Goal: Task Accomplishment & Management: Manage account settings

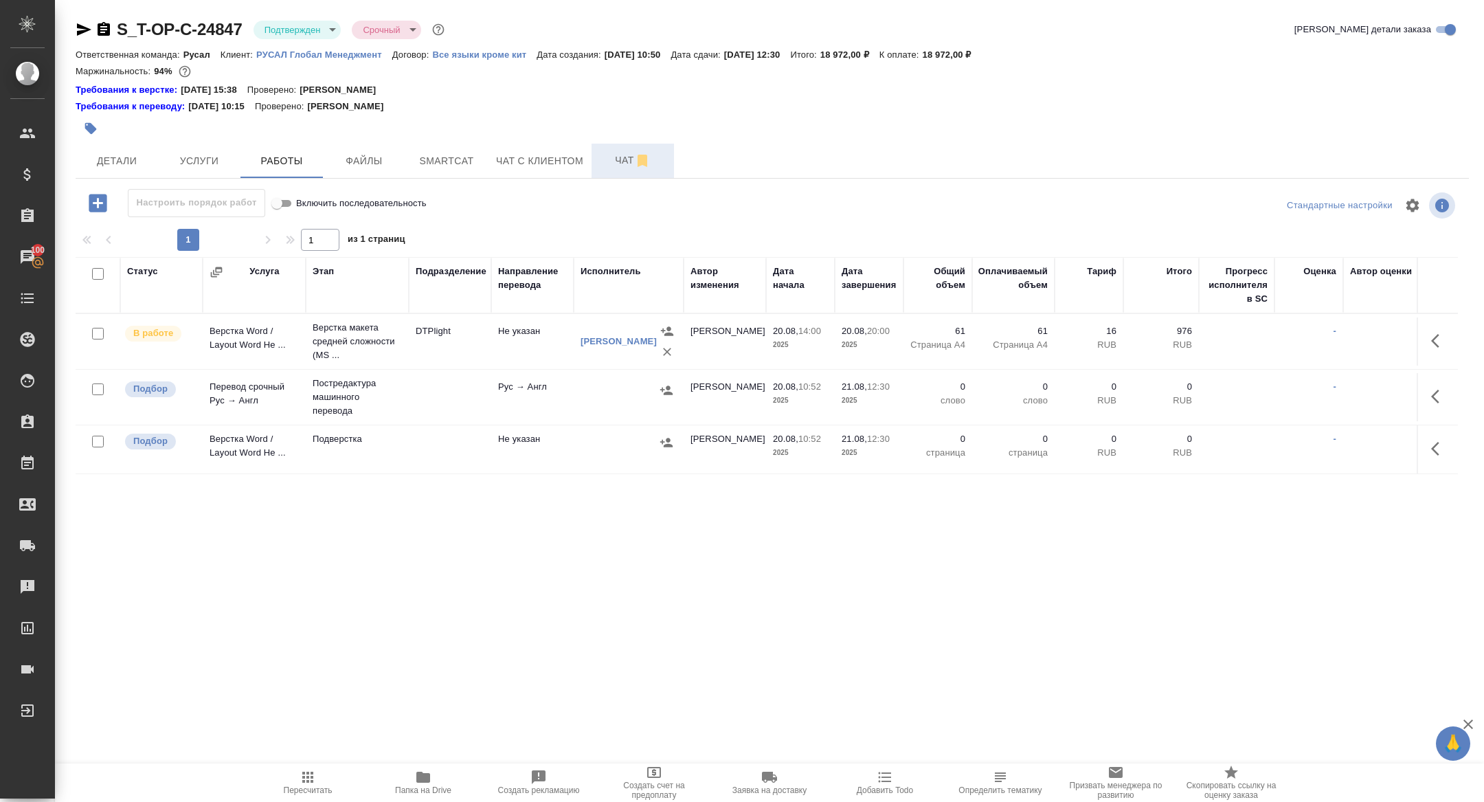
click at [610, 168] on span "Чат" at bounding box center [633, 160] width 66 height 17
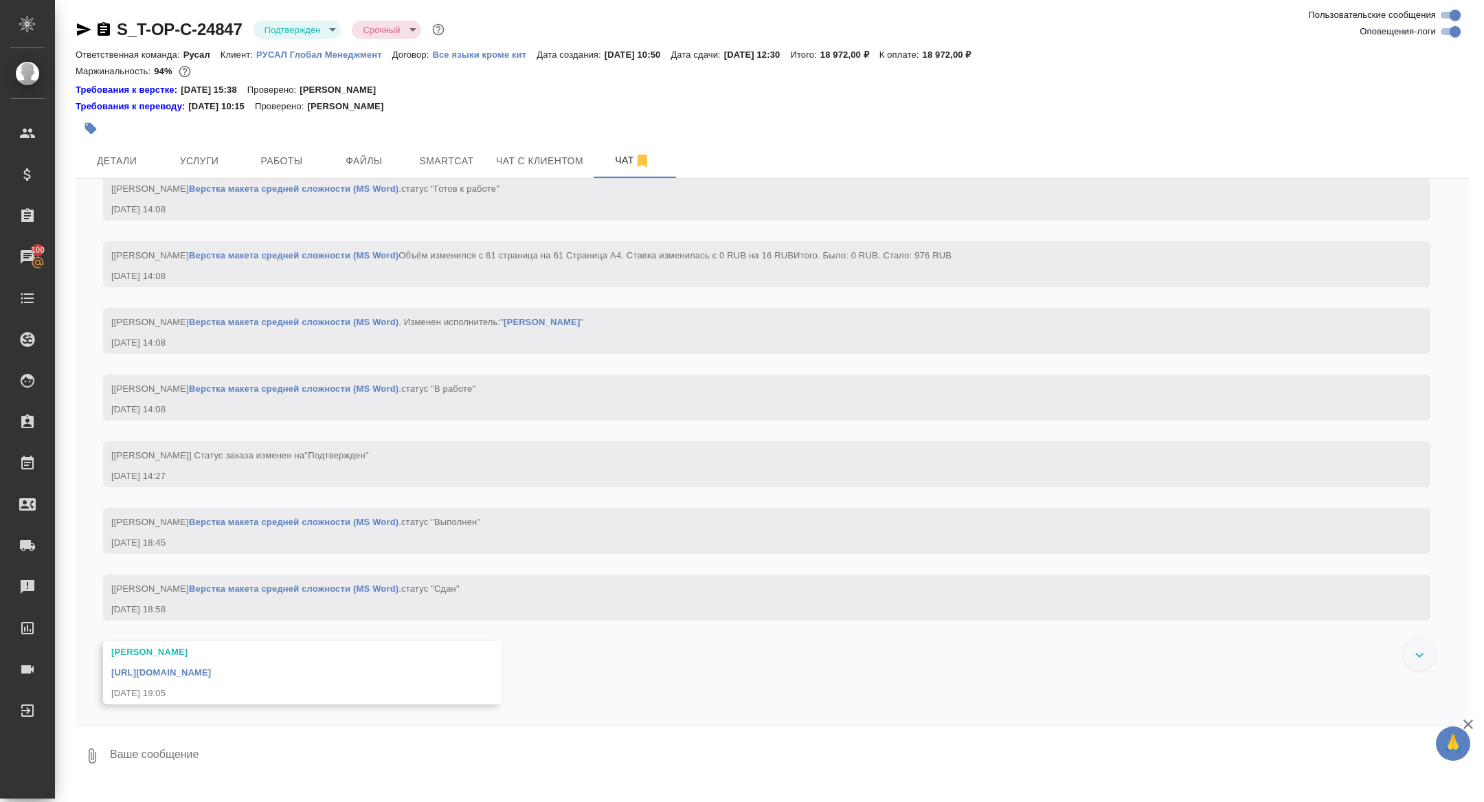
scroll to position [2514, 0]
click at [211, 667] on link "[URL][DOMAIN_NAME]" at bounding box center [161, 672] width 100 height 10
click at [103, 29] on icon "button" at bounding box center [104, 29] width 16 height 16
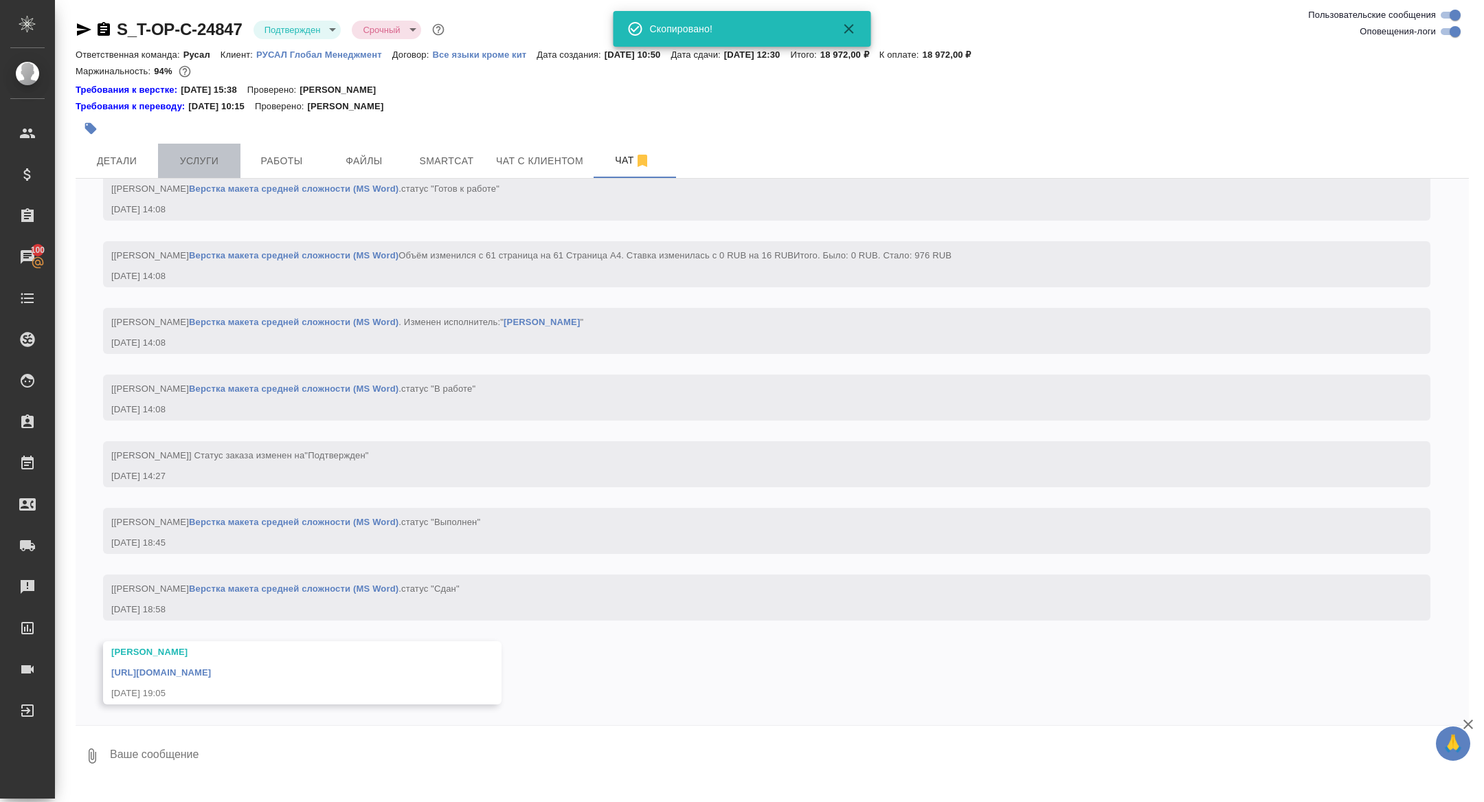
click at [205, 154] on span "Услуги" at bounding box center [199, 161] width 66 height 17
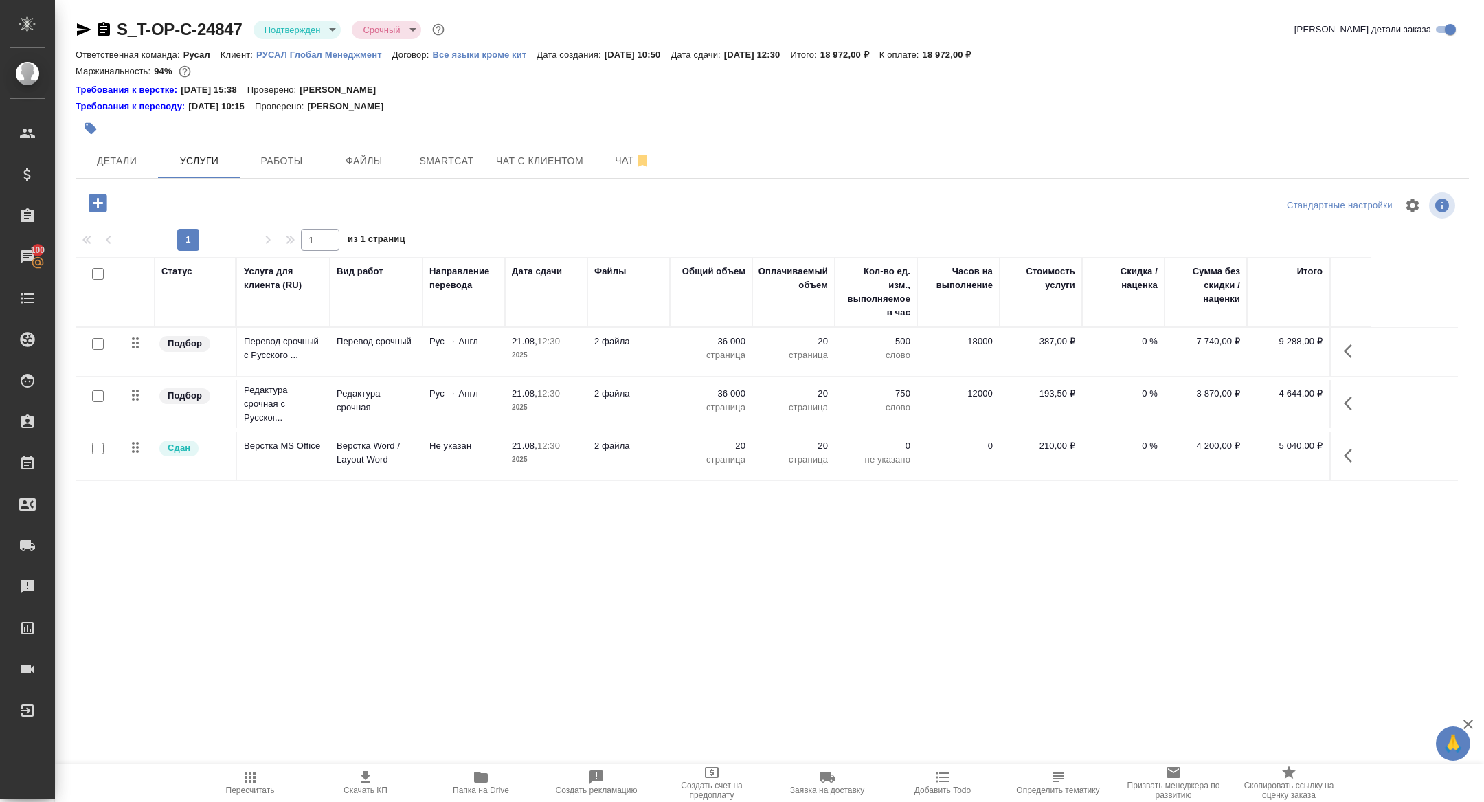
click at [96, 31] on icon "button" at bounding box center [104, 29] width 16 height 16
click at [120, 167] on span "Детали" at bounding box center [117, 161] width 66 height 17
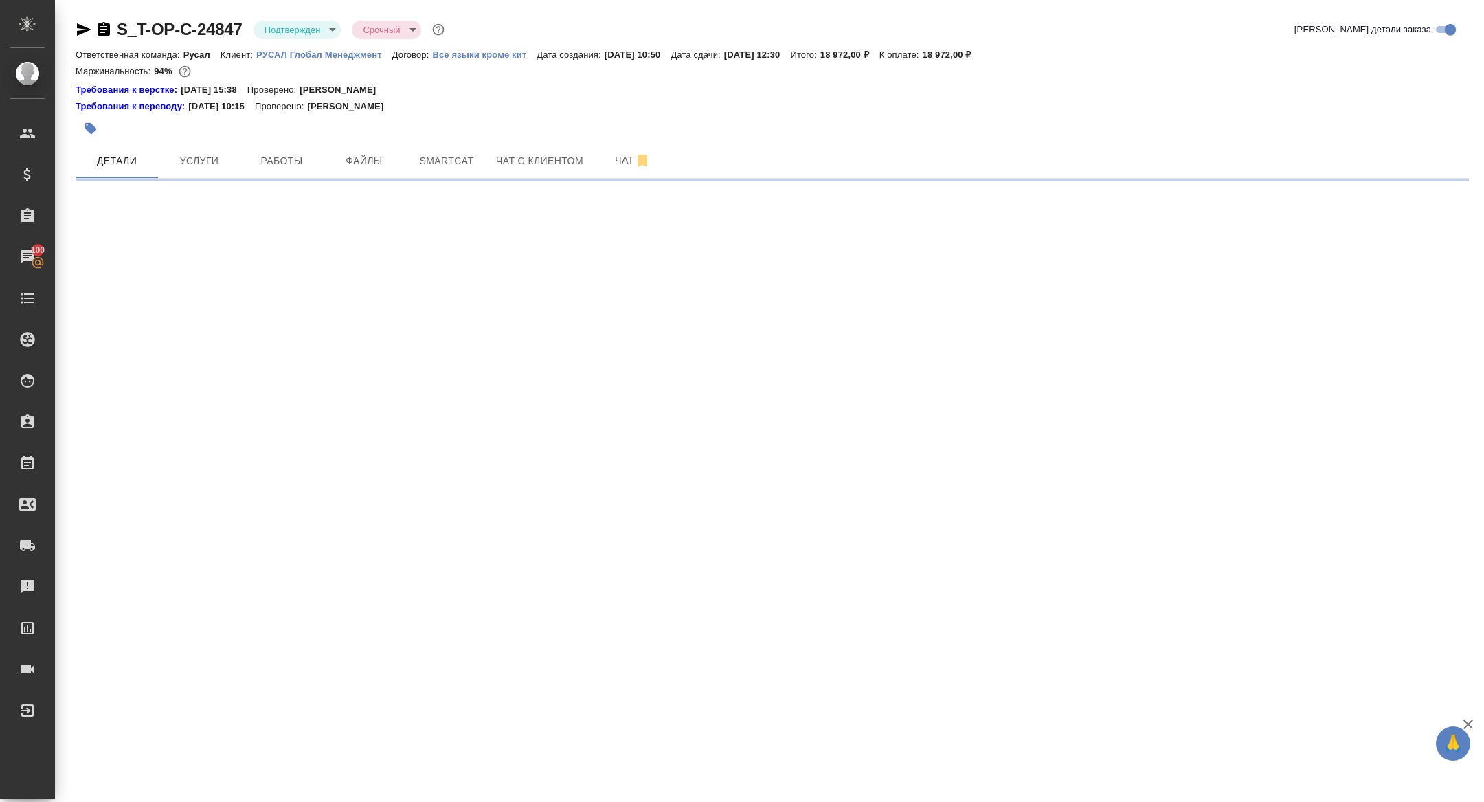
select select "RU"
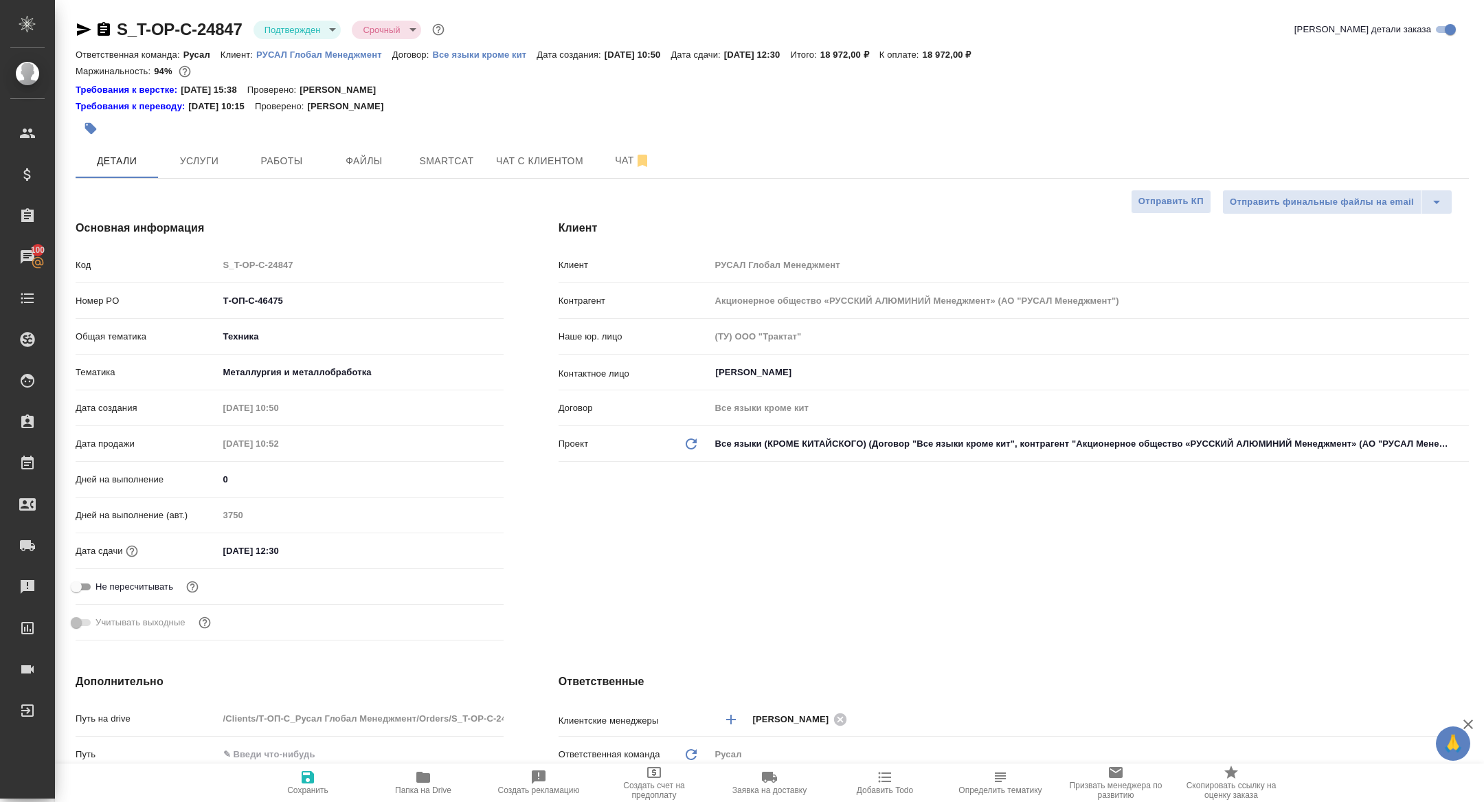
type textarea "x"
type input "[PERSON_NAME]"
type textarea "x"
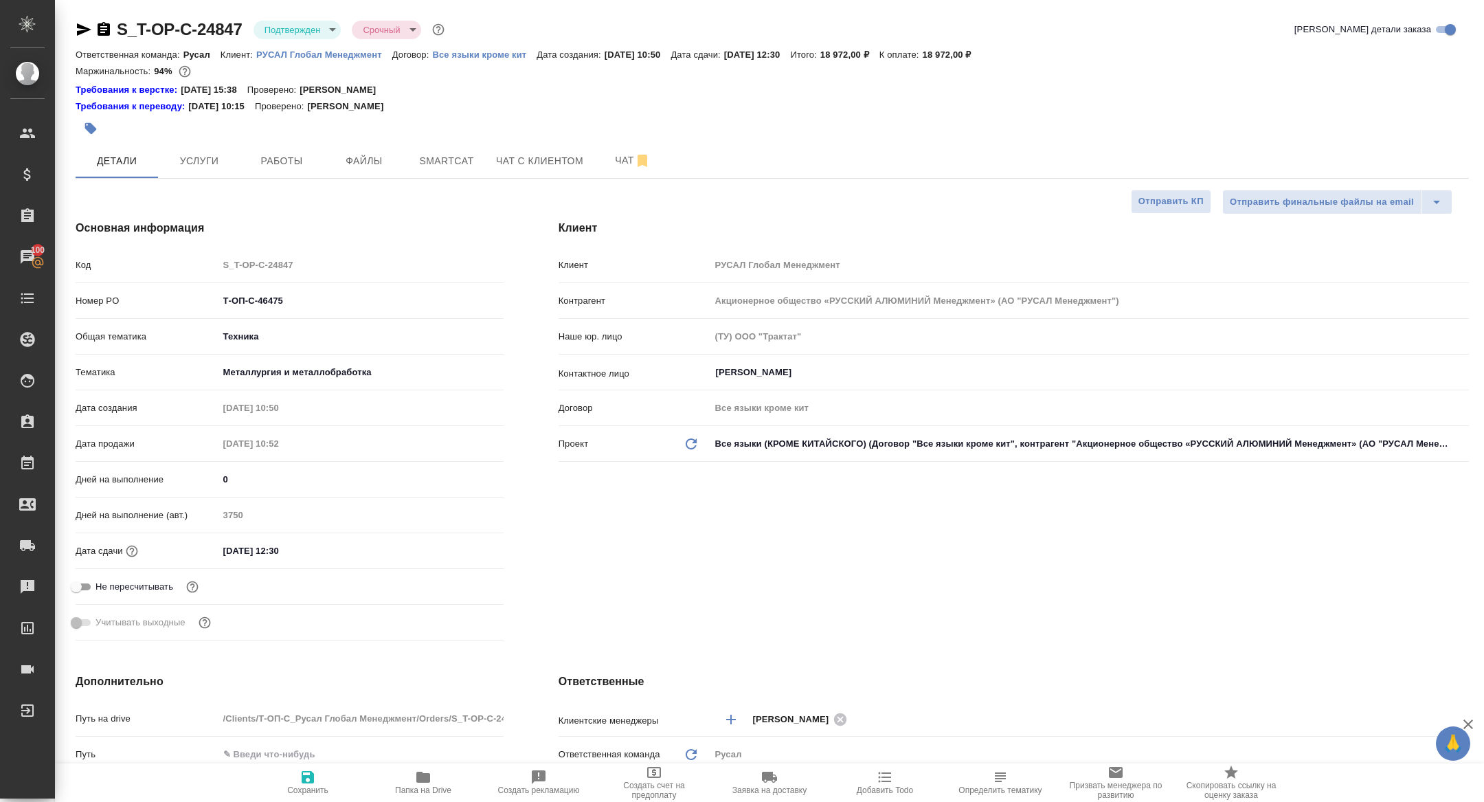
type textarea "x"
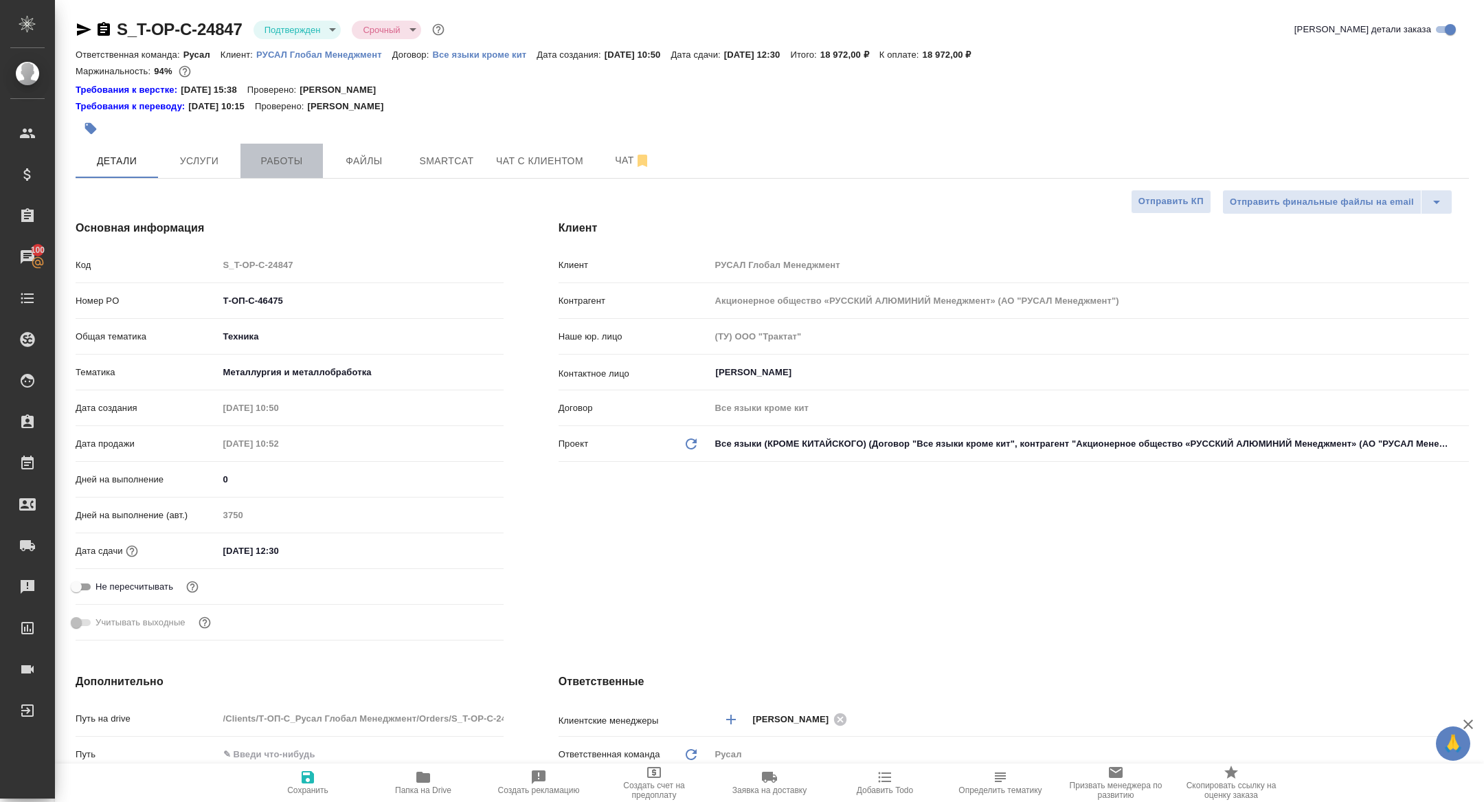
click at [272, 163] on span "Работы" at bounding box center [282, 161] width 66 height 17
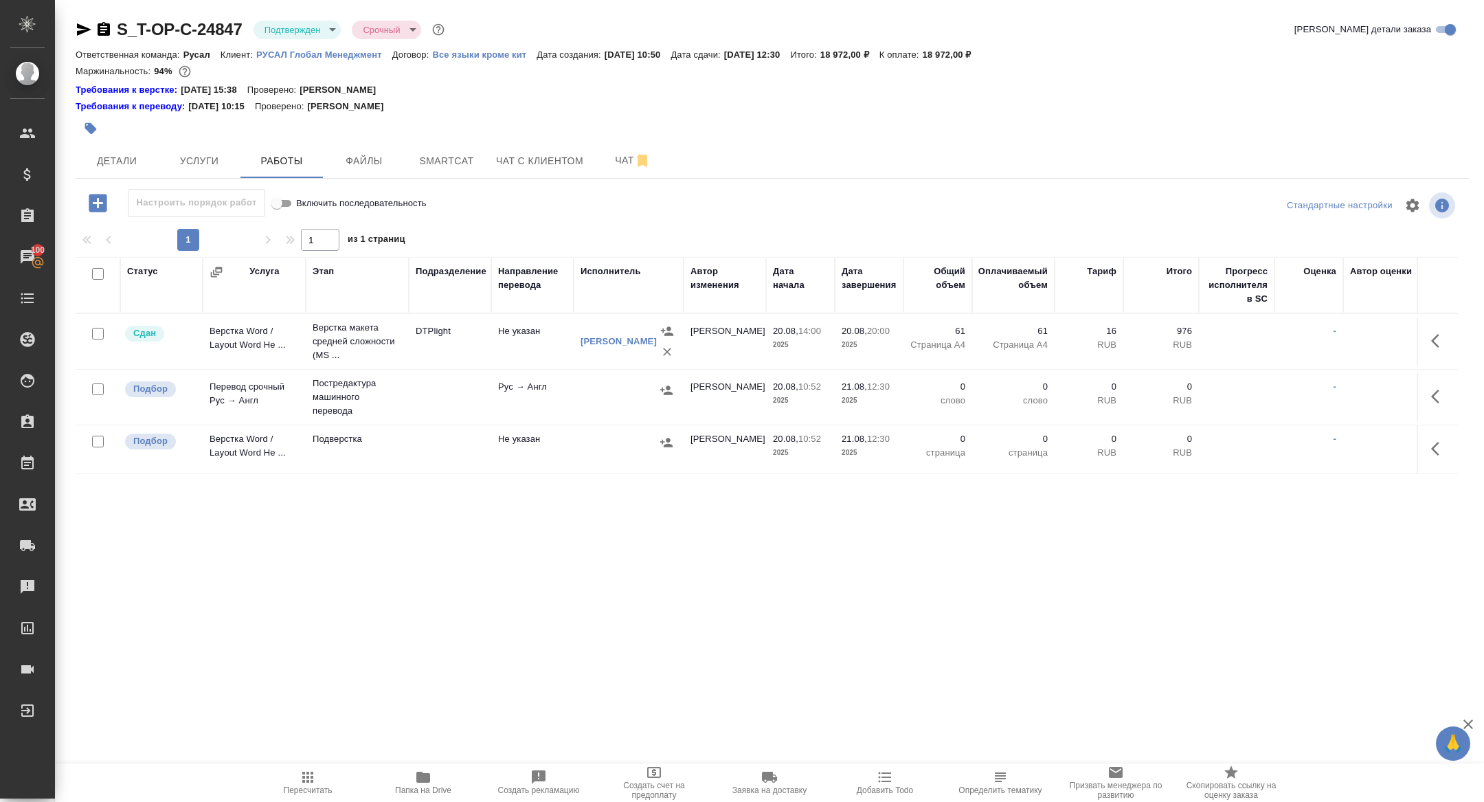
click at [96, 273] on input "checkbox" at bounding box center [98, 274] width 12 height 12
checkbox input "true"
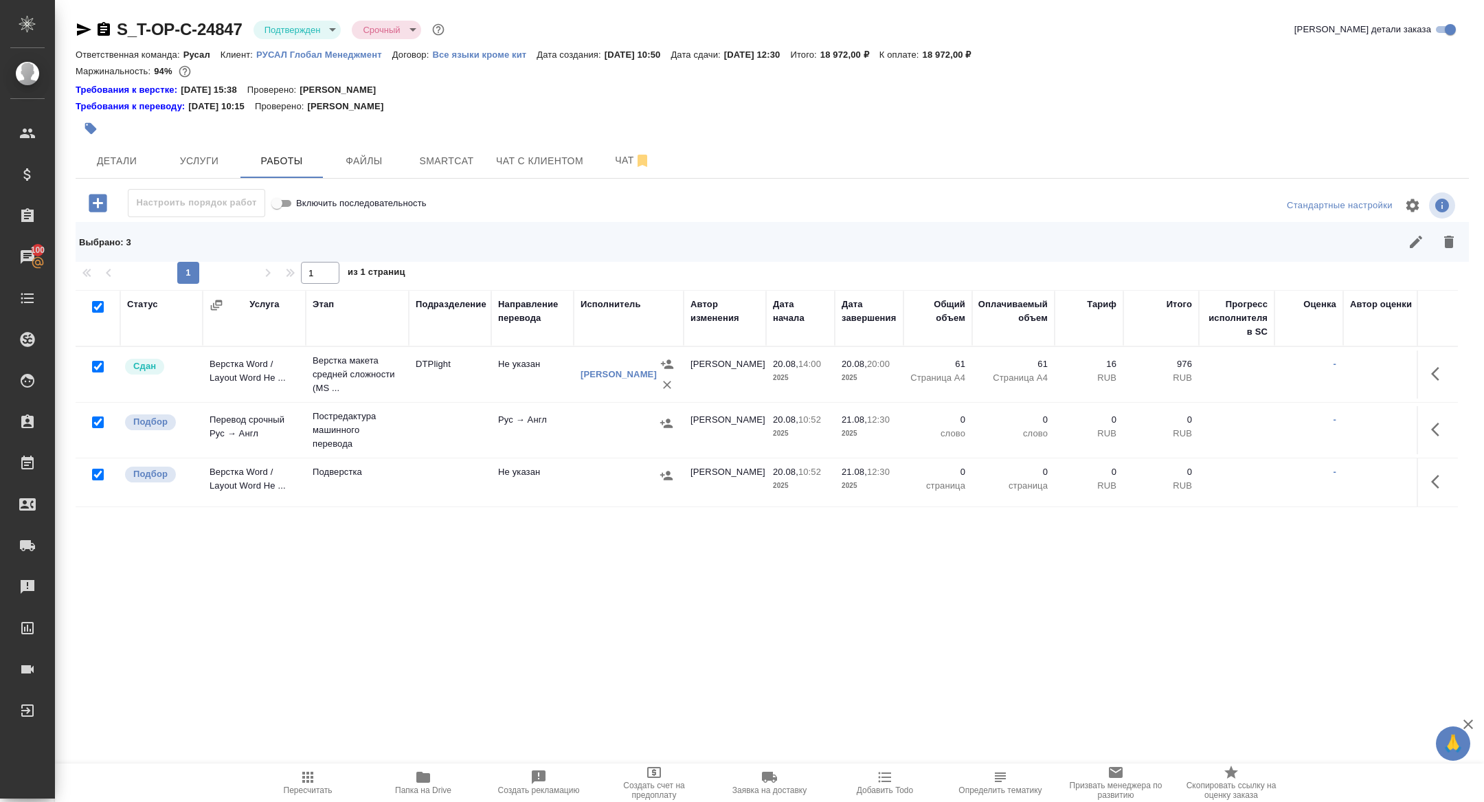
click at [97, 300] on div at bounding box center [93, 307] width 23 height 19
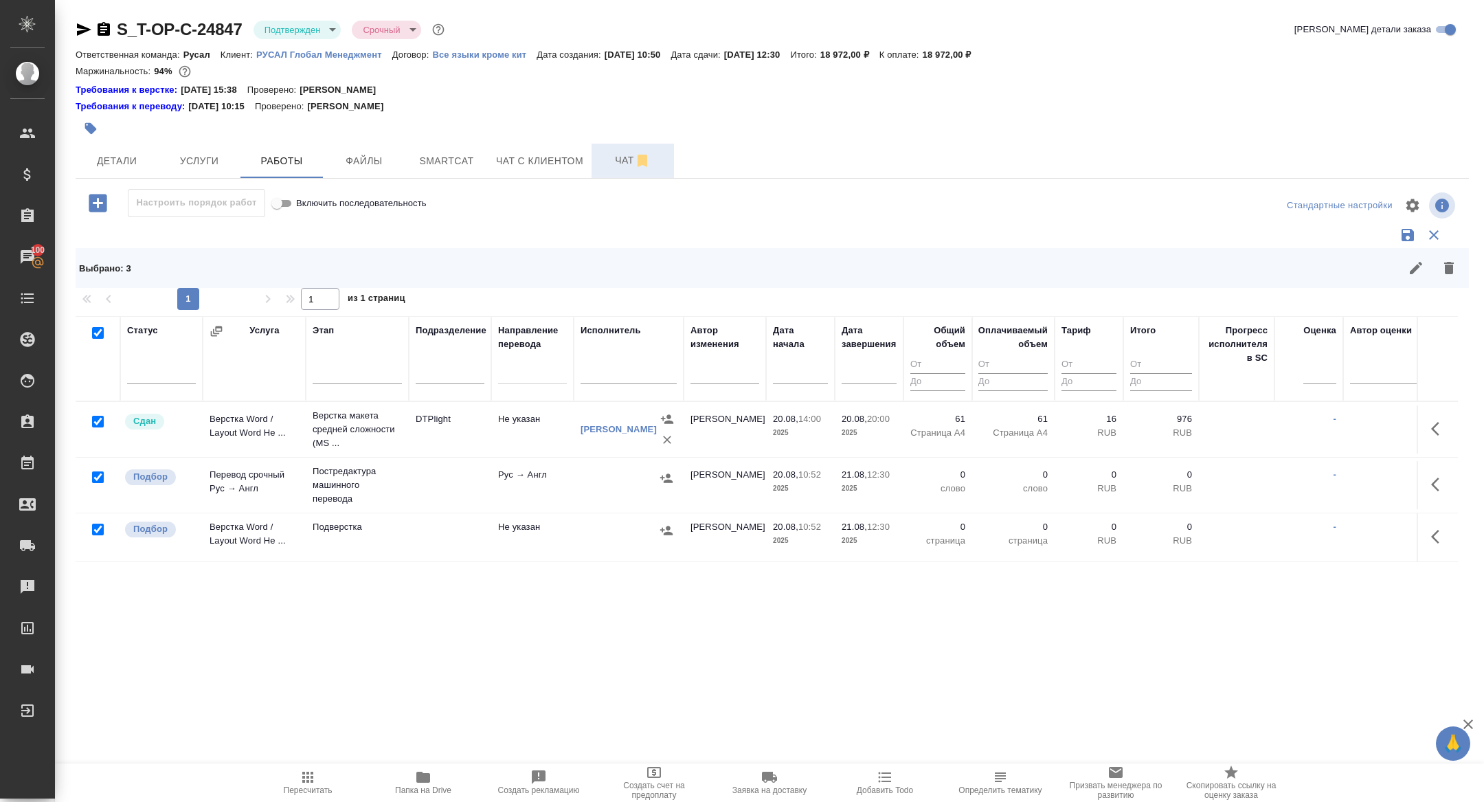
click at [604, 157] on span "Чат" at bounding box center [633, 160] width 66 height 17
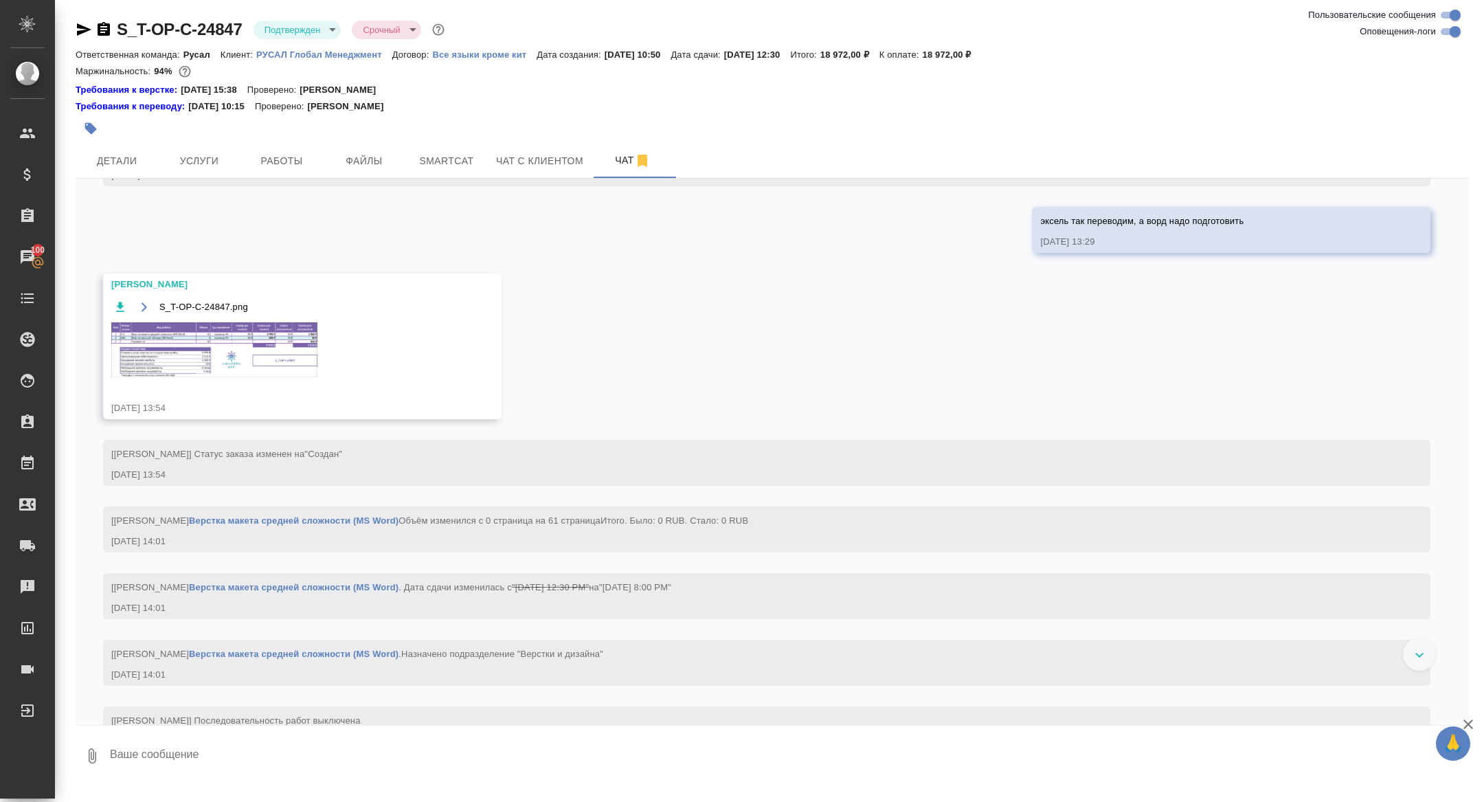
scroll to position [984, 0]
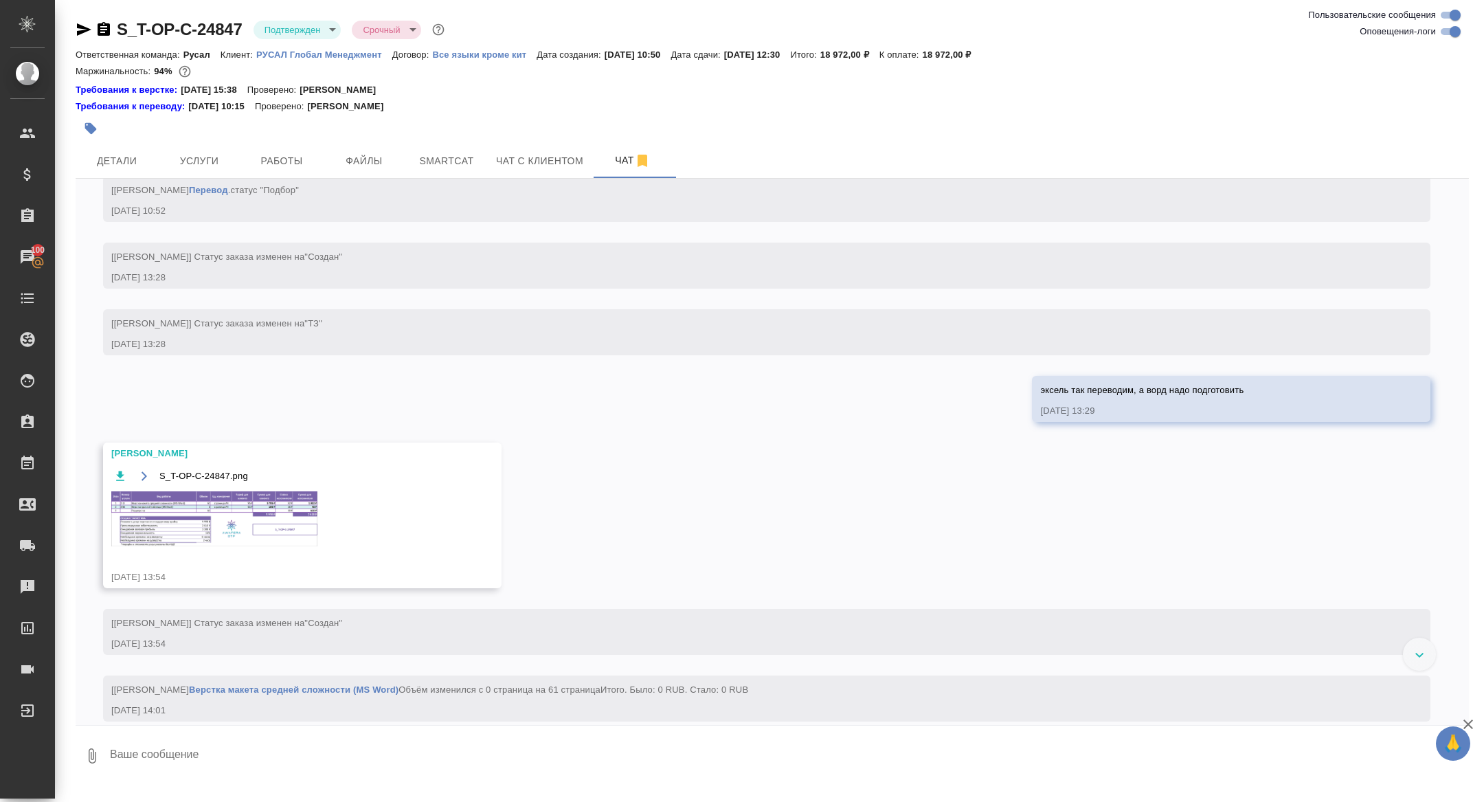
click at [234, 546] on img at bounding box center [214, 518] width 206 height 55
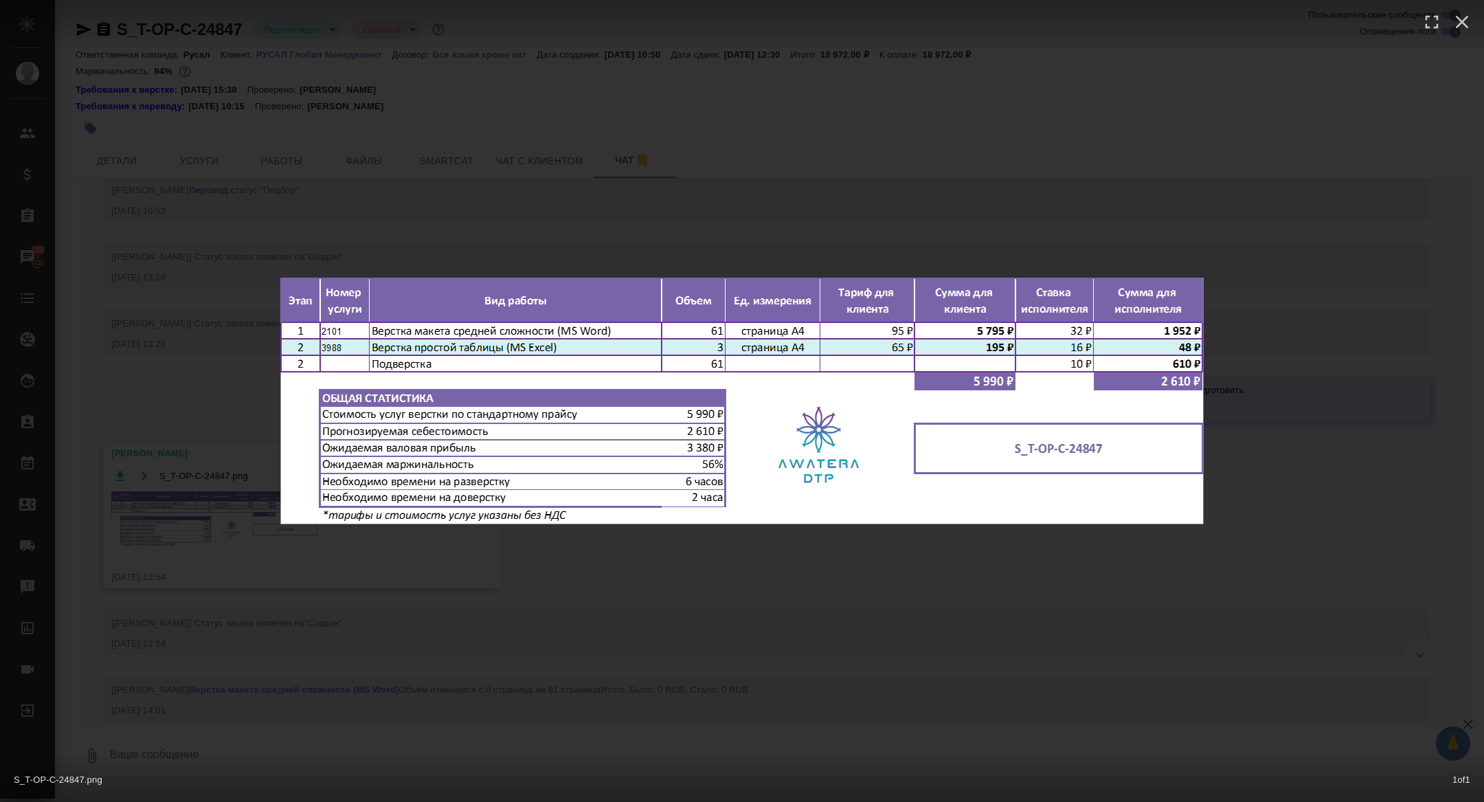
click at [232, 566] on div "S_T-OP-C-24847.png 1 of 1" at bounding box center [742, 401] width 1484 height 802
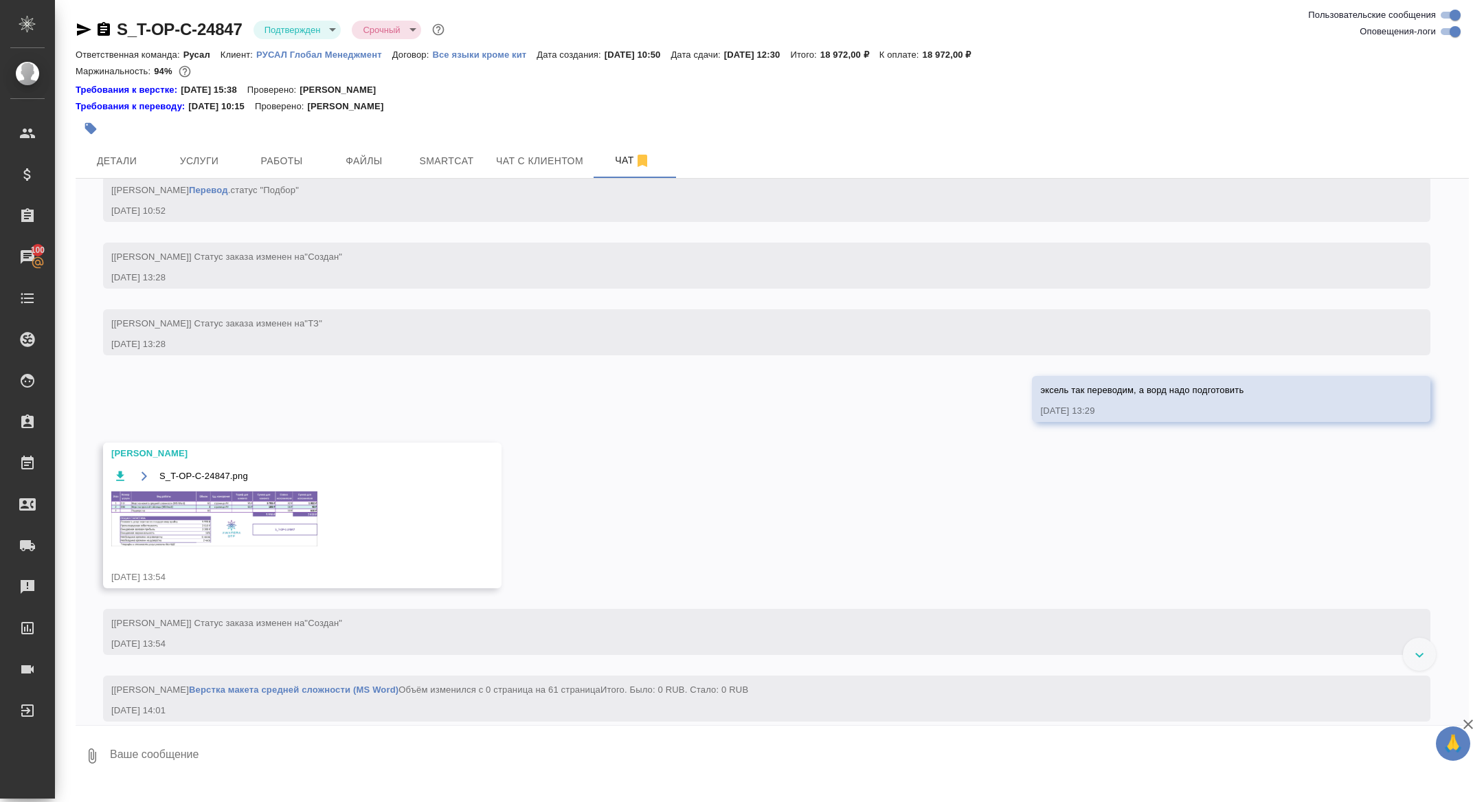
click at [80, 34] on icon "button" at bounding box center [84, 29] width 16 height 16
click at [476, 155] on div "[Меньшикова Александра] Работа Редактура . статус "Подбор" 20.08.25, 10:52" at bounding box center [767, 132] width 1328 height 46
click at [456, 157] on span "Smartcat" at bounding box center [447, 161] width 66 height 17
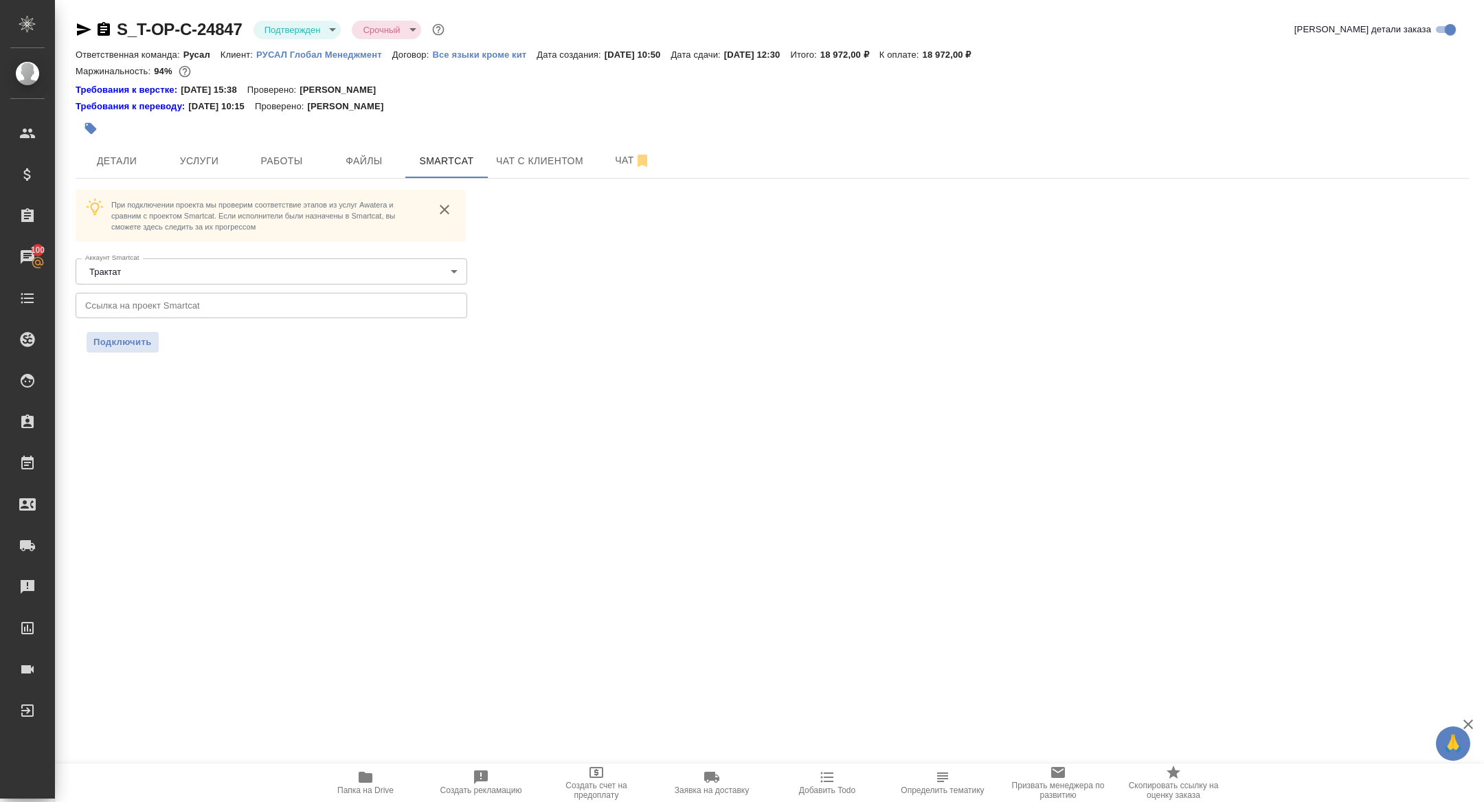
click at [322, 308] on input "text" at bounding box center [272, 305] width 392 height 25
click at [126, 343] on span "Подключить" at bounding box center [122, 342] width 58 height 14
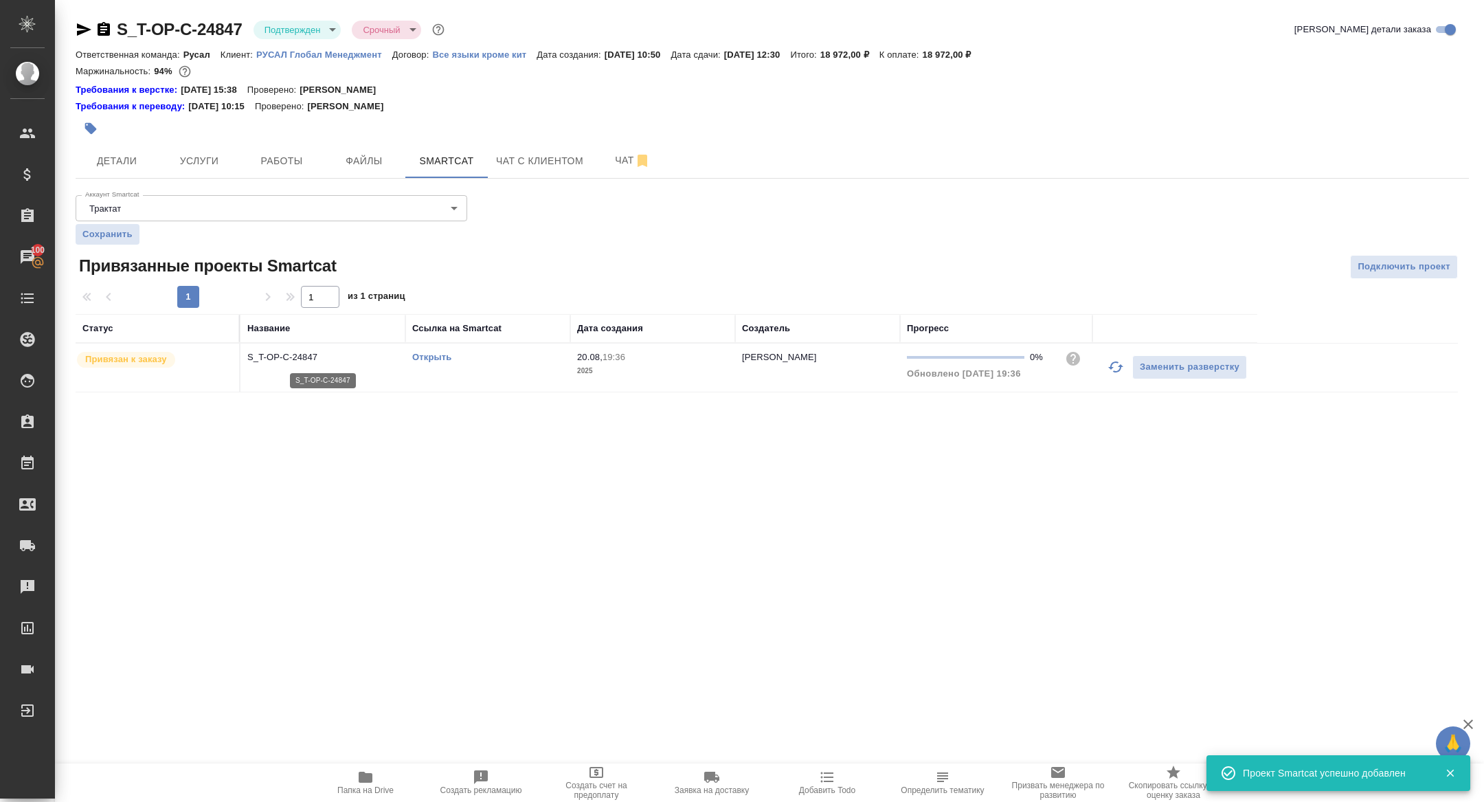
click at [307, 360] on p "S_T-OP-C-24847" at bounding box center [322, 357] width 151 height 14
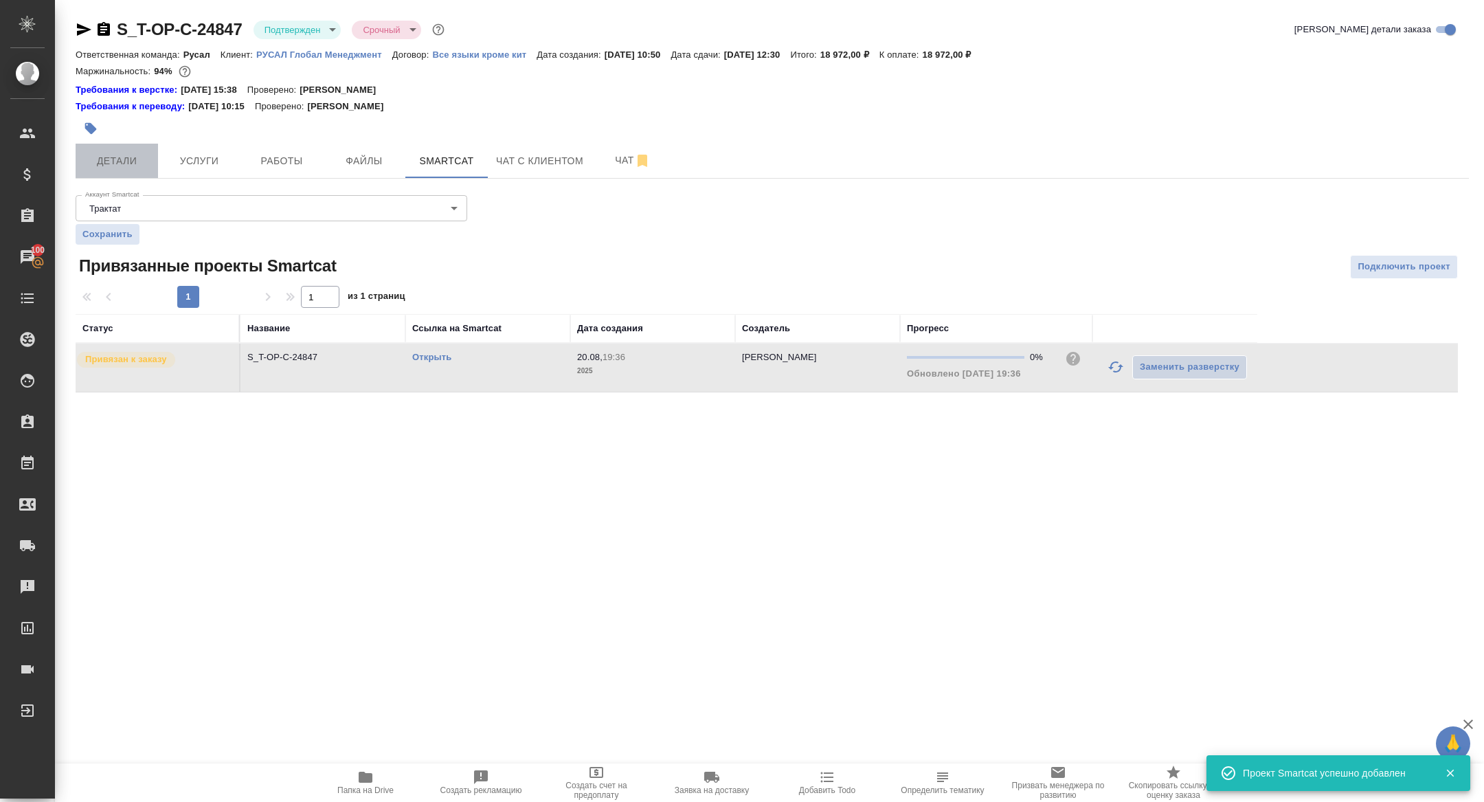
click at [117, 160] on span "Детали" at bounding box center [117, 161] width 66 height 17
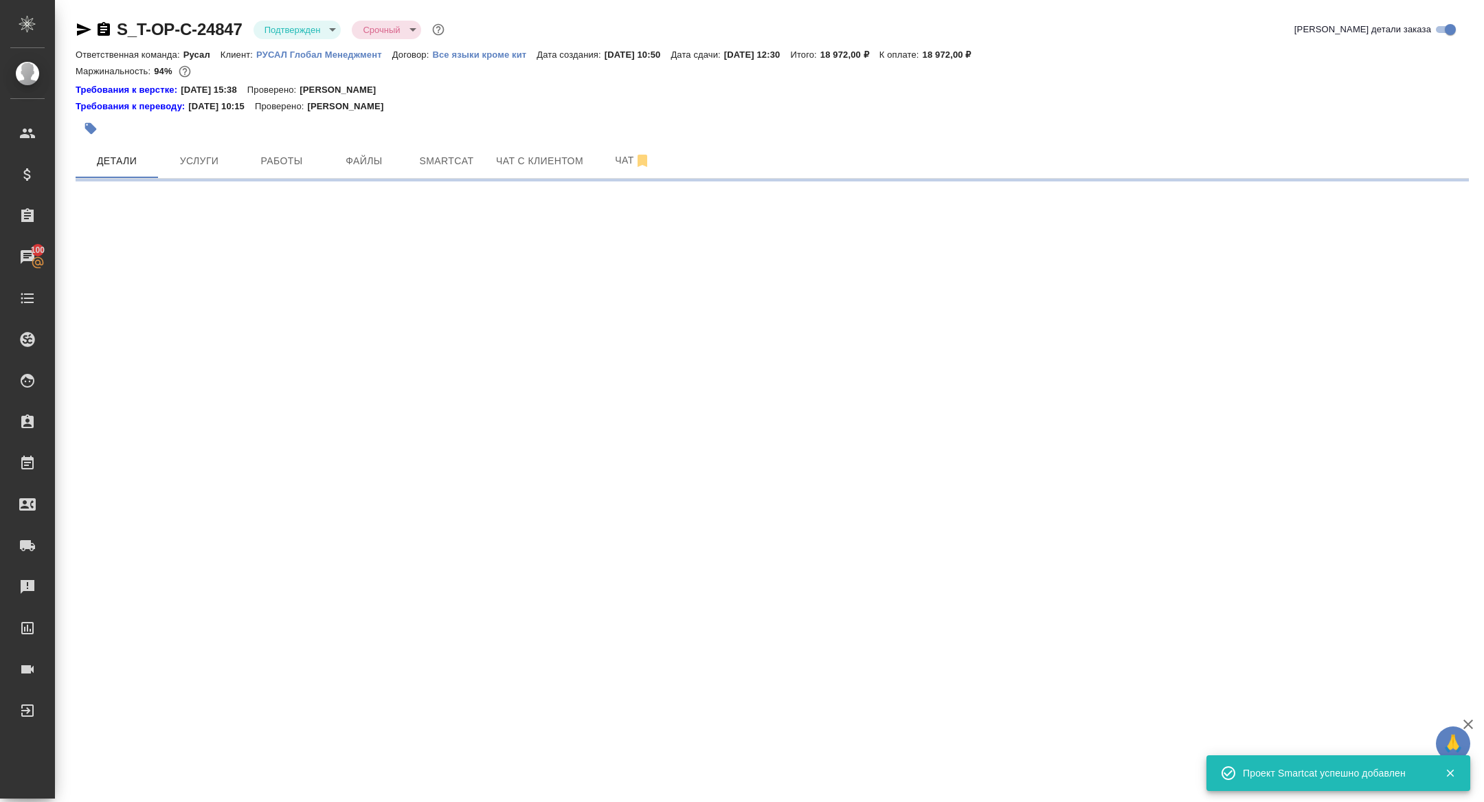
select select "RU"
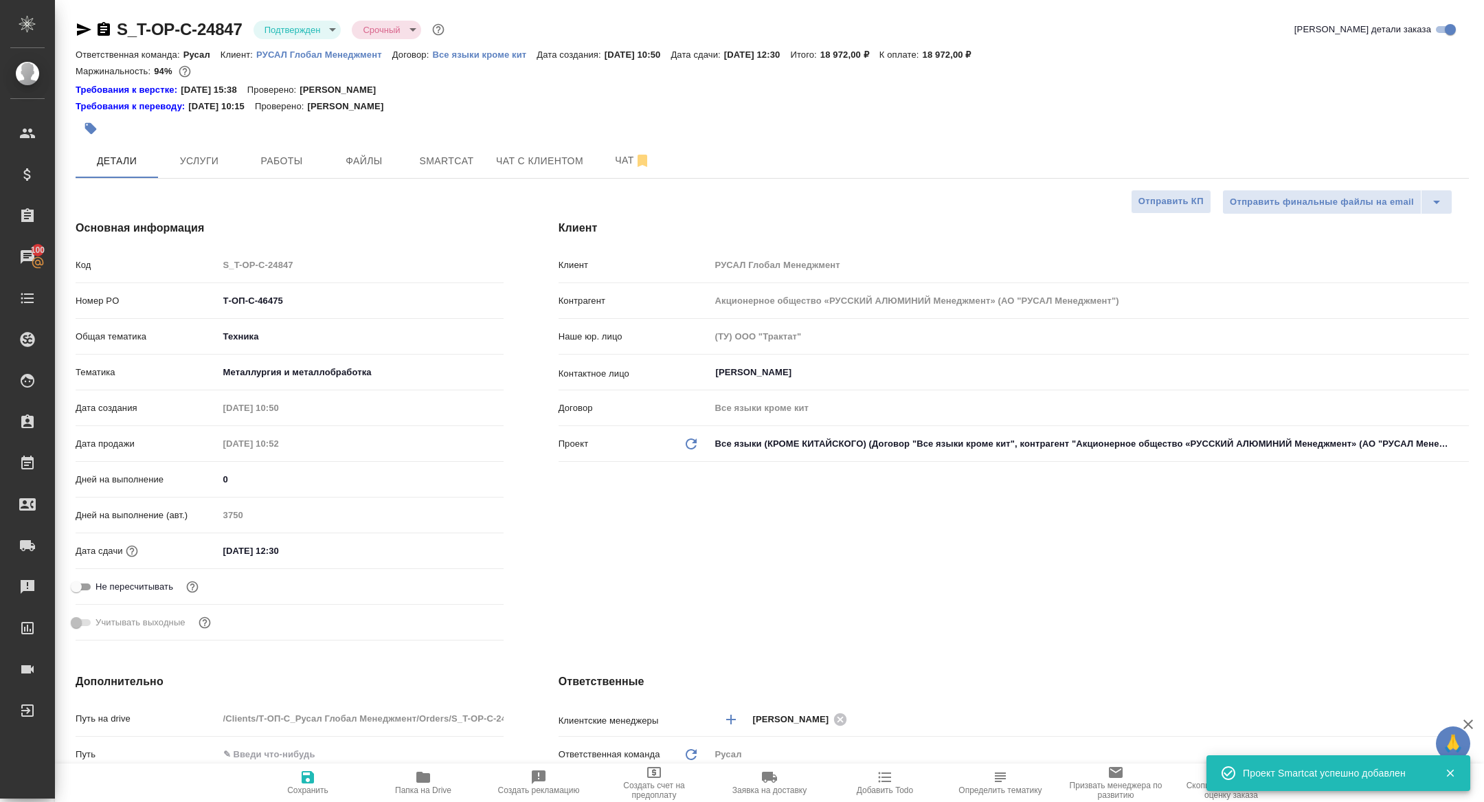
type textarea "x"
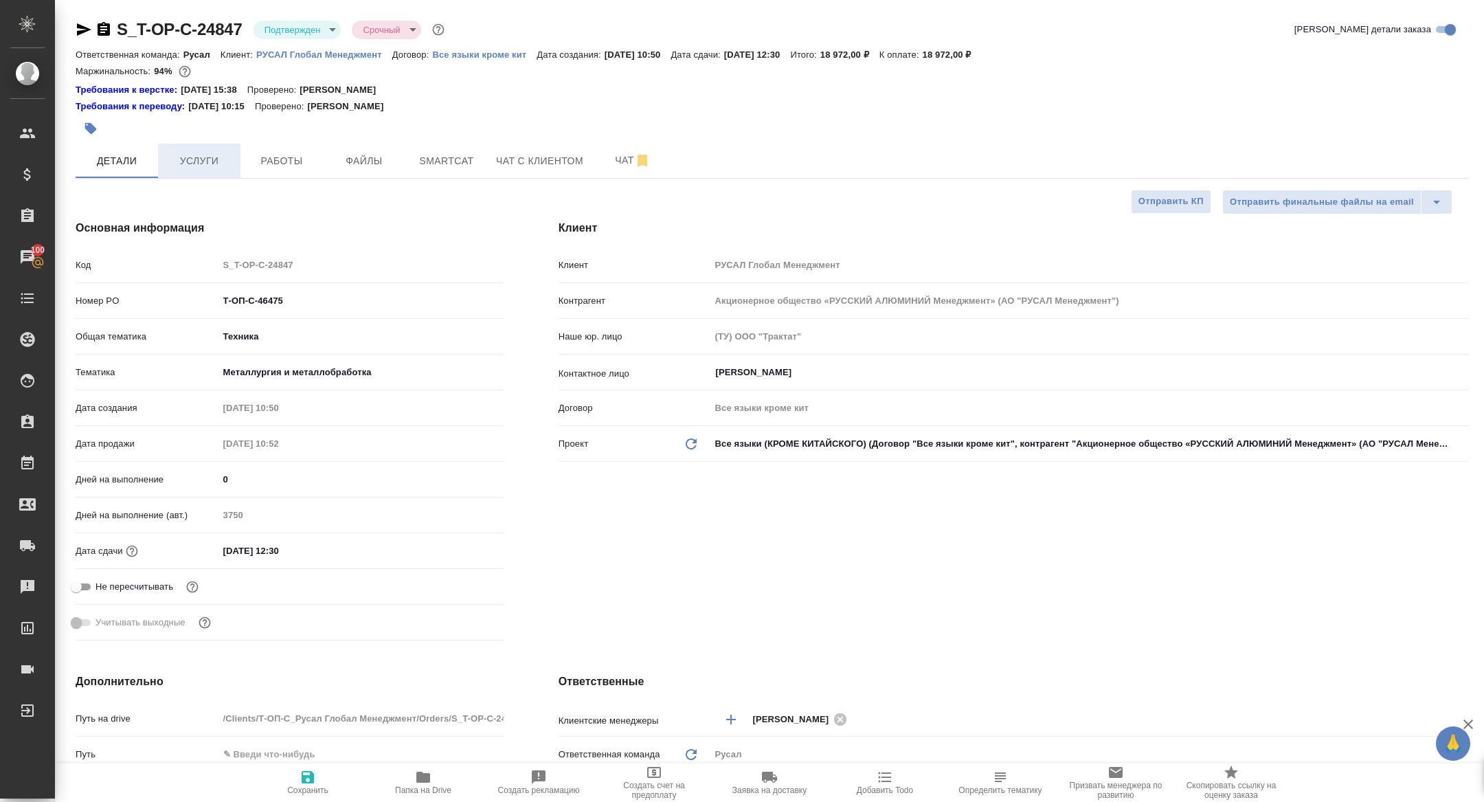
click at [195, 164] on span "Услуги" at bounding box center [199, 161] width 66 height 17
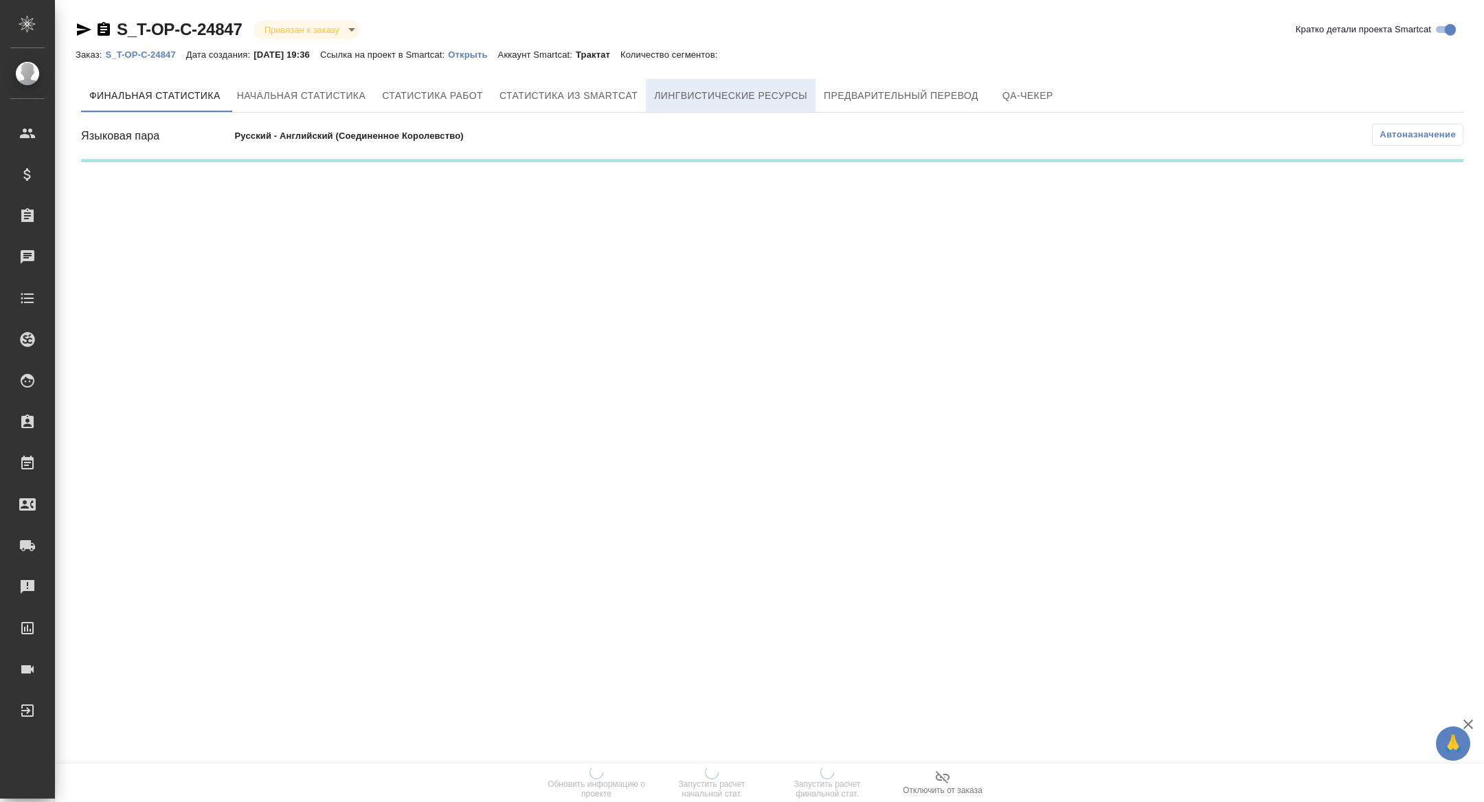
click at [796, 94] on span "Лингвистические ресурсы" at bounding box center [730, 95] width 153 height 17
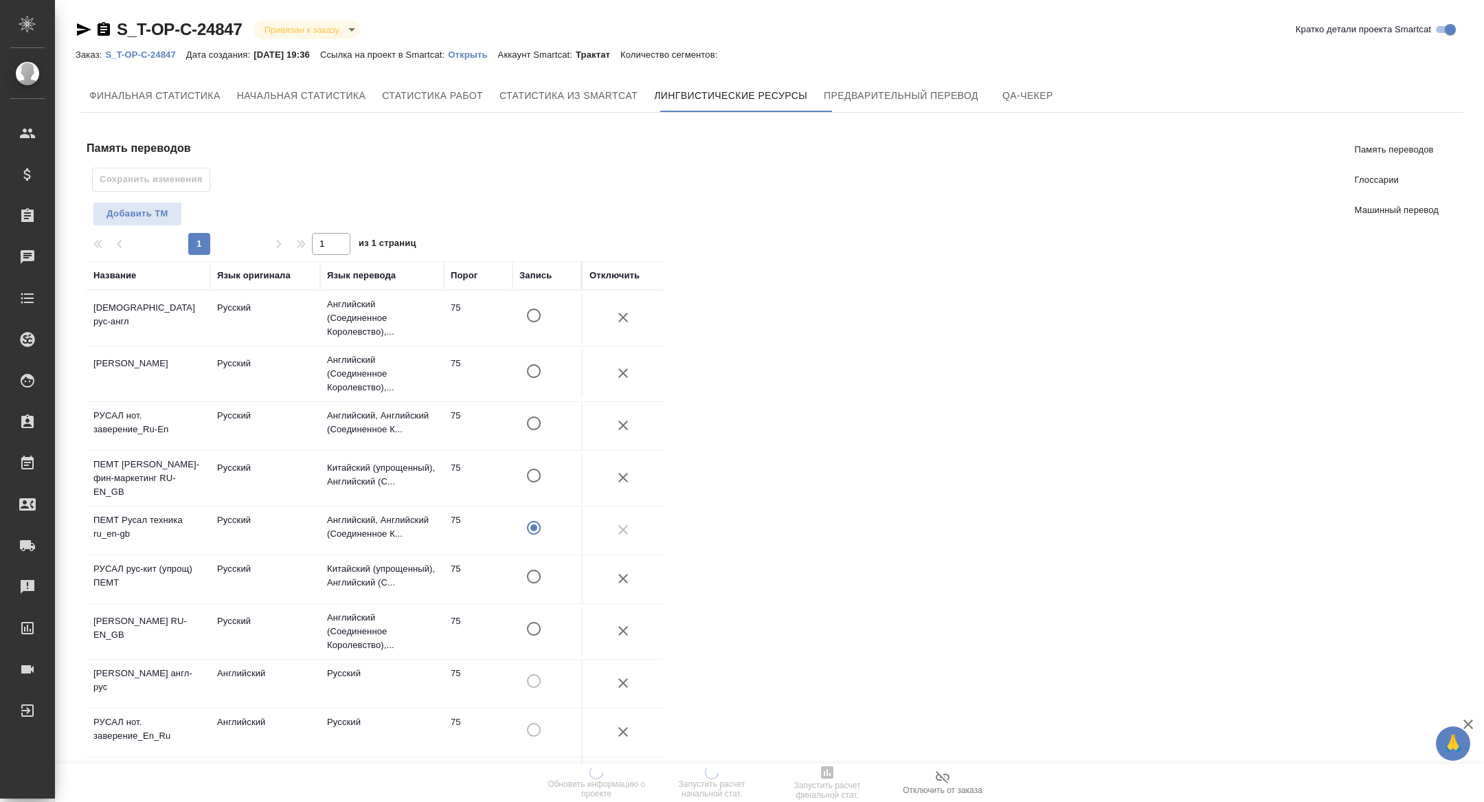
scroll to position [505, 0]
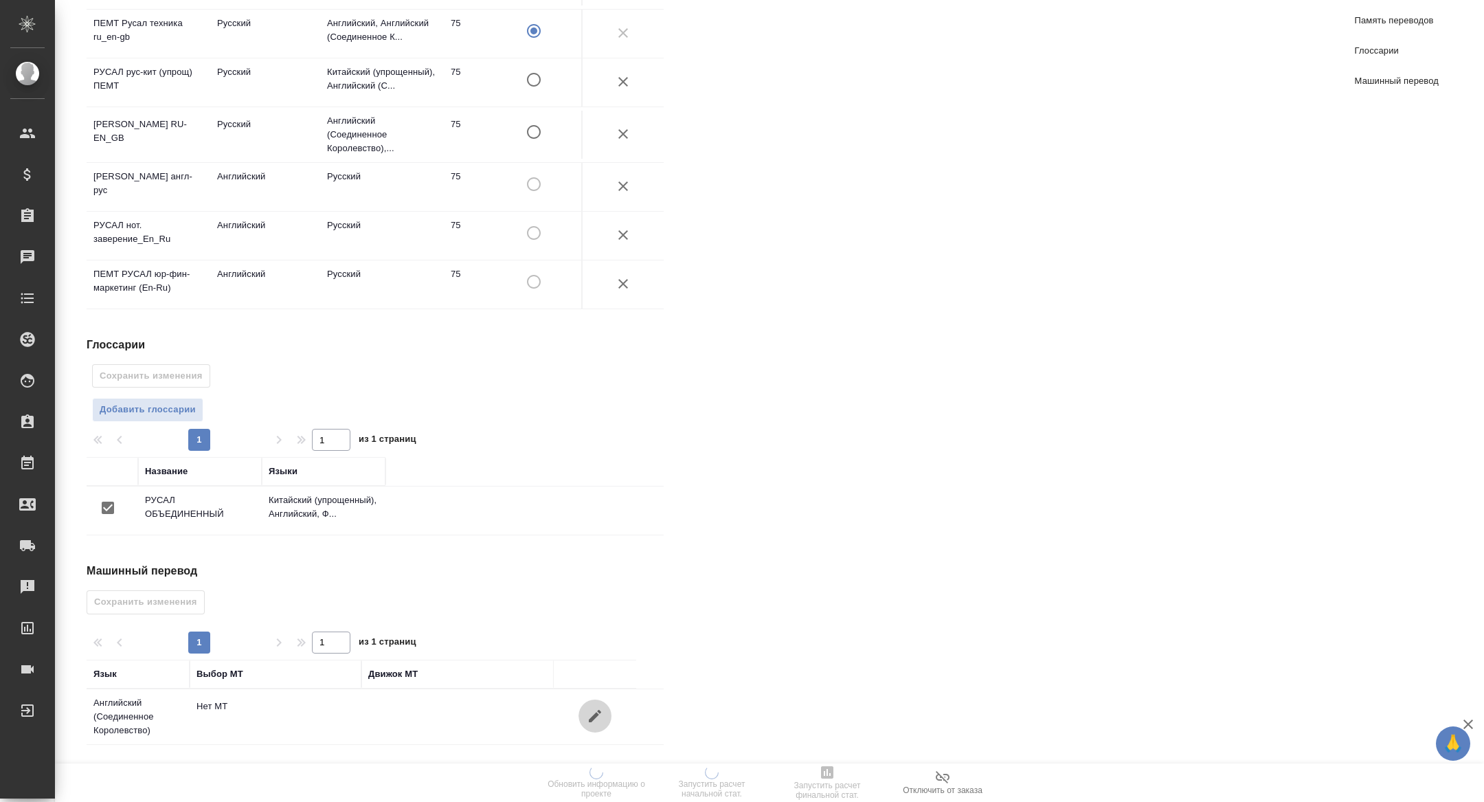
click at [602, 715] on icon "button" at bounding box center [595, 716] width 16 height 16
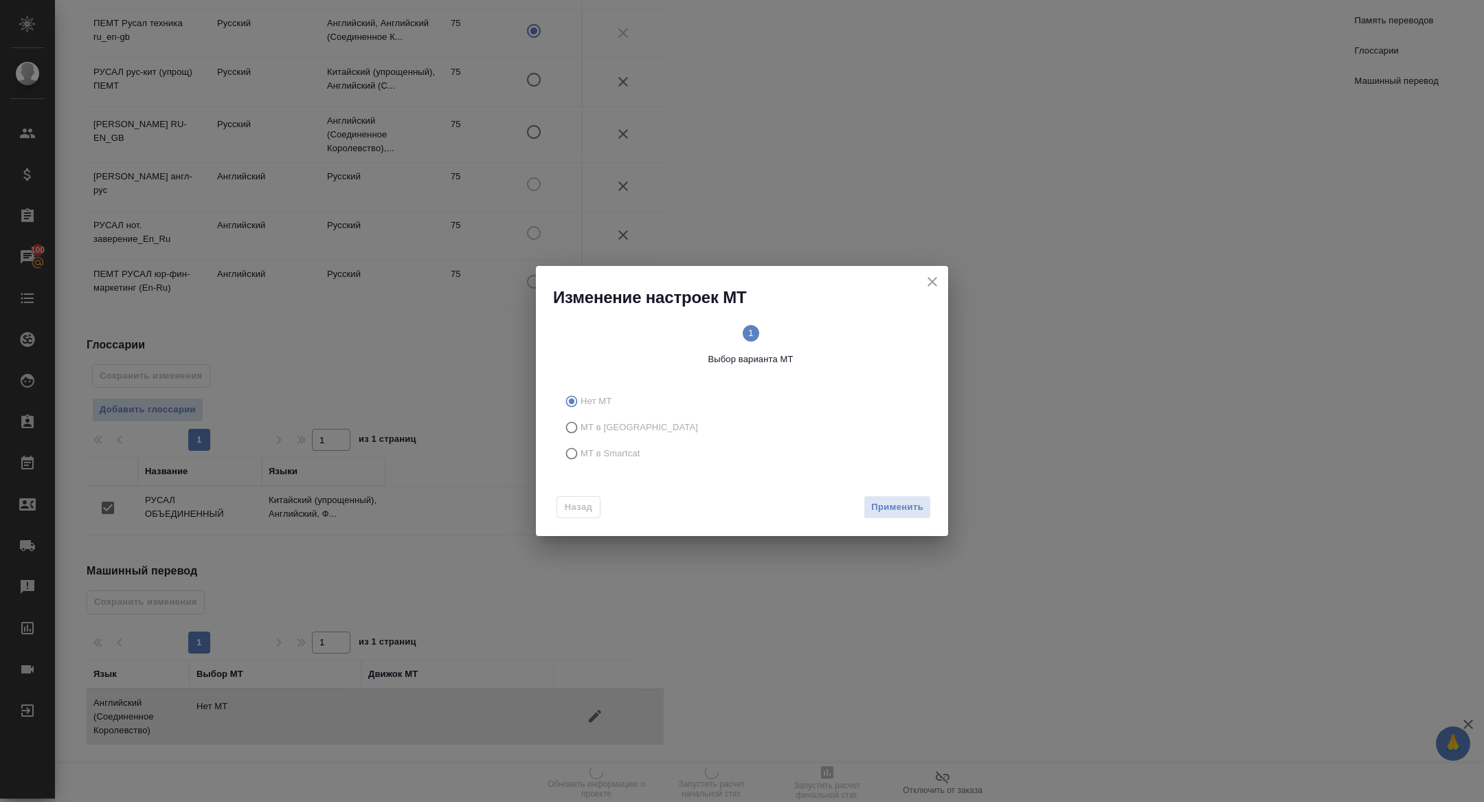
click at [603, 449] on span "МТ в Smartcat" at bounding box center [611, 454] width 60 height 14
click at [581, 449] on input "МТ в Smartcat" at bounding box center [570, 454] width 22 height 26
radio input "true"
click at [903, 504] on span "Вперед" at bounding box center [906, 508] width 34 height 16
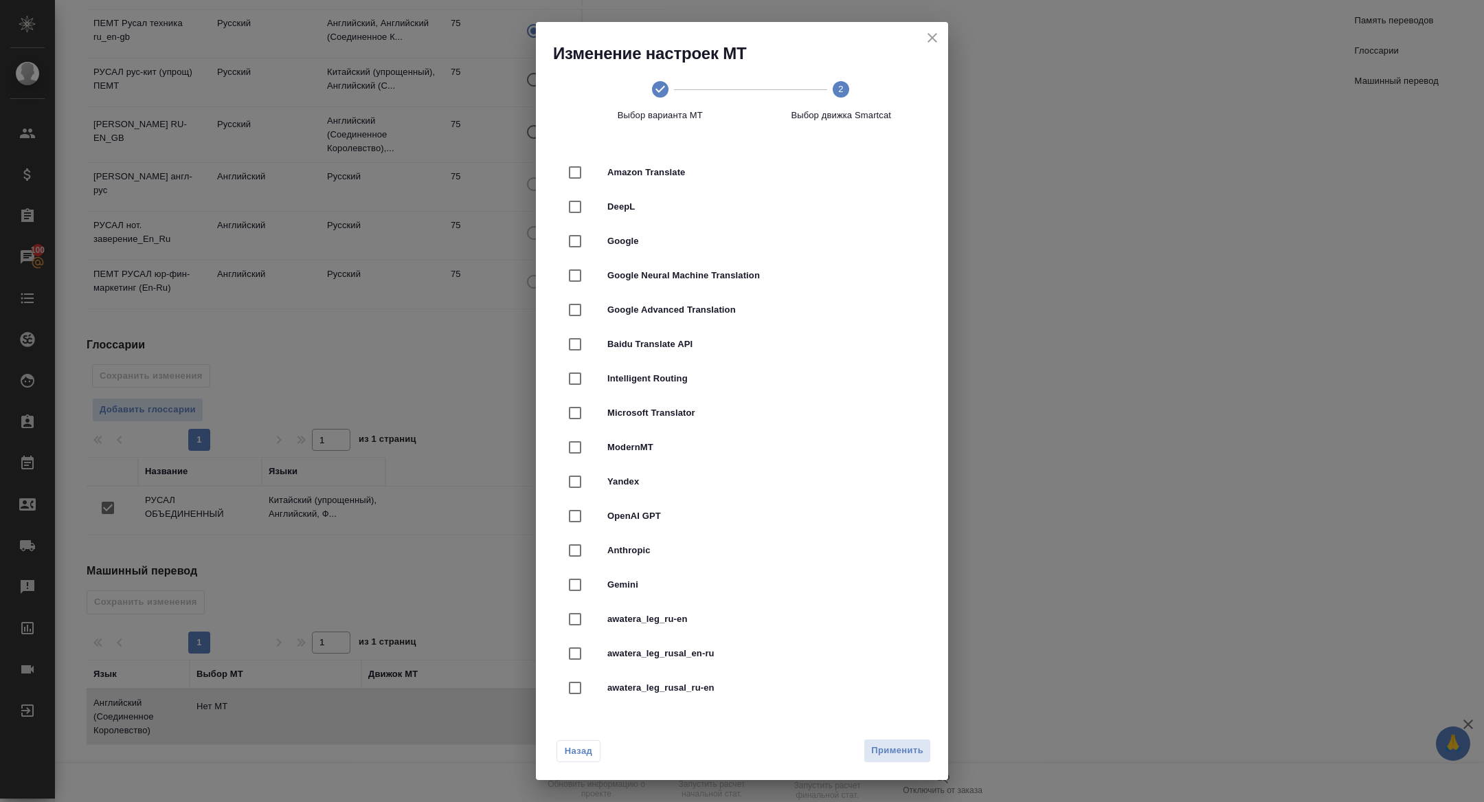
click at [609, 198] on div "DeepL" at bounding box center [742, 207] width 368 height 34
checkbox input "true"
click at [906, 744] on span "Применить" at bounding box center [897, 751] width 52 height 16
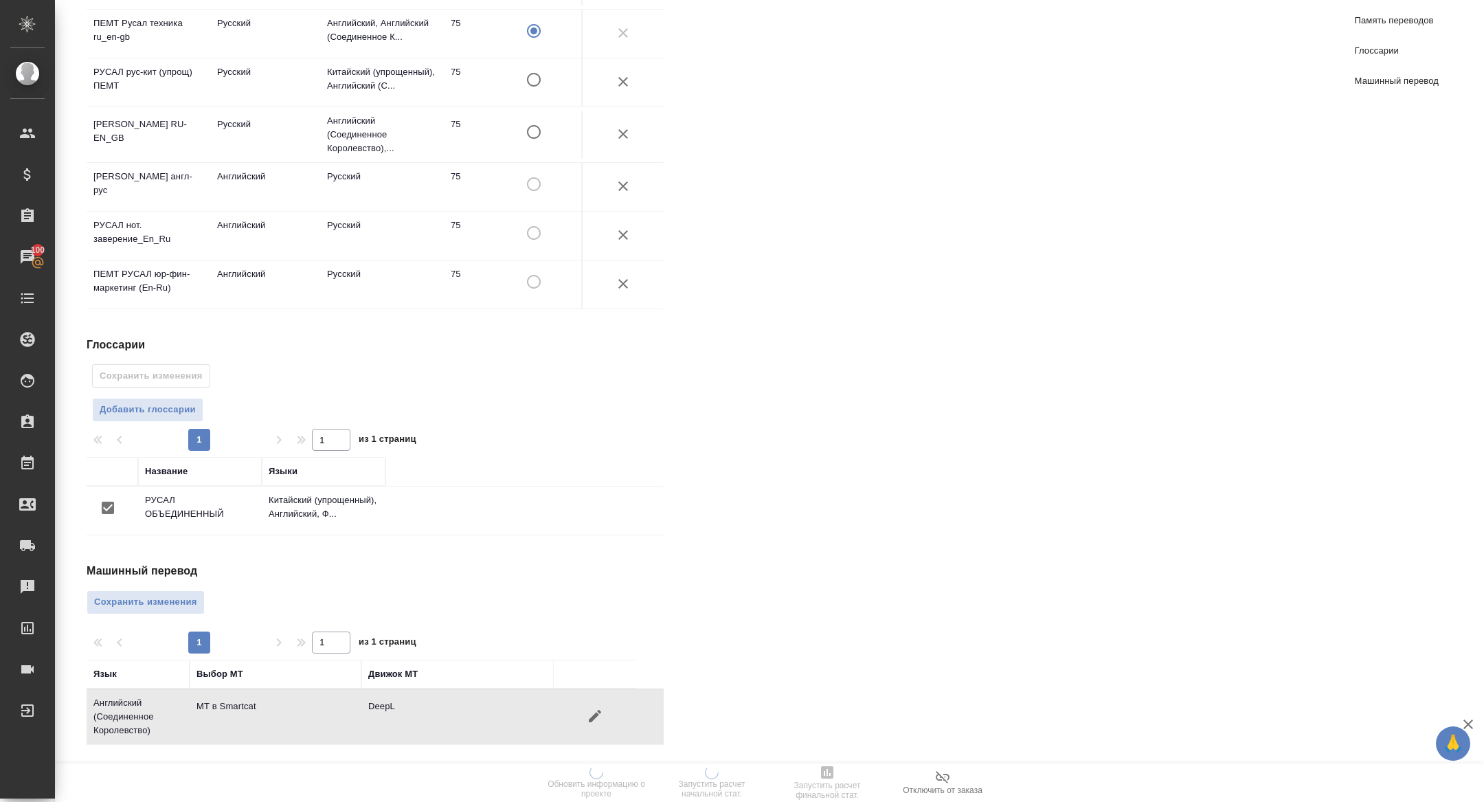
click at [166, 589] on div "Машинный перевод Сохранить изменения 1 1 из 1 страниц Язык Выбор МТ Движок МТ А…" at bounding box center [381, 654] width 588 height 182
click at [164, 592] on button "Сохранить изменения" at bounding box center [146, 602] width 118 height 24
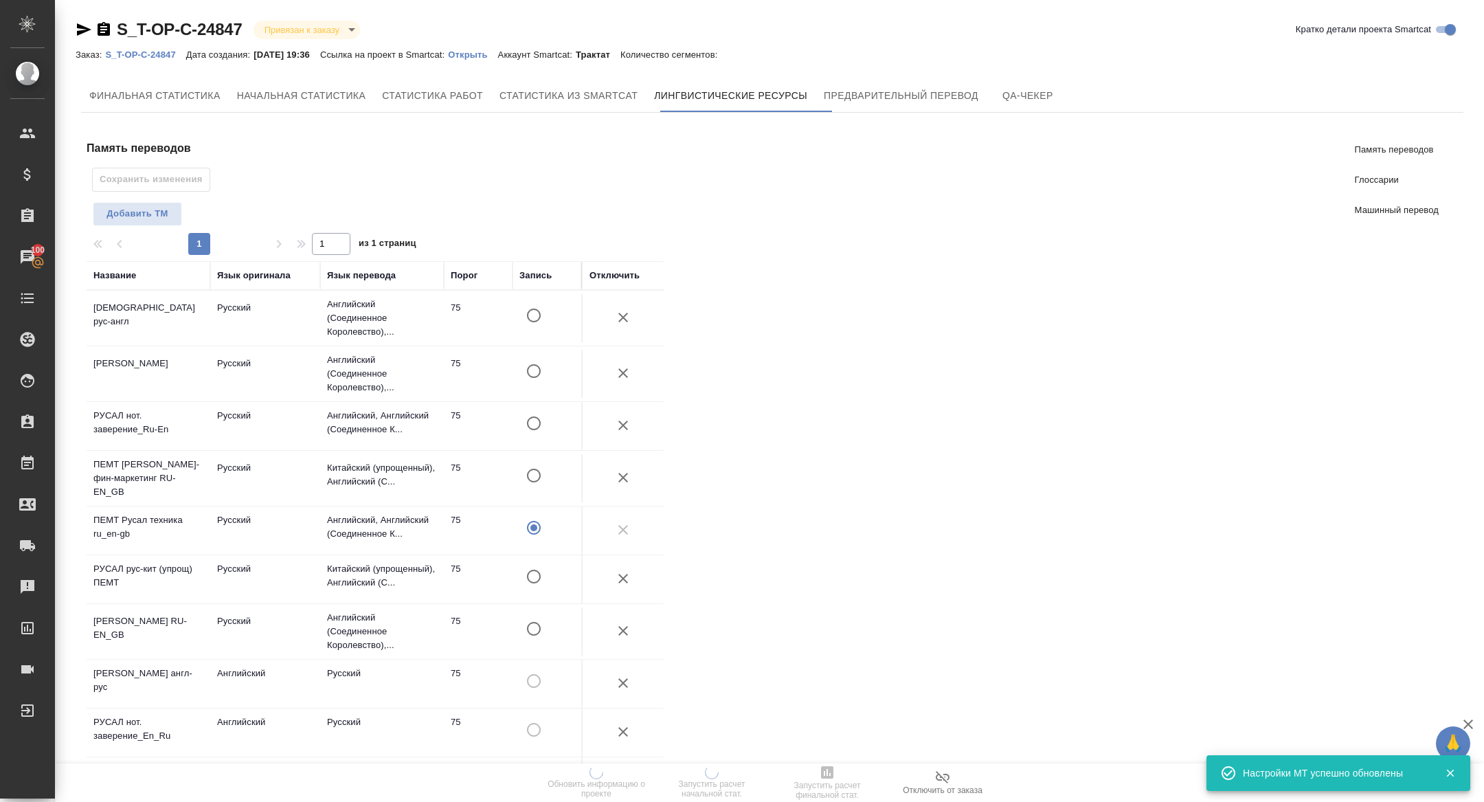
click at [909, 118] on div "Финальная статистика Начальная статистика Статистика работ Статистика из Smartc…" at bounding box center [772, 677] width 1383 height 1196
click at [904, 113] on div "Финальная статистика Начальная статистика Статистика работ Статистика из Smartc…" at bounding box center [772, 677] width 1383 height 1196
click at [896, 109] on button "Предварительный перевод" at bounding box center [901, 95] width 171 height 33
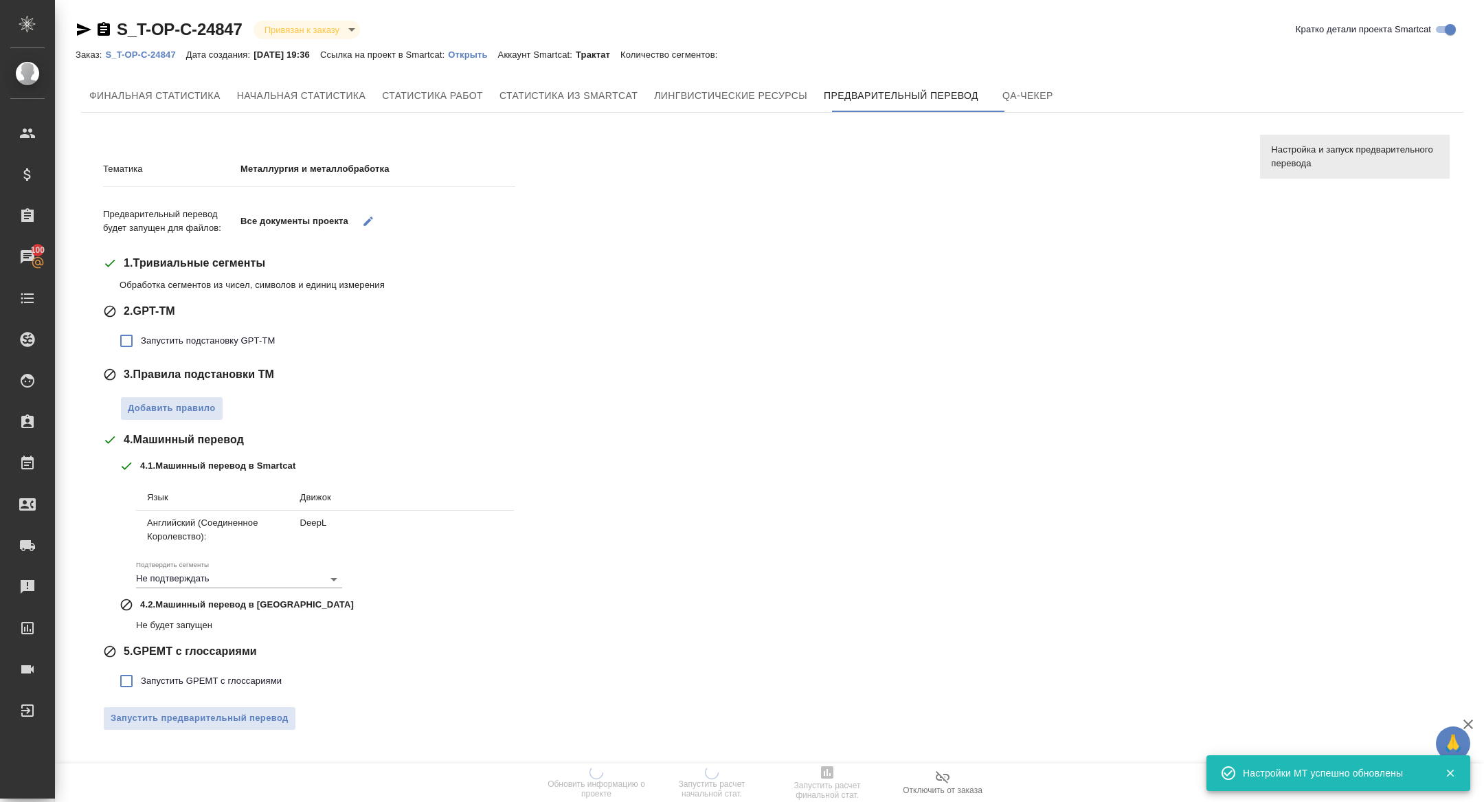
click at [205, 334] on span "Запустить подстановку GPT-TM" at bounding box center [208, 341] width 134 height 14
click at [141, 334] on input "Запустить подстановку GPT-TM" at bounding box center [126, 340] width 29 height 29
checkbox input "true"
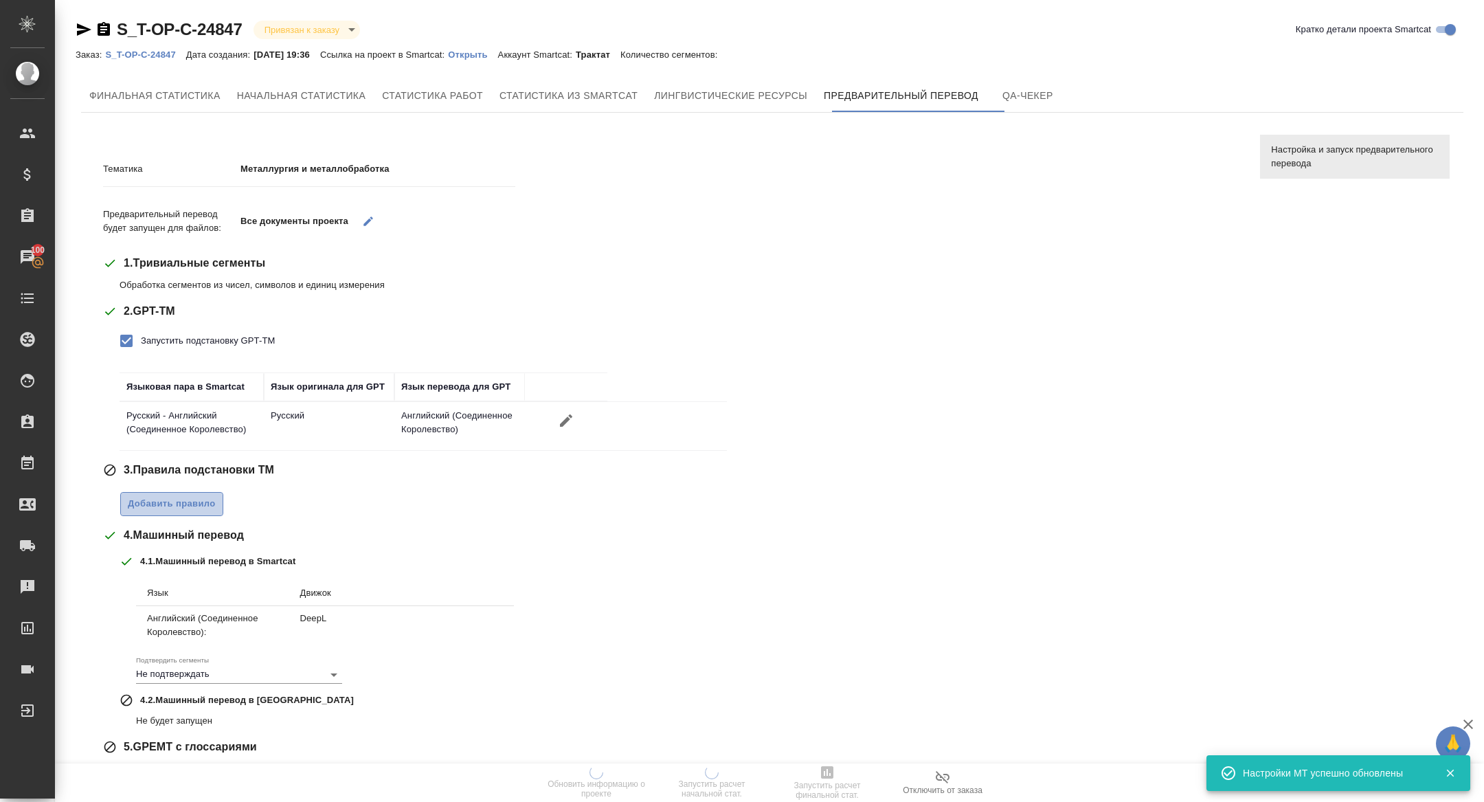
click at [179, 498] on span "Добавить правило" at bounding box center [172, 504] width 88 height 16
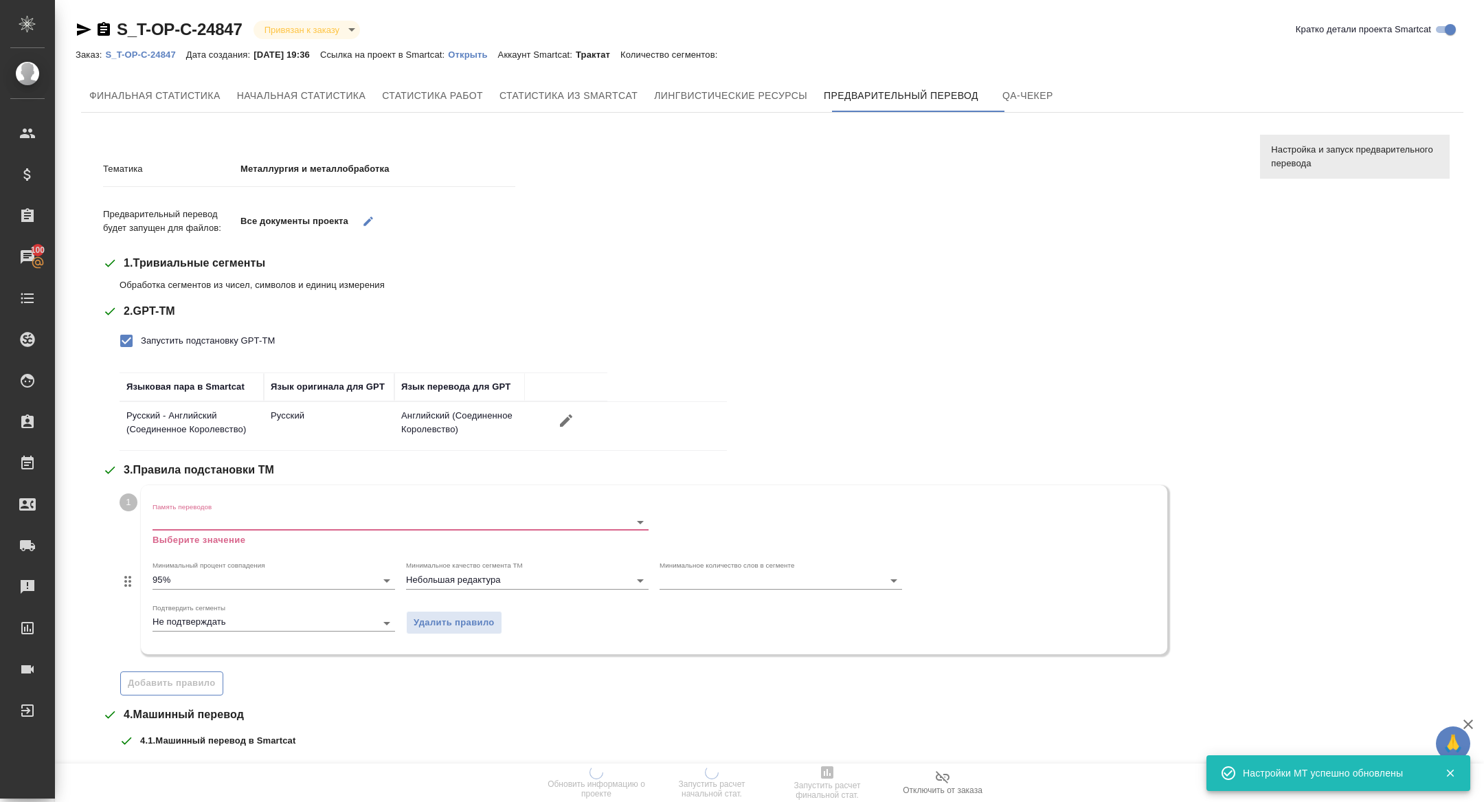
click at [196, 509] on div "Память переводов Выберите значение" at bounding box center [401, 524] width 496 height 45
click at [186, 516] on input "Память переводов" at bounding box center [379, 521] width 452 height 16
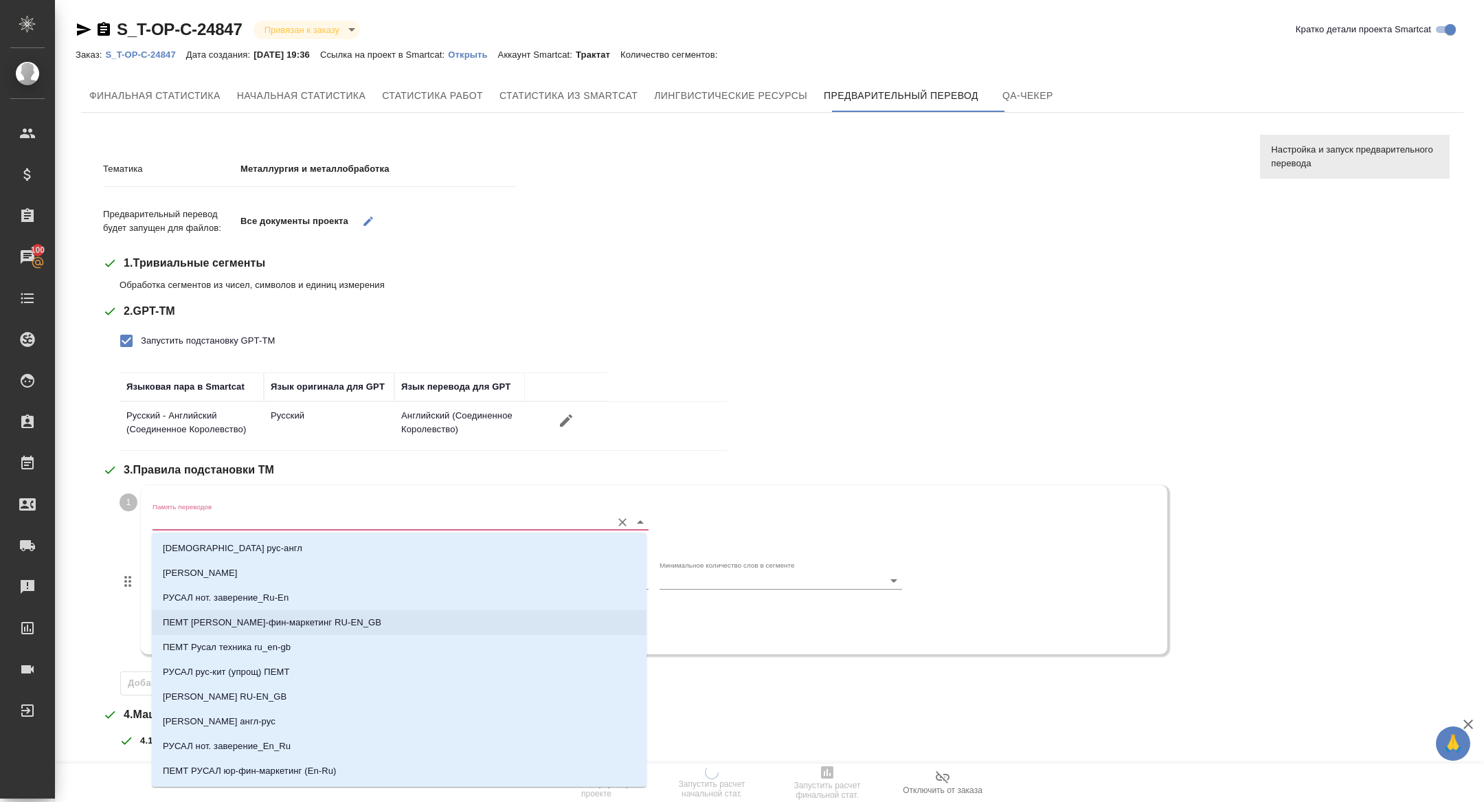
click at [291, 614] on li "ПЕМТ Русал юридич-фин-маркетинг RU-EN_GB" at bounding box center [399, 622] width 495 height 25
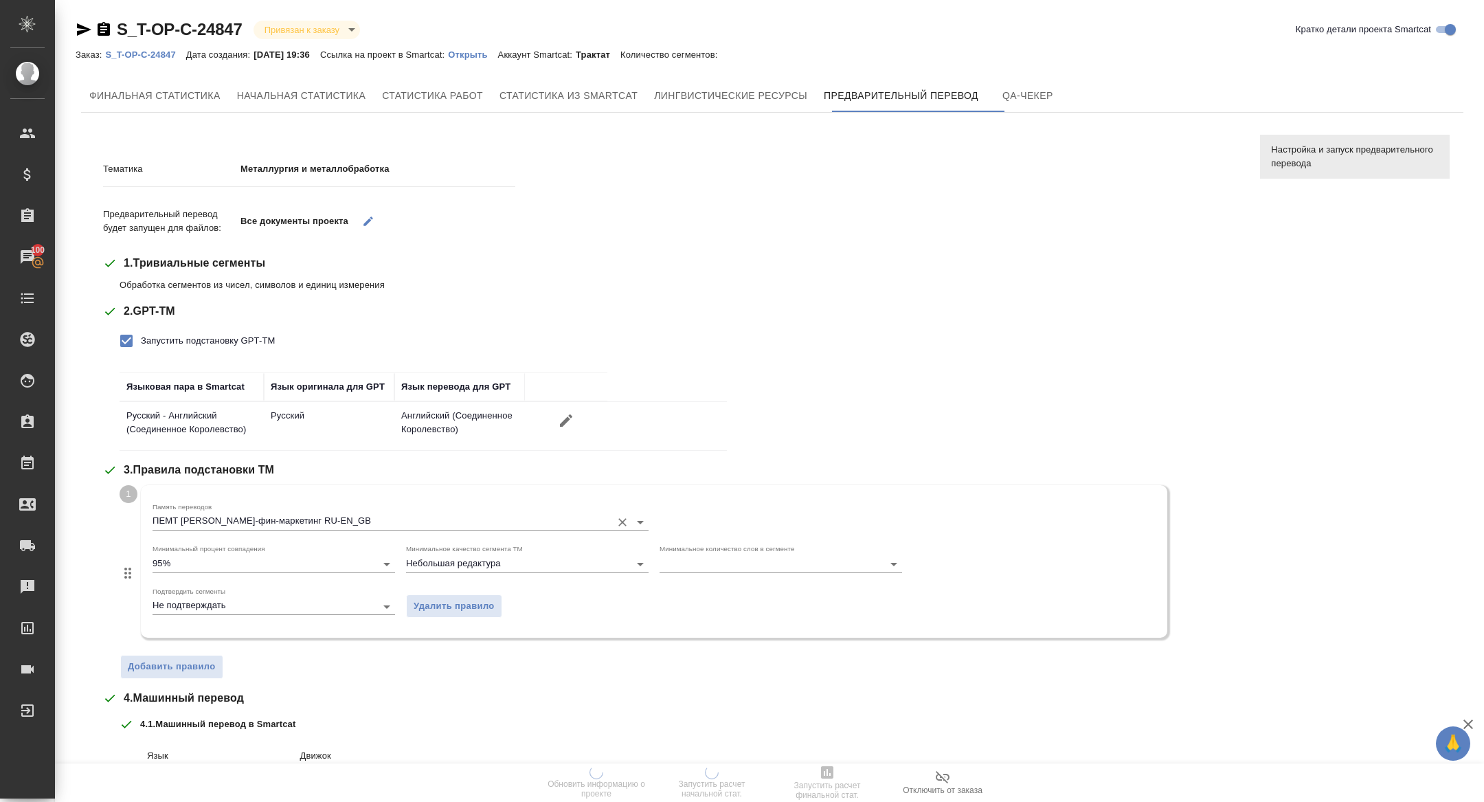
click at [278, 519] on input "ПЕМТ Русал юридич-фин-маркетинг RU-EN_GB" at bounding box center [379, 521] width 452 height 16
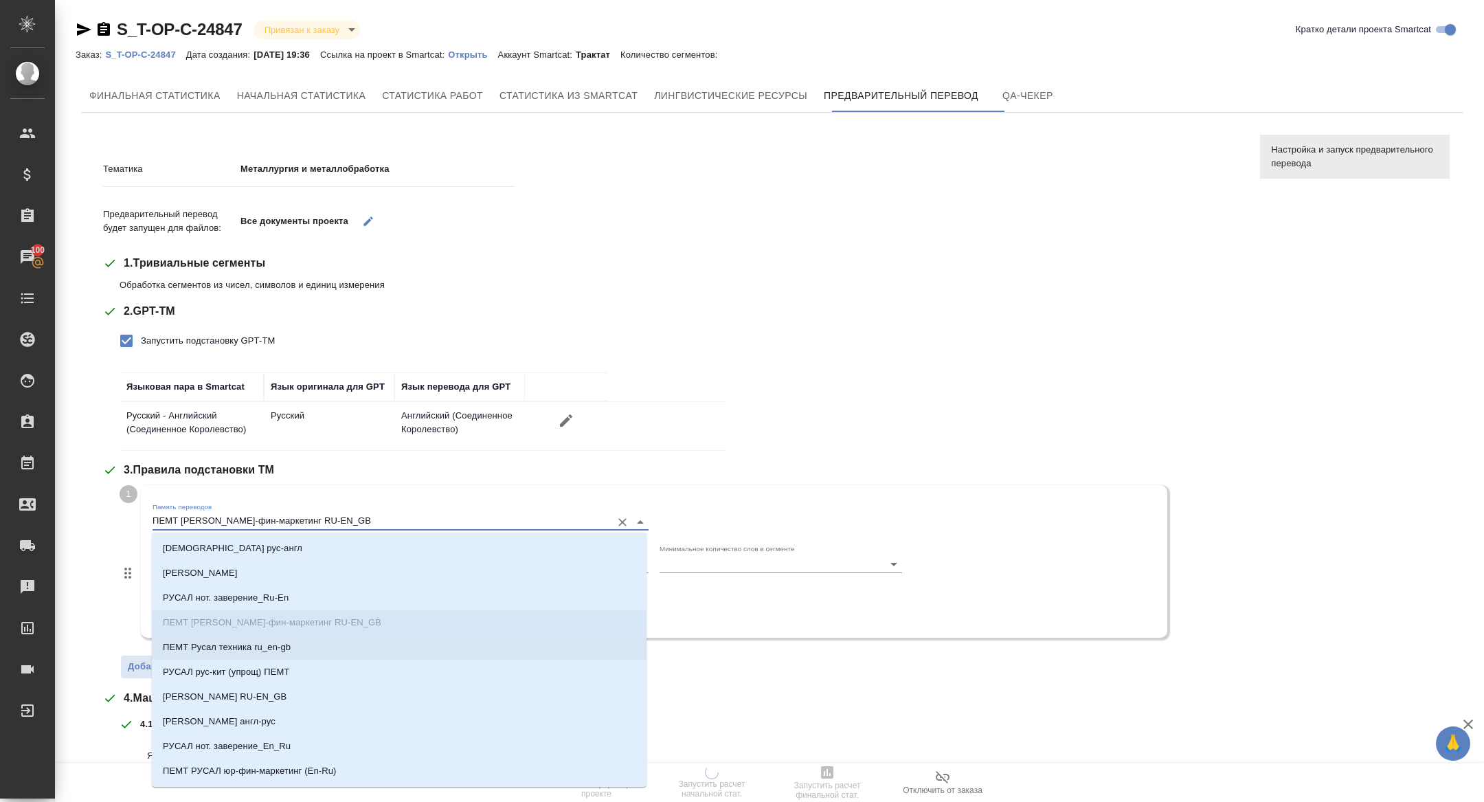
click at [263, 644] on p "ПЕМТ Русал техника ru_en-gb" at bounding box center [227, 647] width 128 height 14
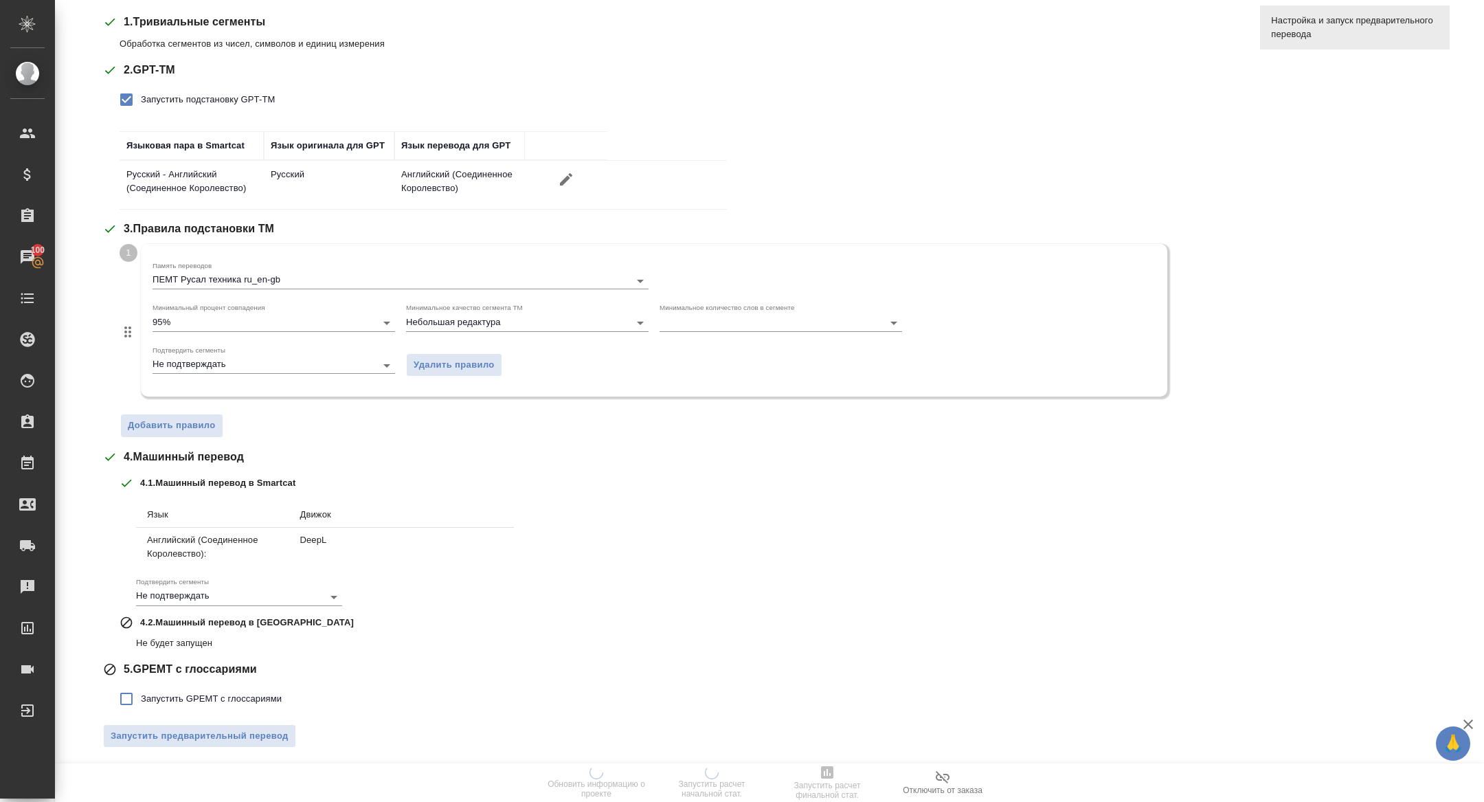
click at [177, 699] on span "Запустить GPEMT с глоссариями" at bounding box center [211, 699] width 141 height 14
click at [141, 699] on input "Запустить GPEMT с глоссариями" at bounding box center [126, 698] width 29 height 29
checkbox input "true"
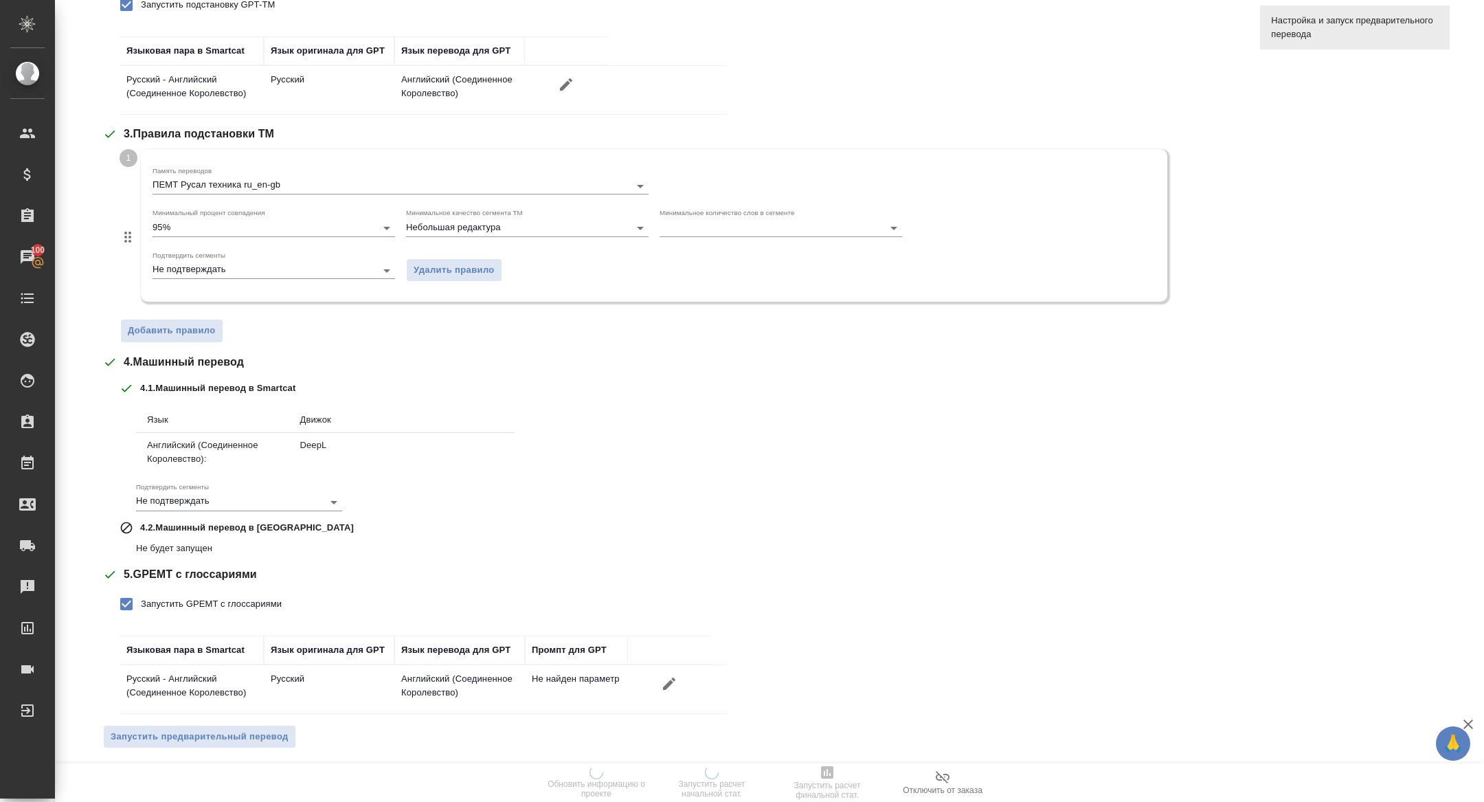
click at [205, 753] on div "Тематика Металлургия и металлобработка Предварительный перевод будет запущен дл…" at bounding box center [671, 285] width 1137 height 950
click at [197, 730] on span "Запустить предварительный перевод" at bounding box center [200, 737] width 178 height 16
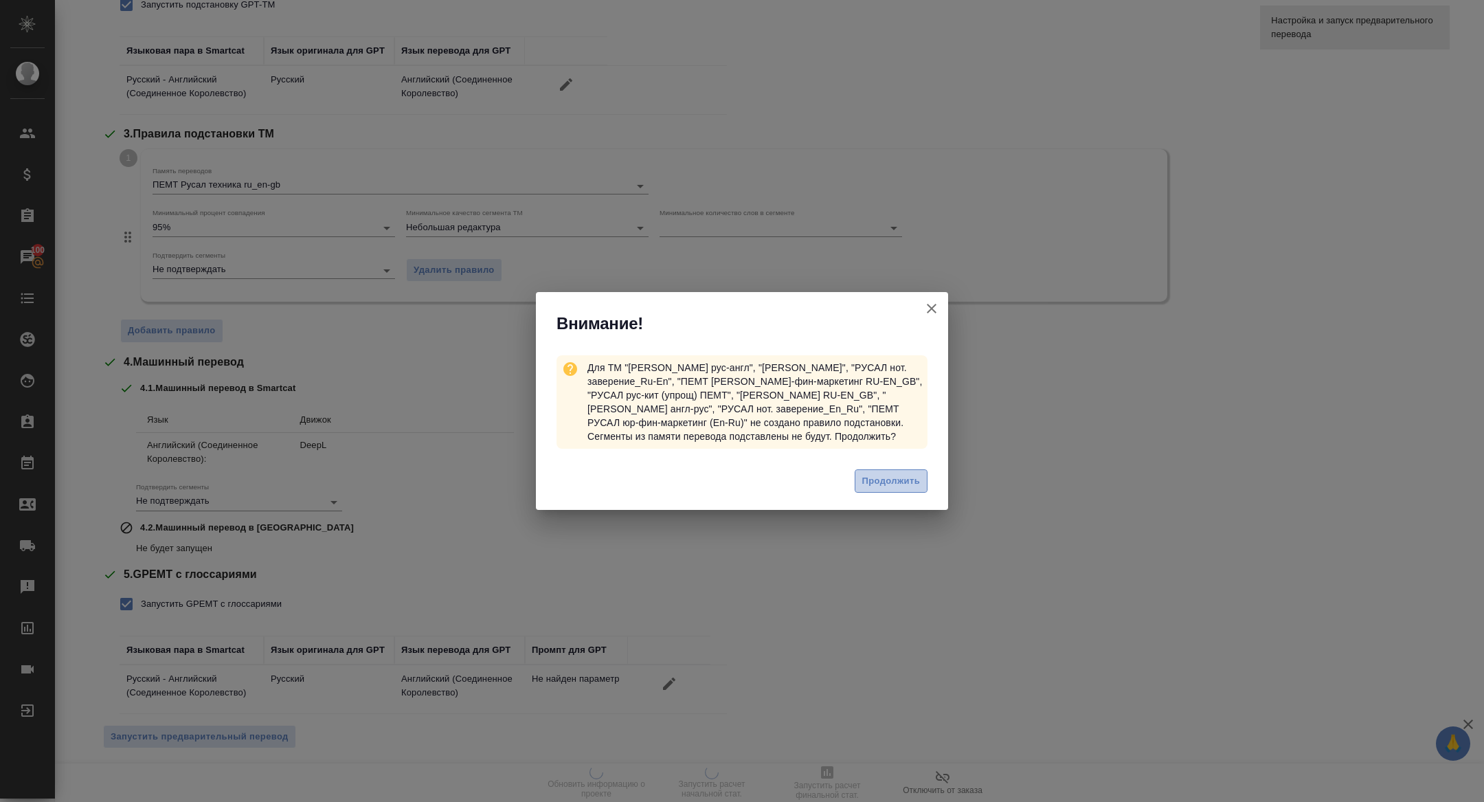
click at [867, 482] on span "Продолжить" at bounding box center [891, 481] width 58 height 16
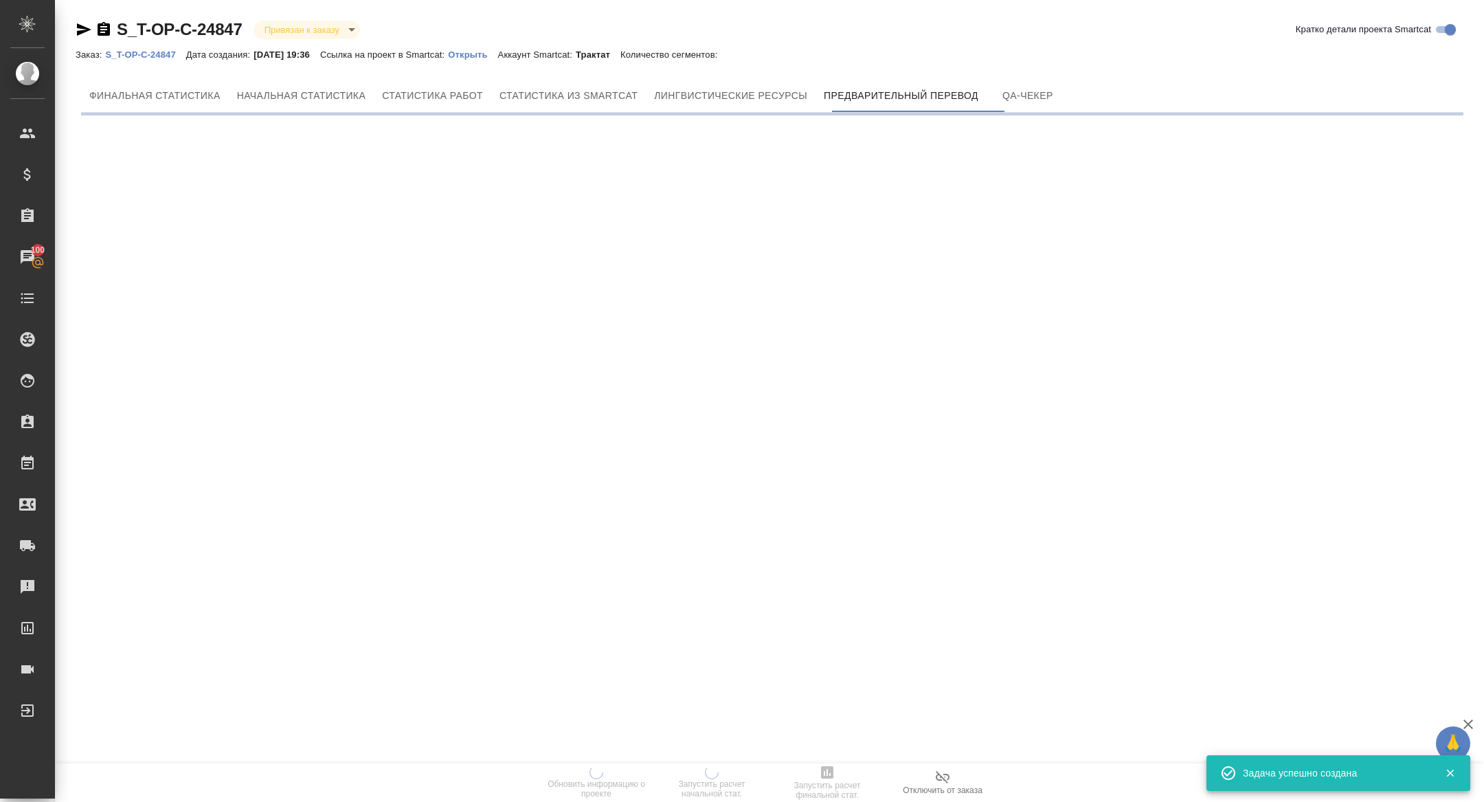
scroll to position [0, 0]
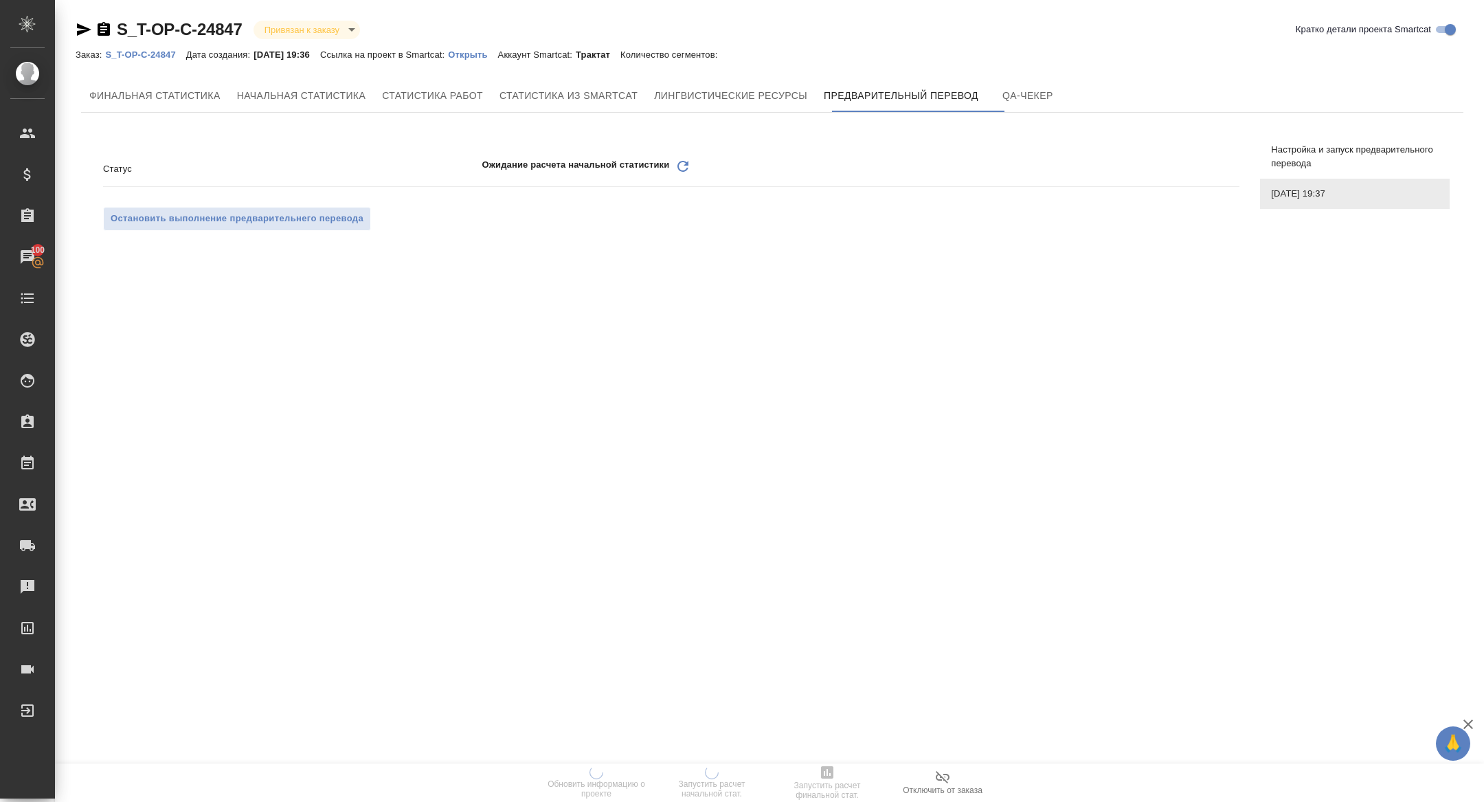
click at [691, 172] on icon "Обновить" at bounding box center [683, 166] width 16 height 16
click at [680, 167] on icon "Обновить" at bounding box center [683, 166] width 16 height 16
click at [680, 163] on icon at bounding box center [683, 166] width 11 height 11
click at [682, 168] on icon "Обновить" at bounding box center [683, 166] width 16 height 16
click at [678, 179] on div "Статус Ожидание расчета начальной статистики Обновить" at bounding box center [671, 169] width 1137 height 24
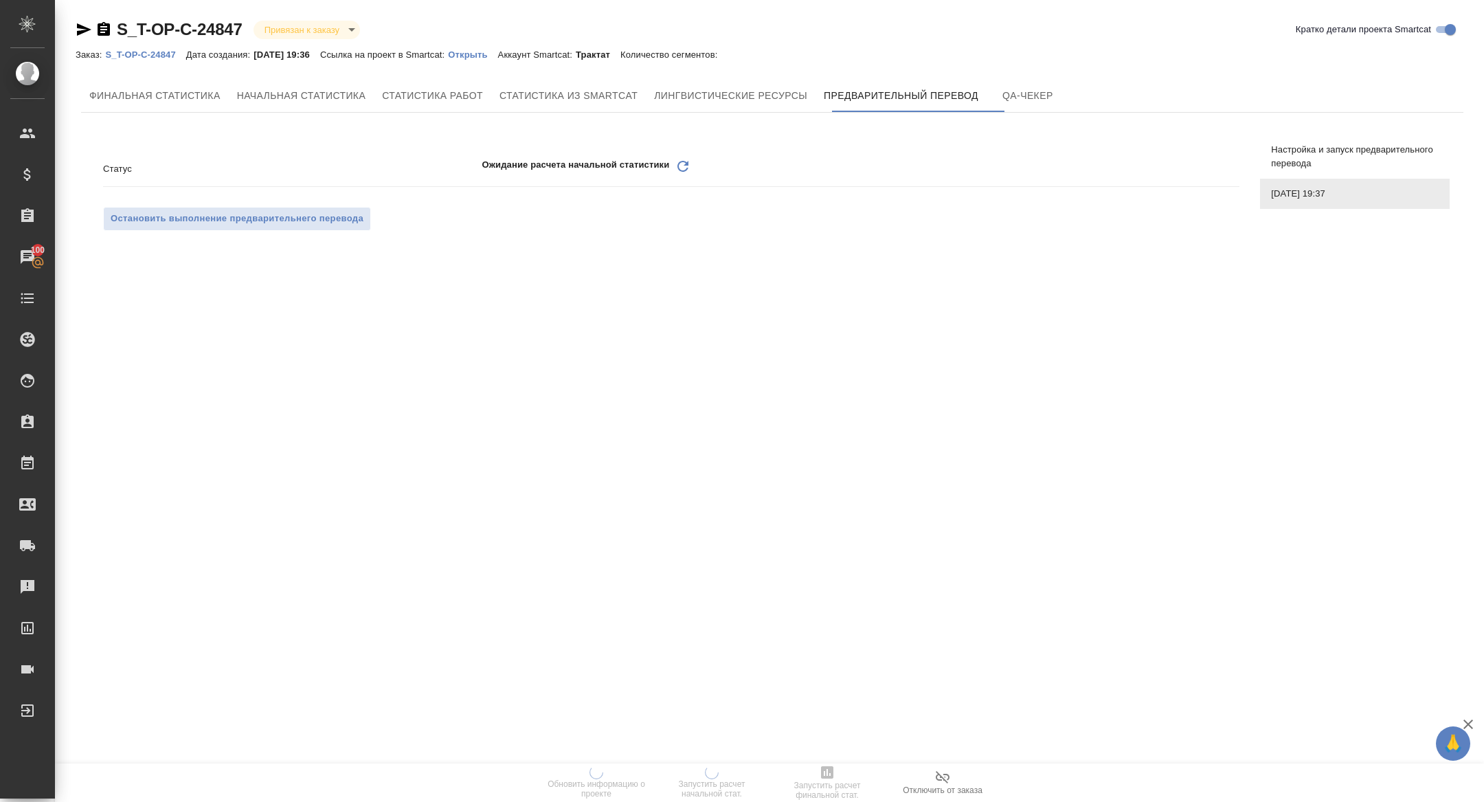
click at [678, 179] on div "Статус Ожидание расчета начальной статистики Обновить" at bounding box center [671, 169] width 1137 height 24
click at [679, 173] on icon "Обновить" at bounding box center [683, 166] width 16 height 16
click at [685, 170] on icon "Обновить" at bounding box center [683, 166] width 16 height 16
click at [680, 162] on icon at bounding box center [683, 166] width 11 height 11
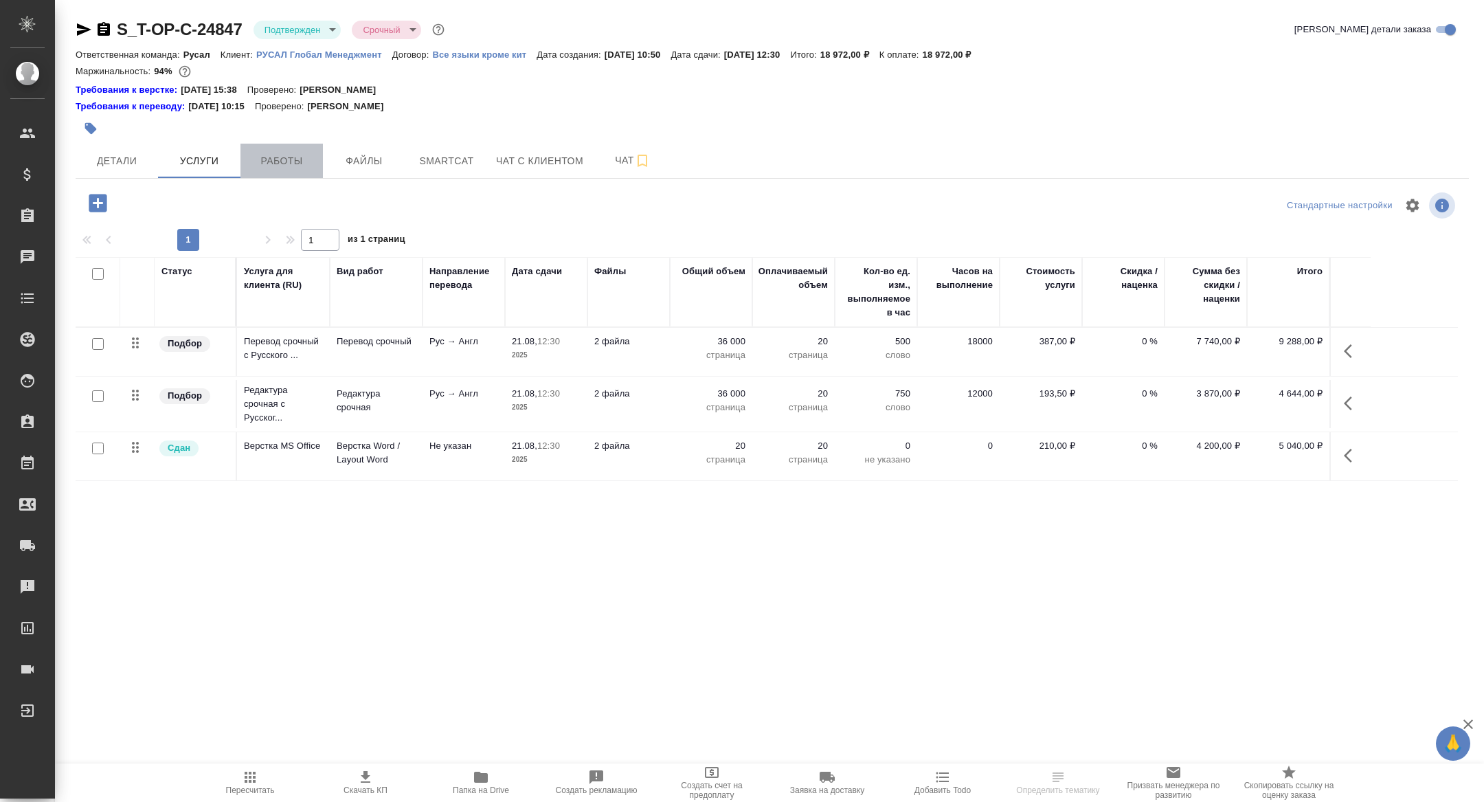
click at [269, 168] on span "Работы" at bounding box center [282, 161] width 66 height 17
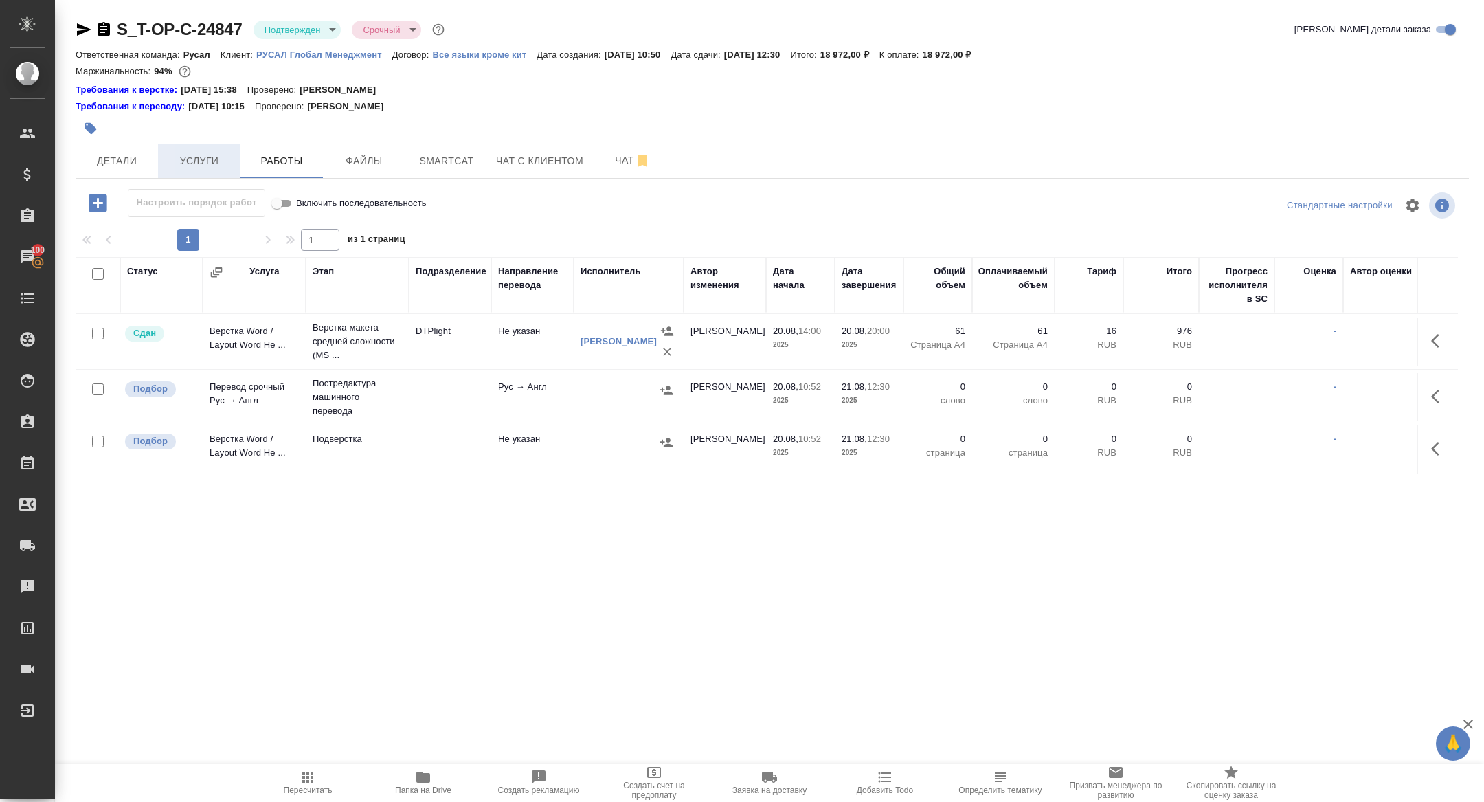
click at [194, 159] on span "Услуги" at bounding box center [199, 161] width 66 height 17
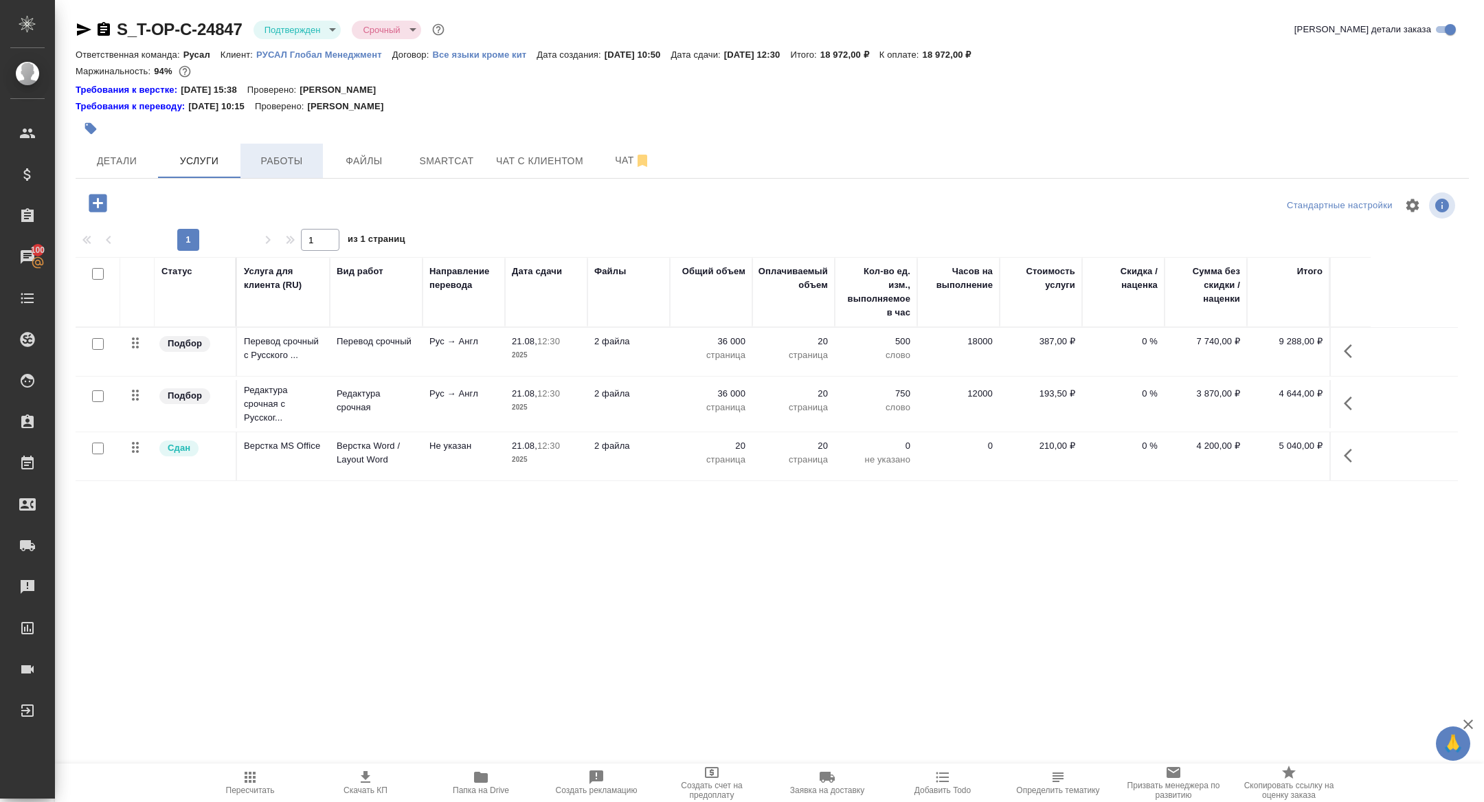
click at [305, 157] on span "Работы" at bounding box center [282, 161] width 66 height 17
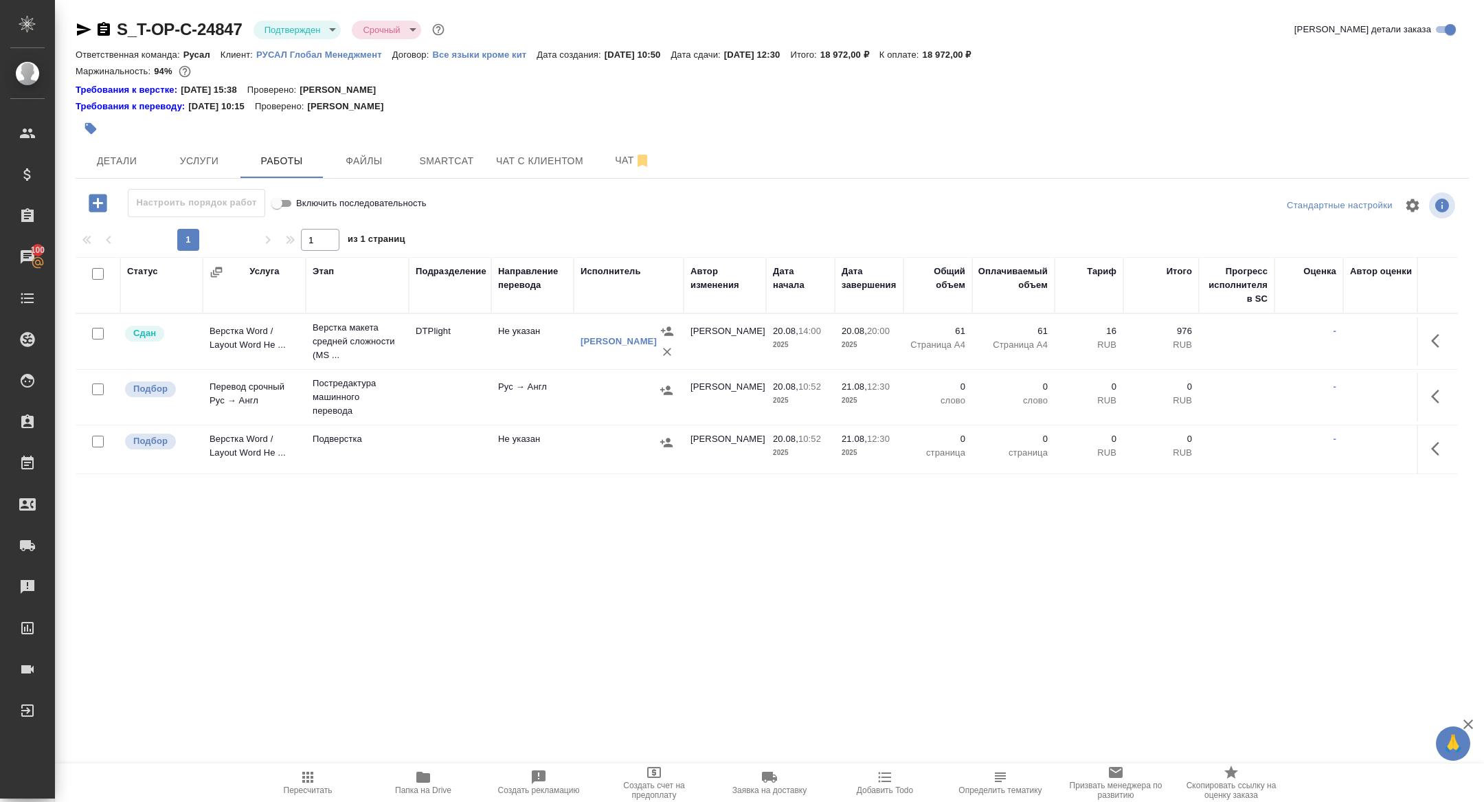
click at [1441, 395] on icon "button" at bounding box center [1439, 396] width 16 height 16
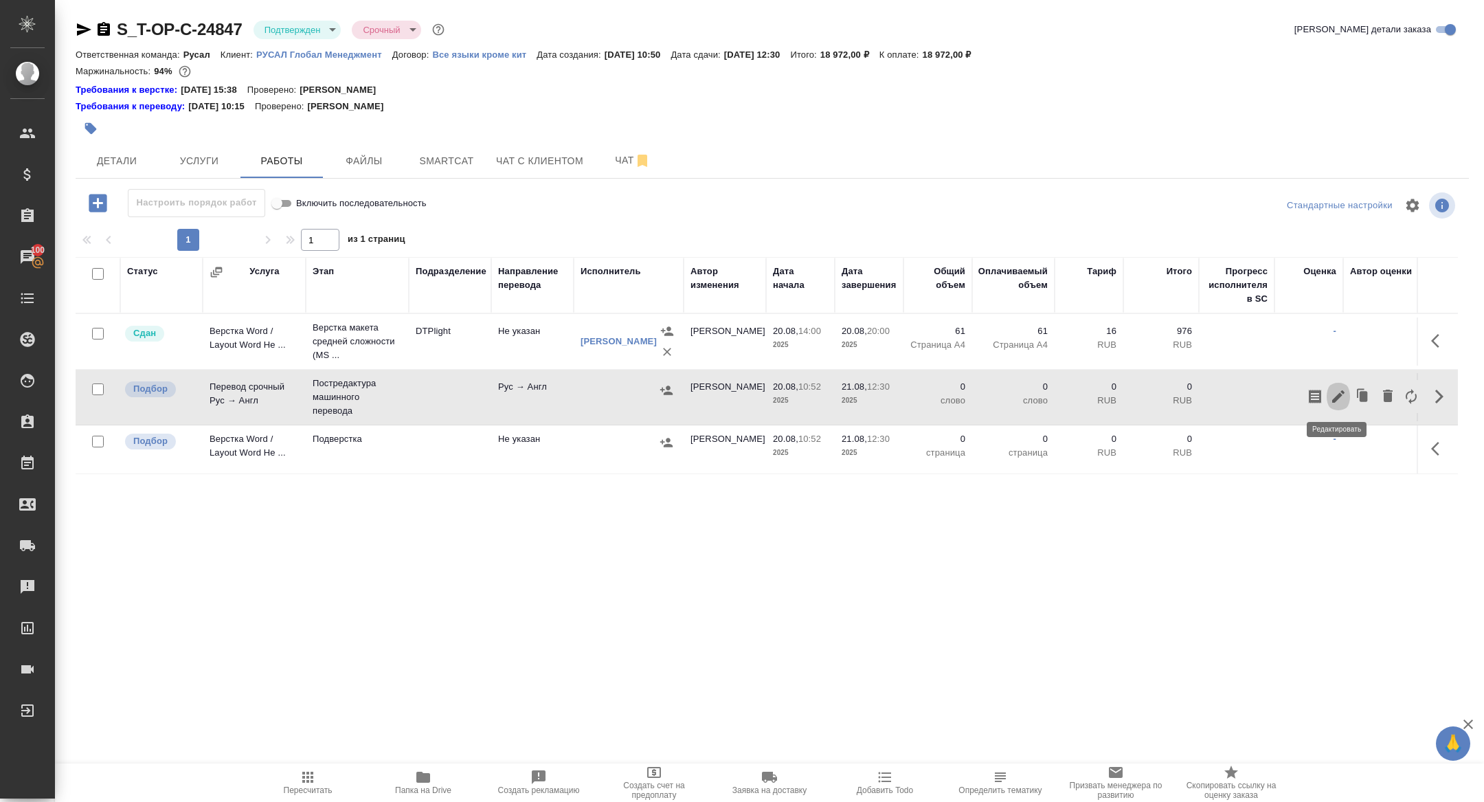
click at [1333, 397] on icon "button" at bounding box center [1338, 396] width 16 height 16
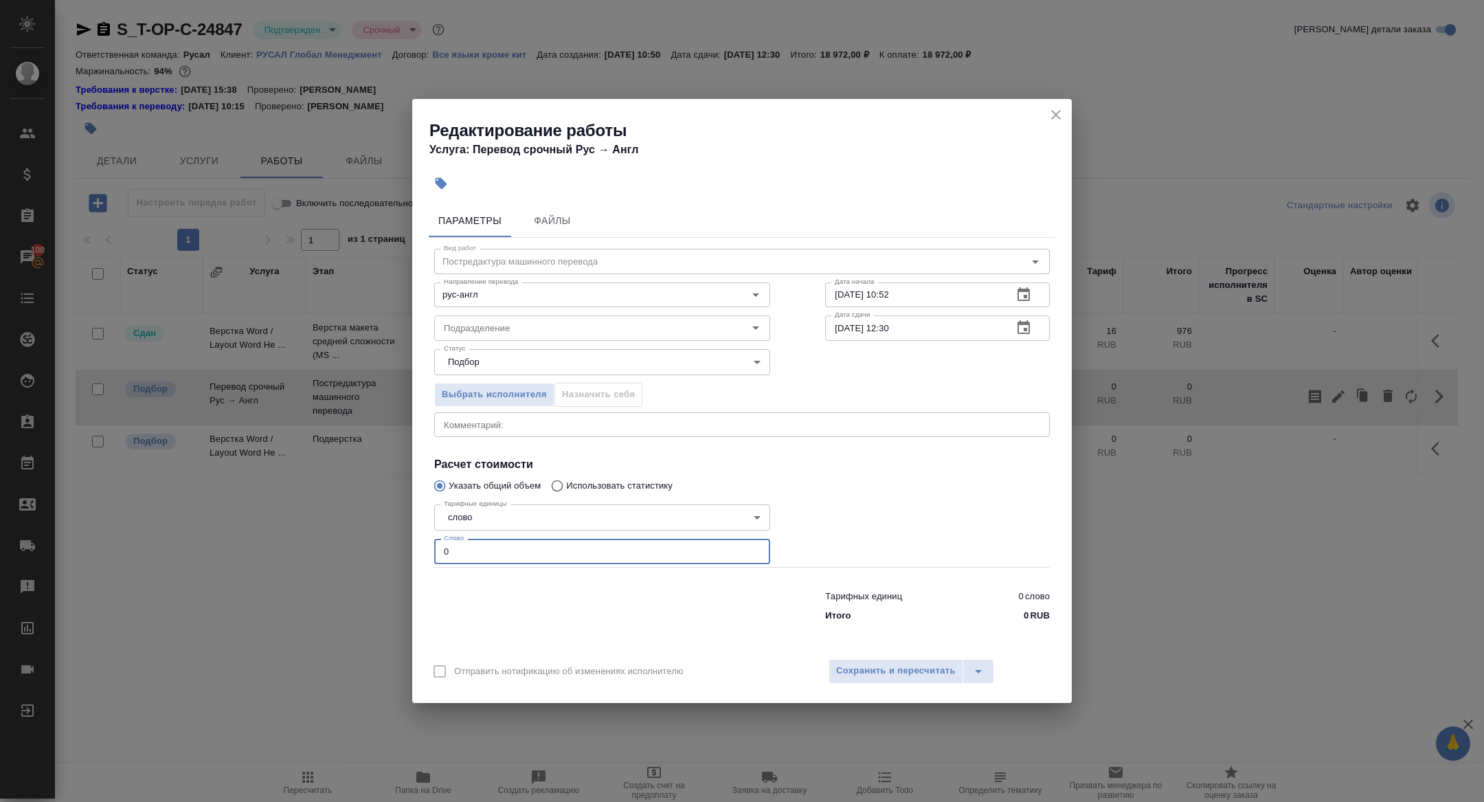
drag, startPoint x: 463, startPoint y: 553, endPoint x: 335, endPoint y: 537, distance: 128.7
click at [335, 537] on div "Редактирование работы Услуга: Перевод срочный Рус → Англ Параметры Файлы Вид ра…" at bounding box center [742, 401] width 1484 height 802
type input "3200"
click at [893, 670] on span "Сохранить и пересчитать" at bounding box center [896, 671] width 120 height 16
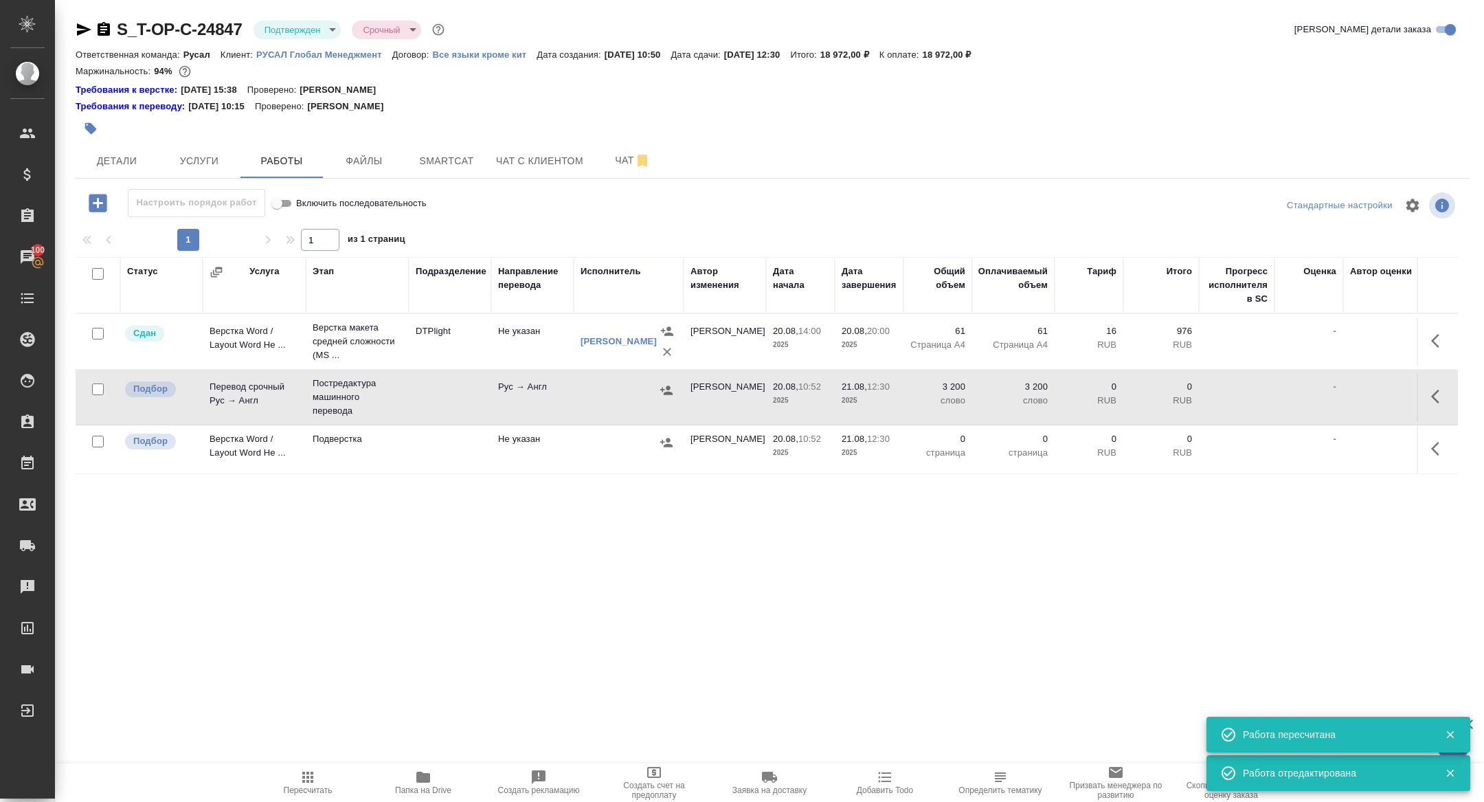
click at [673, 388] on button "button" at bounding box center [666, 390] width 21 height 21
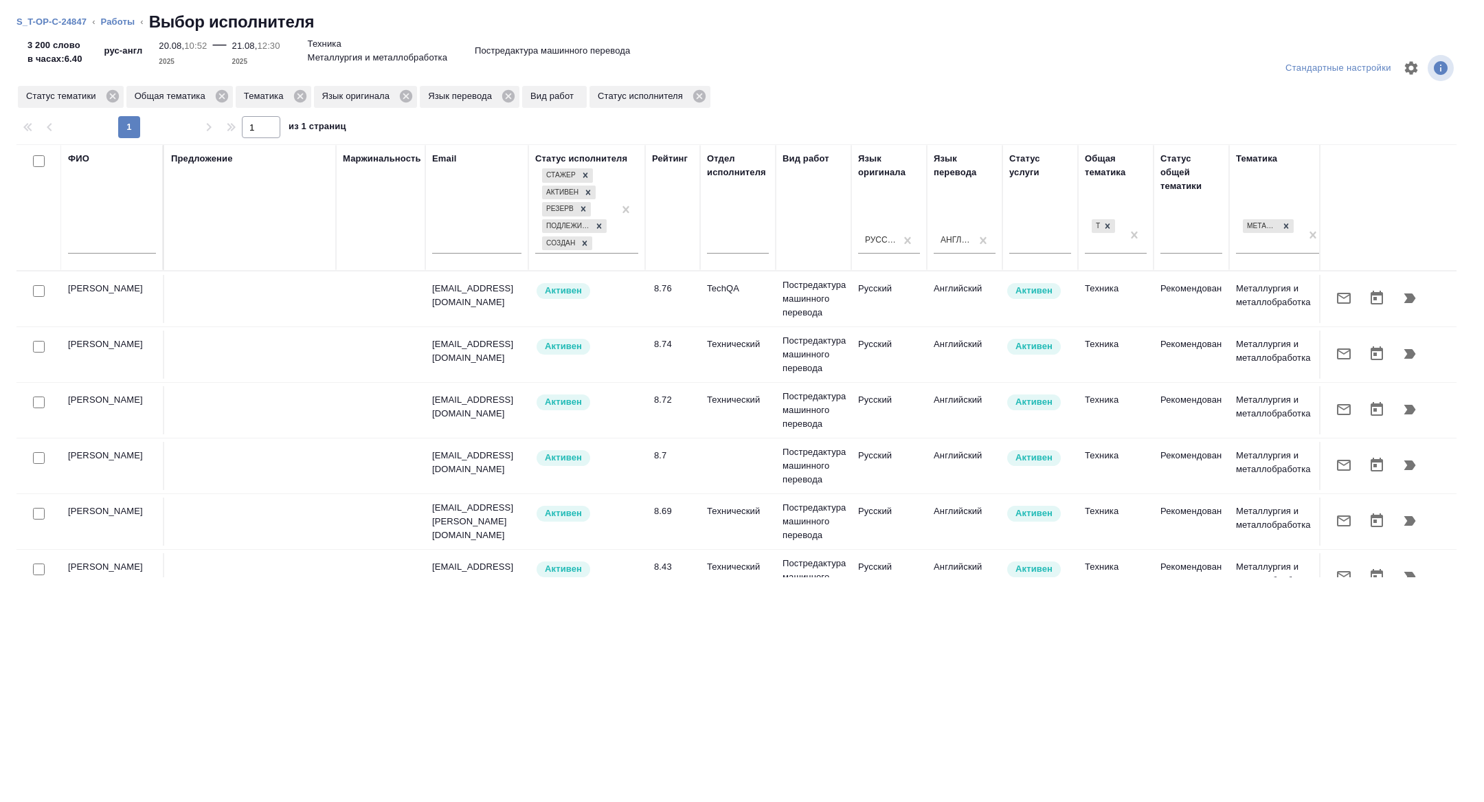
click at [109, 235] on div at bounding box center [112, 247] width 88 height 34
click at [98, 241] on input "text" at bounding box center [112, 244] width 88 height 17
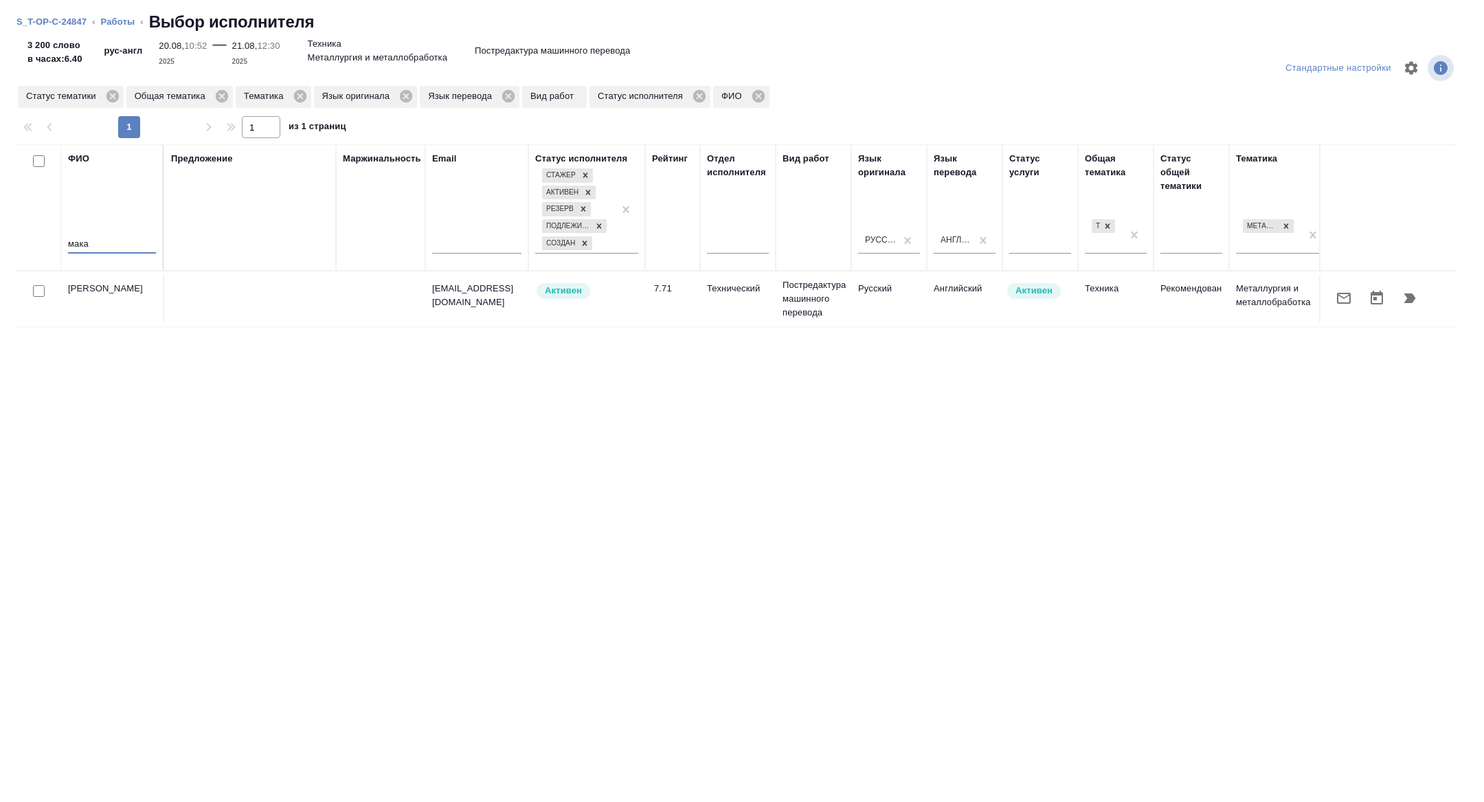
type input "мака"
click at [1350, 293] on icon "button" at bounding box center [1344, 298] width 16 height 16
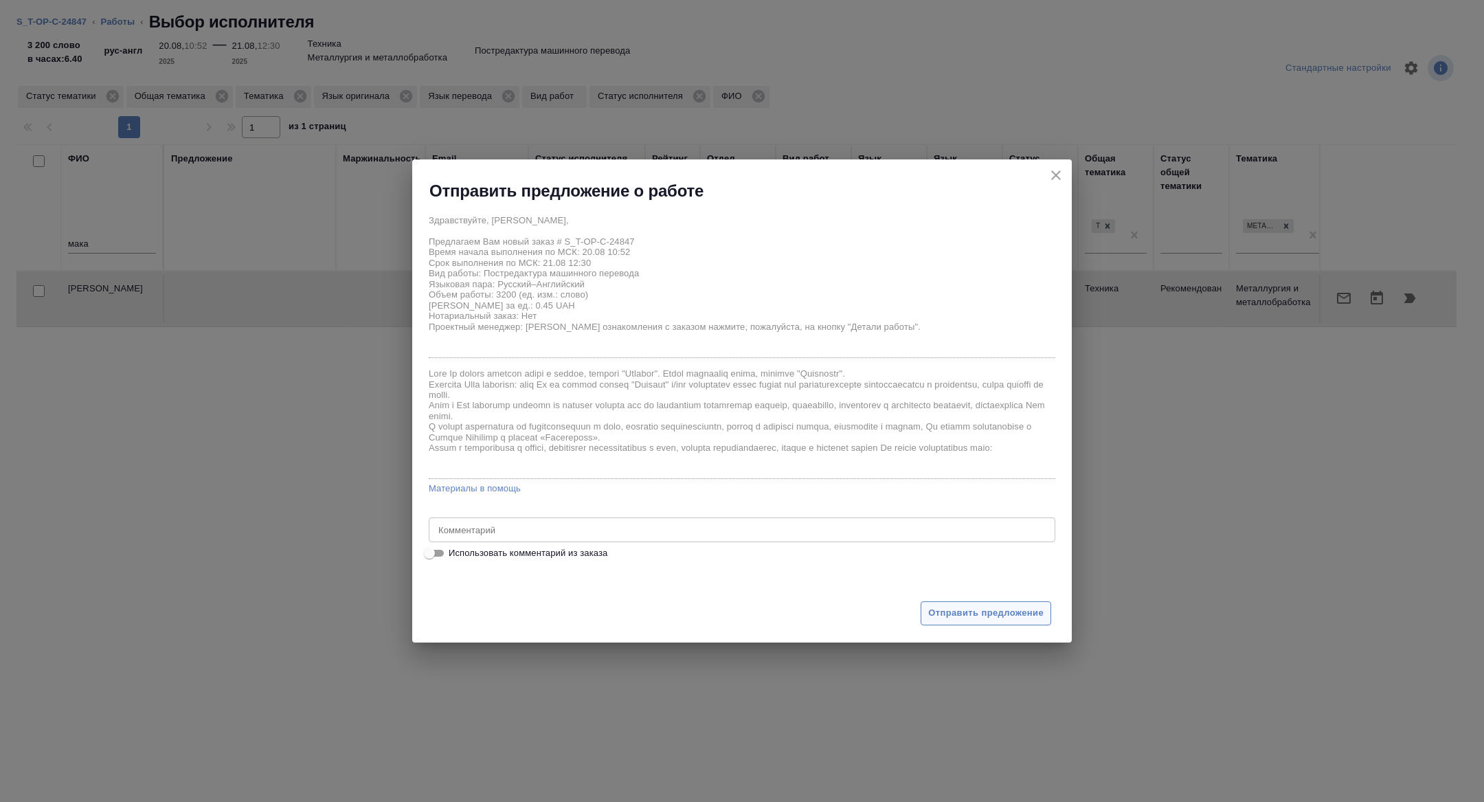
click at [967, 605] on span "Отправить предложение" at bounding box center [985, 613] width 115 height 16
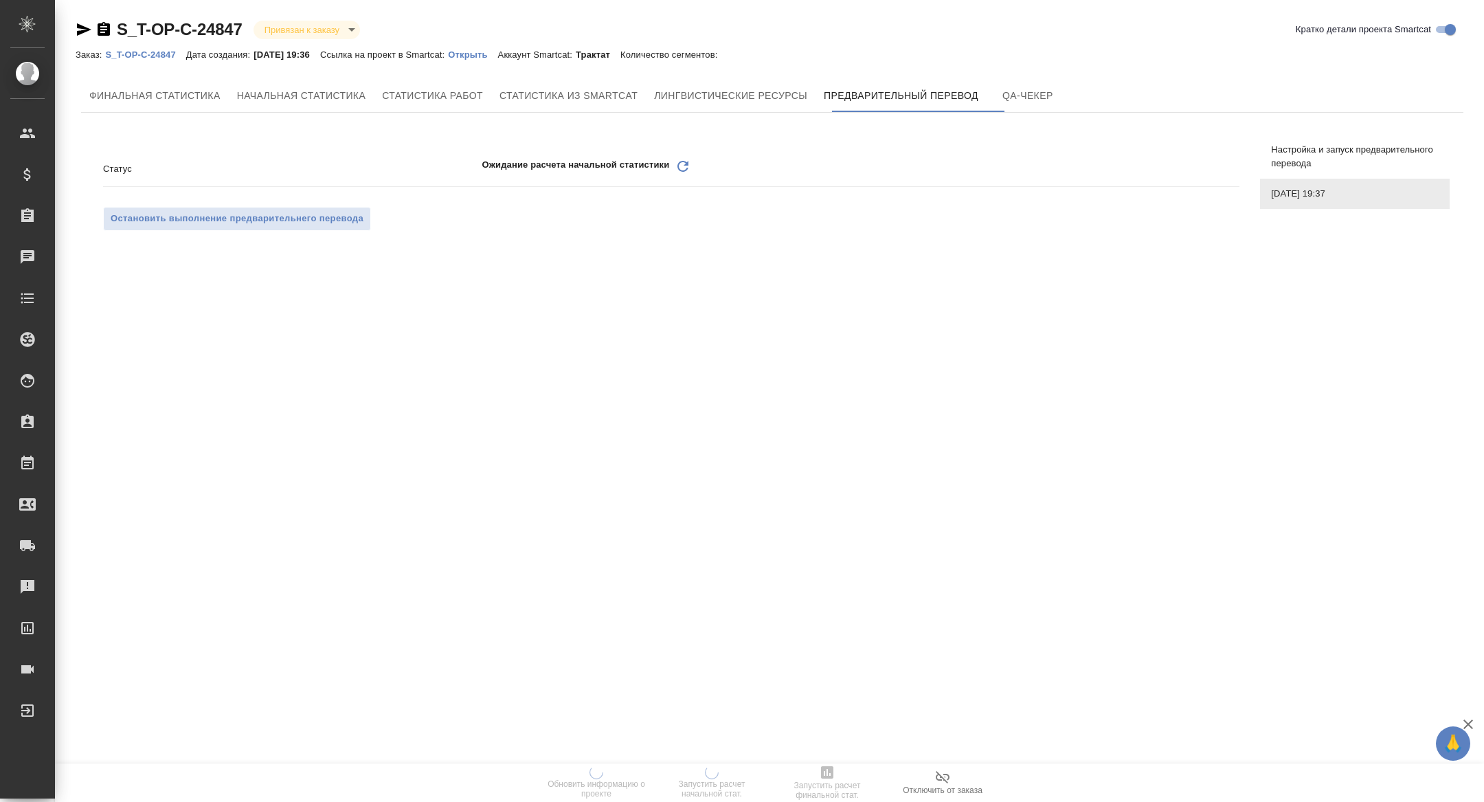
click at [683, 168] on icon "Обновить" at bounding box center [683, 166] width 16 height 16
click at [676, 175] on div "Обновить" at bounding box center [683, 168] width 16 height 21
click at [681, 169] on icon "Обновить" at bounding box center [683, 166] width 16 height 16
click at [684, 171] on icon at bounding box center [683, 166] width 11 height 11
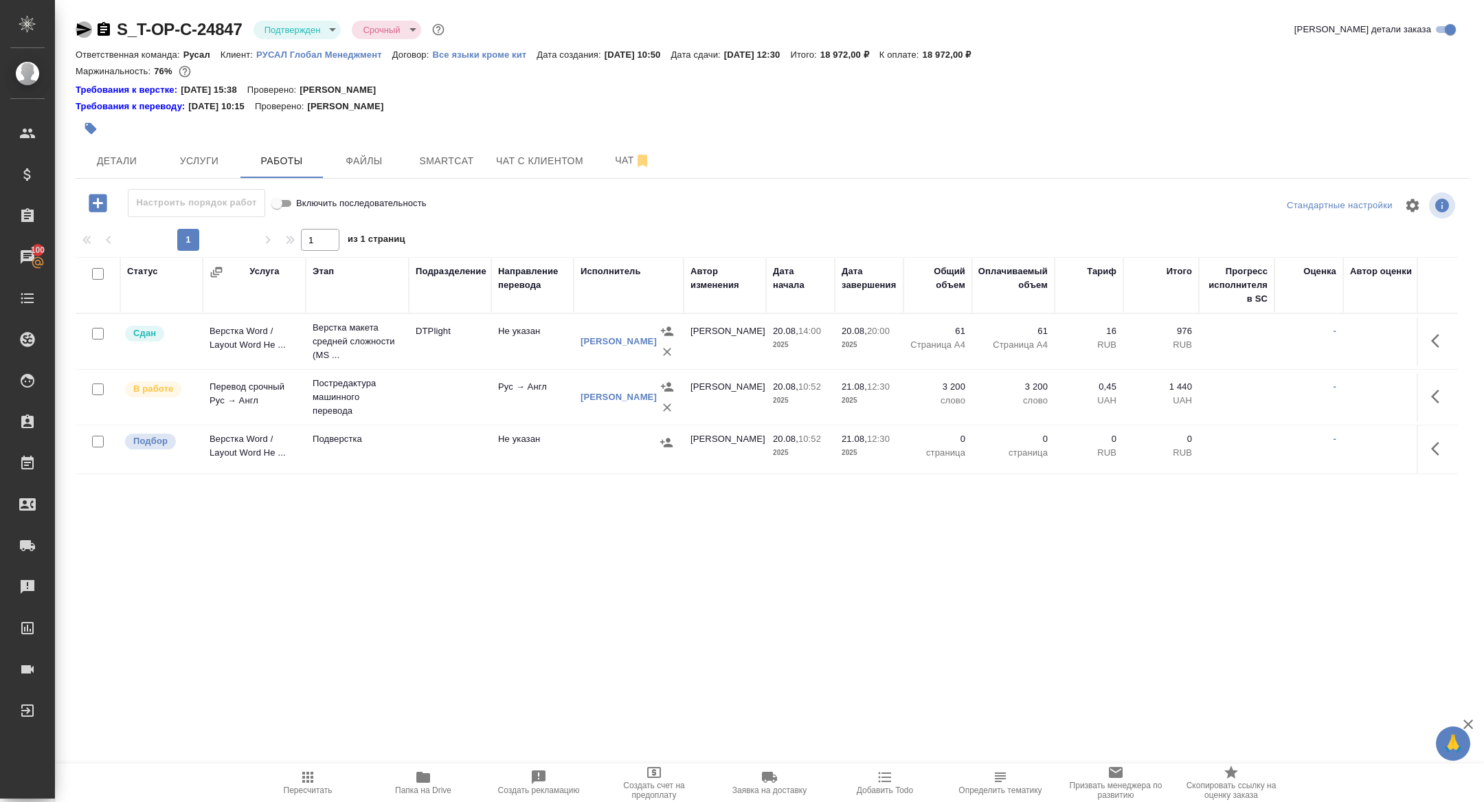
click at [83, 25] on icon "button" at bounding box center [84, 29] width 16 height 16
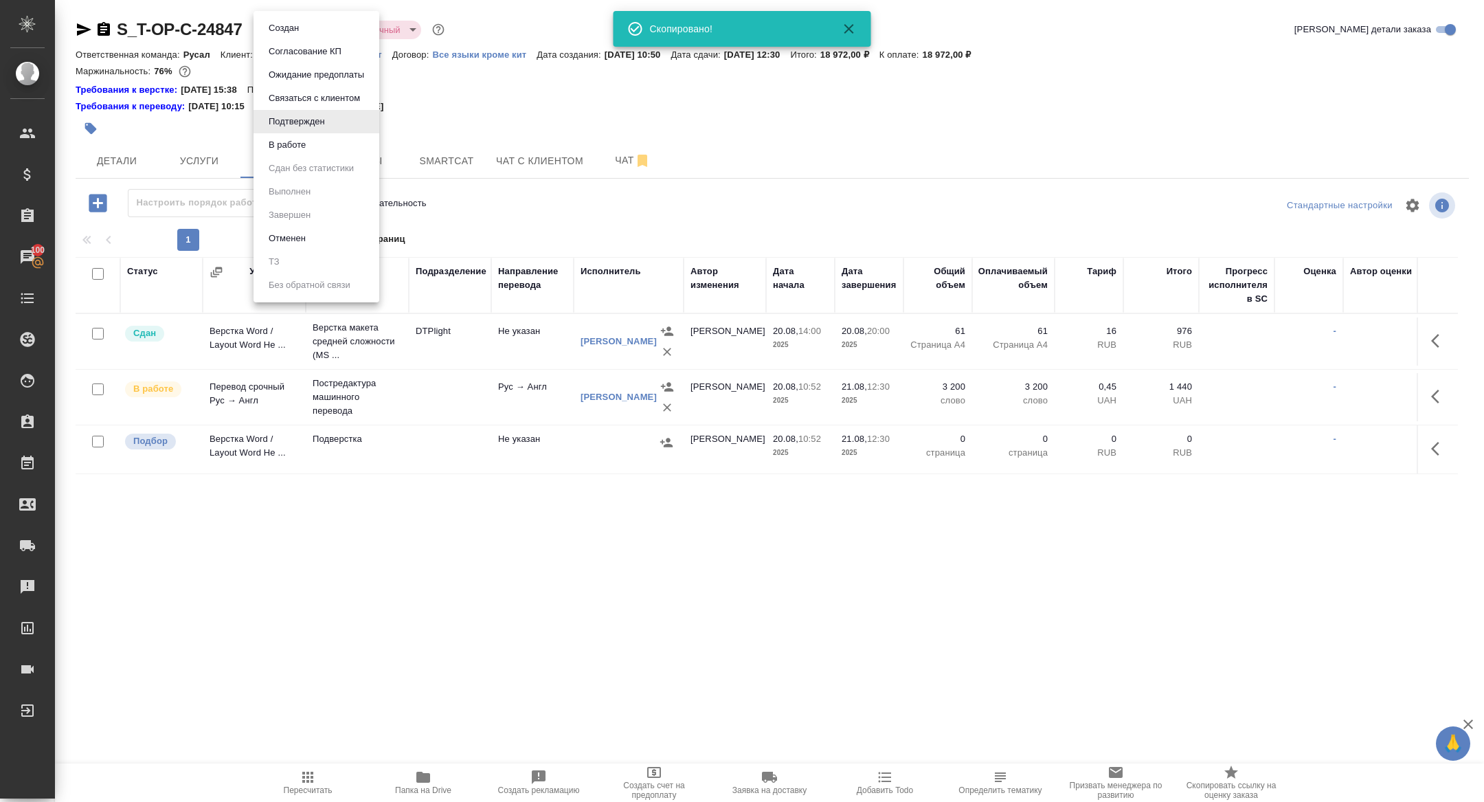
click at [258, 33] on body "🙏 .cls-1 fill:#fff; AWATERA [PERSON_NAME] Спецификации Заказы 100 Чаты Todo Про…" at bounding box center [742, 401] width 1484 height 802
click at [293, 36] on button "В работе" at bounding box center [284, 28] width 38 height 15
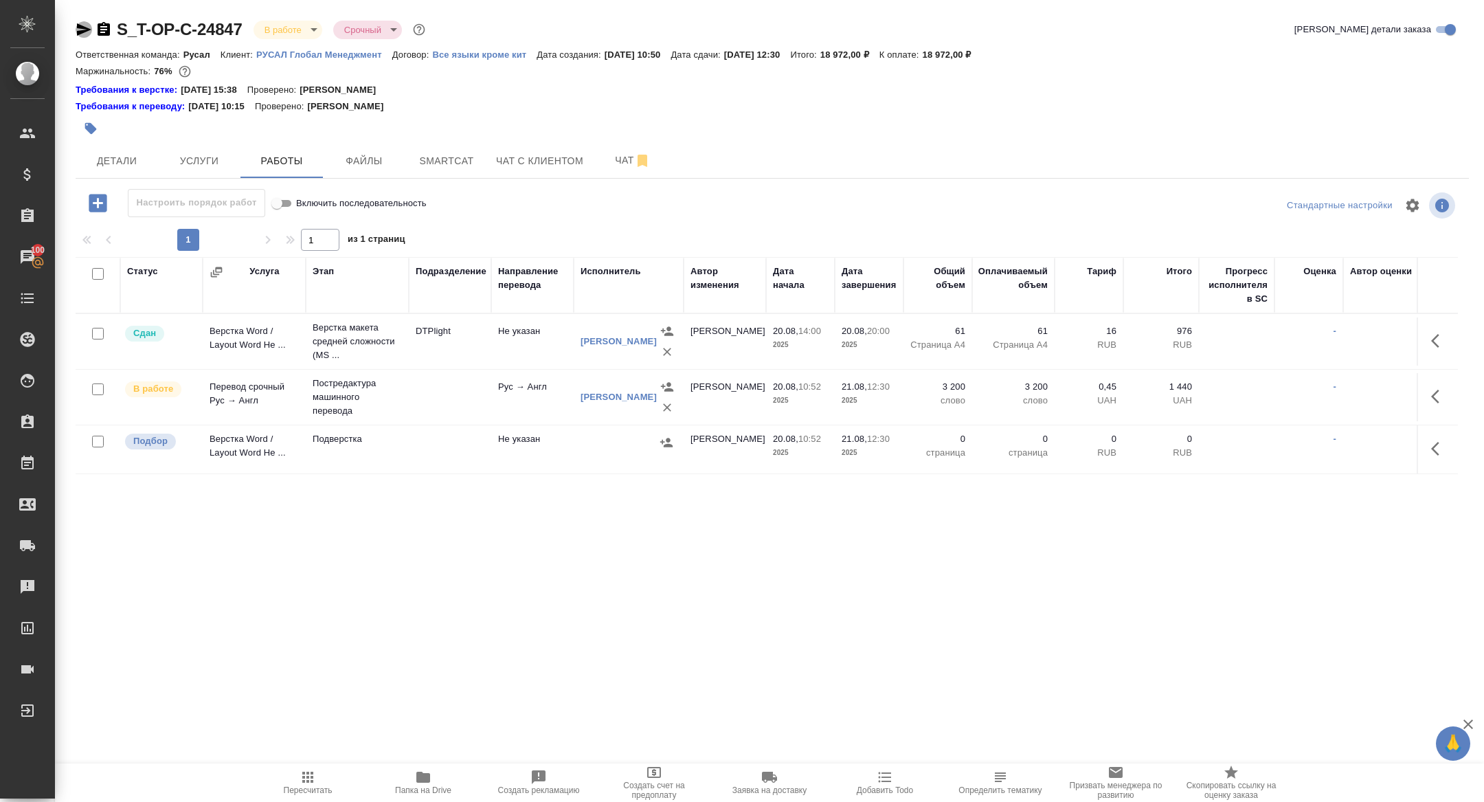
click at [77, 29] on icon "button" at bounding box center [84, 29] width 16 height 16
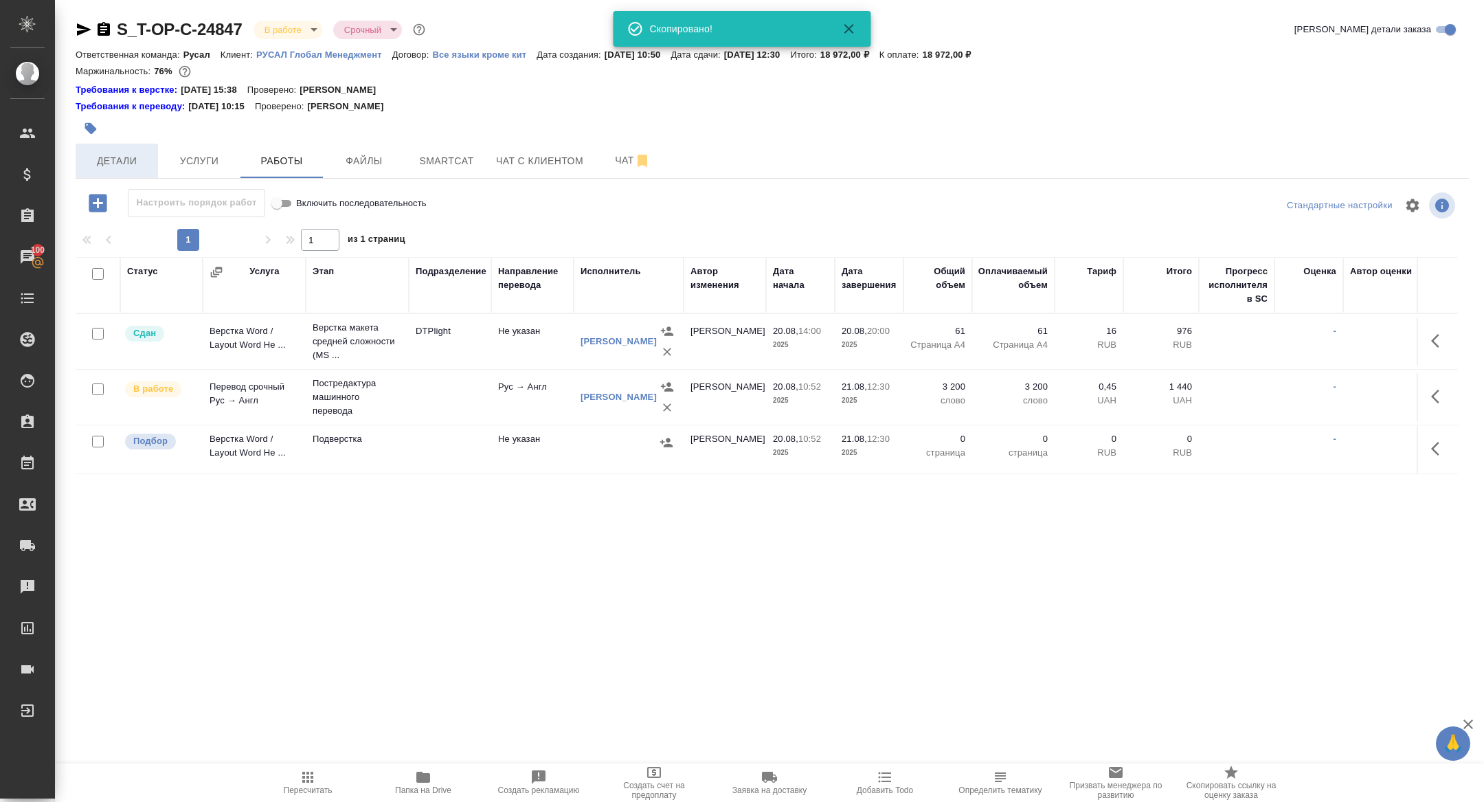
click at [122, 157] on span "Детали" at bounding box center [117, 161] width 66 height 17
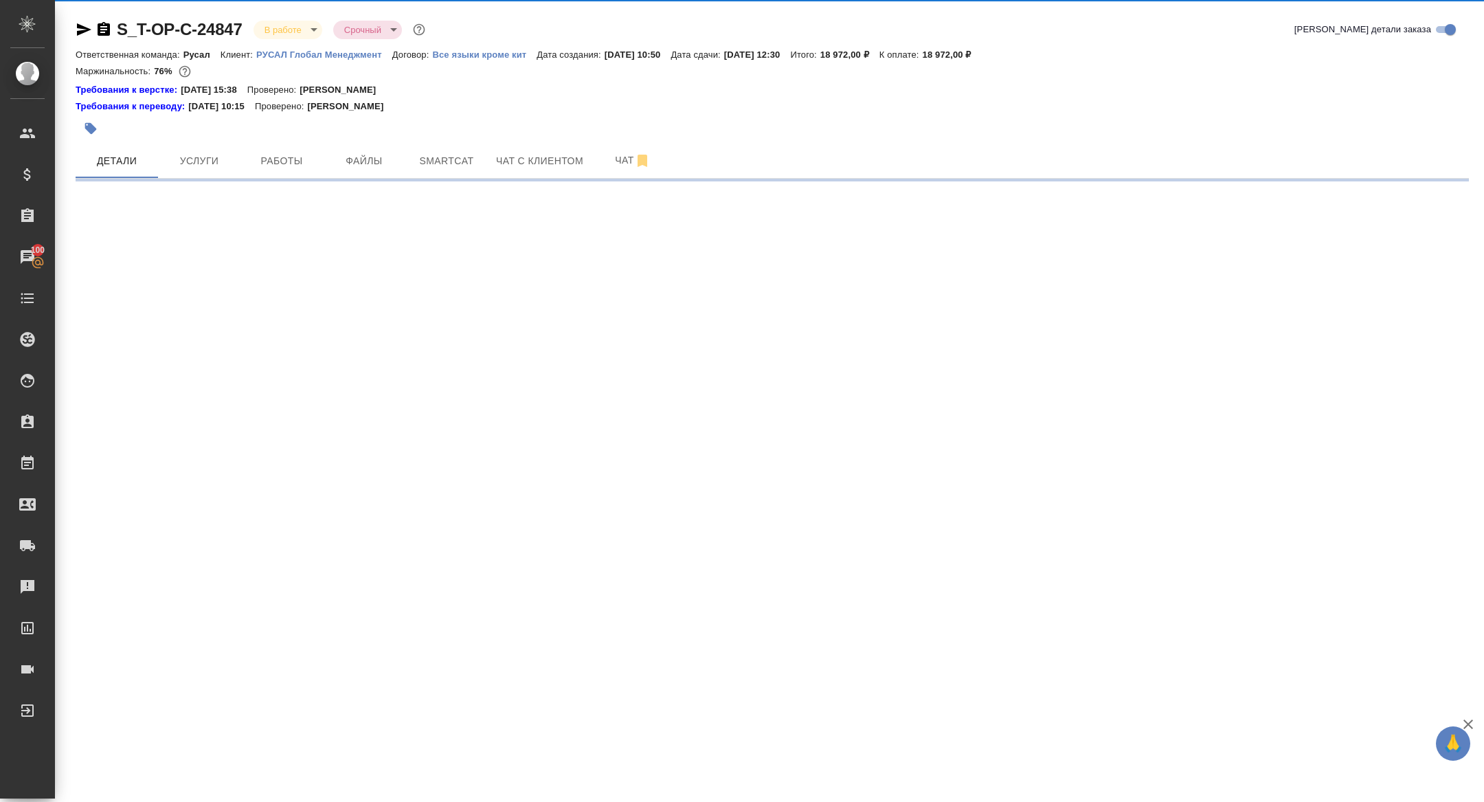
select select "RU"
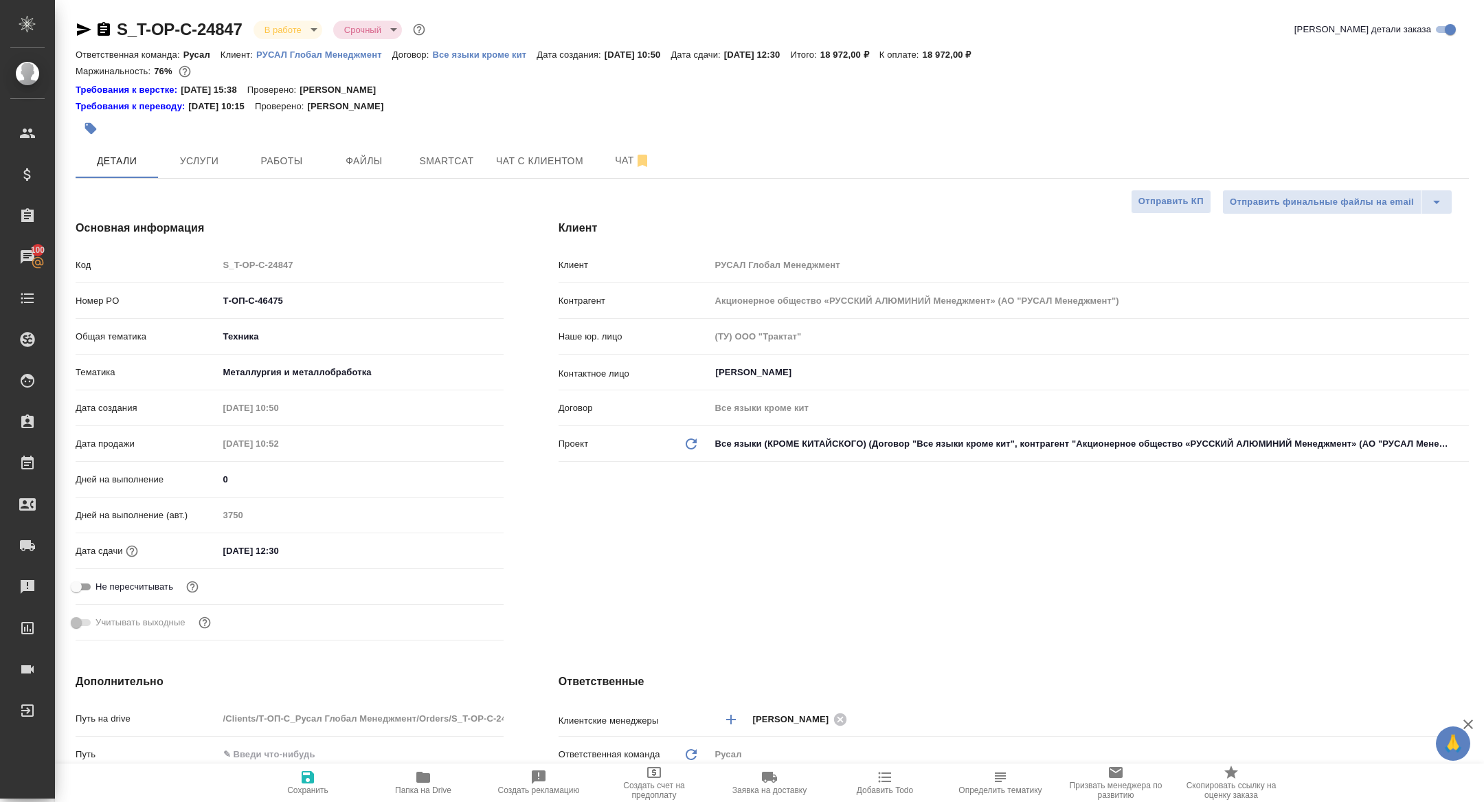
type textarea "x"
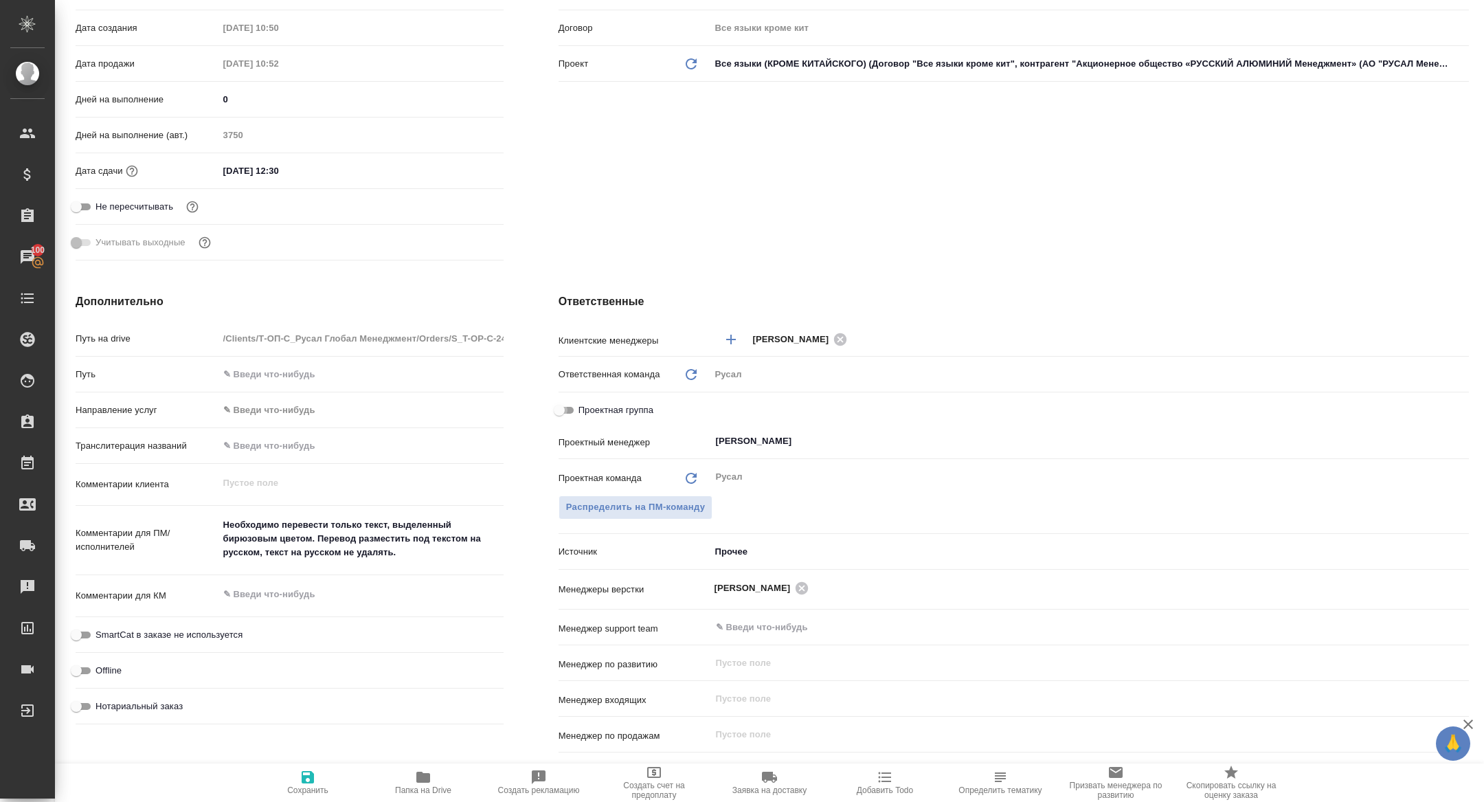
click at [564, 411] on input "Проектная группа" at bounding box center [559, 410] width 49 height 16
checkbox input "true"
type textarea "x"
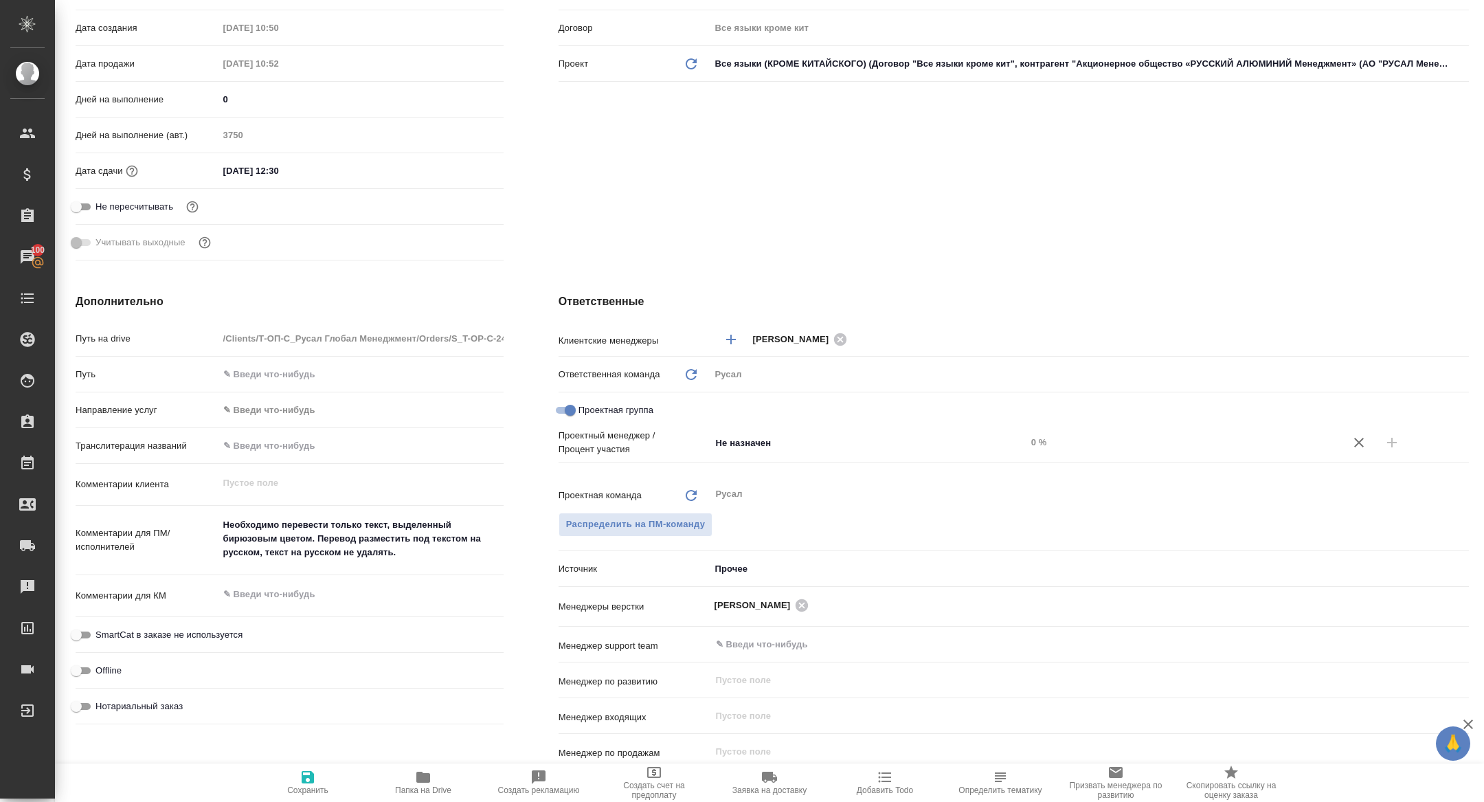
type textarea "x"
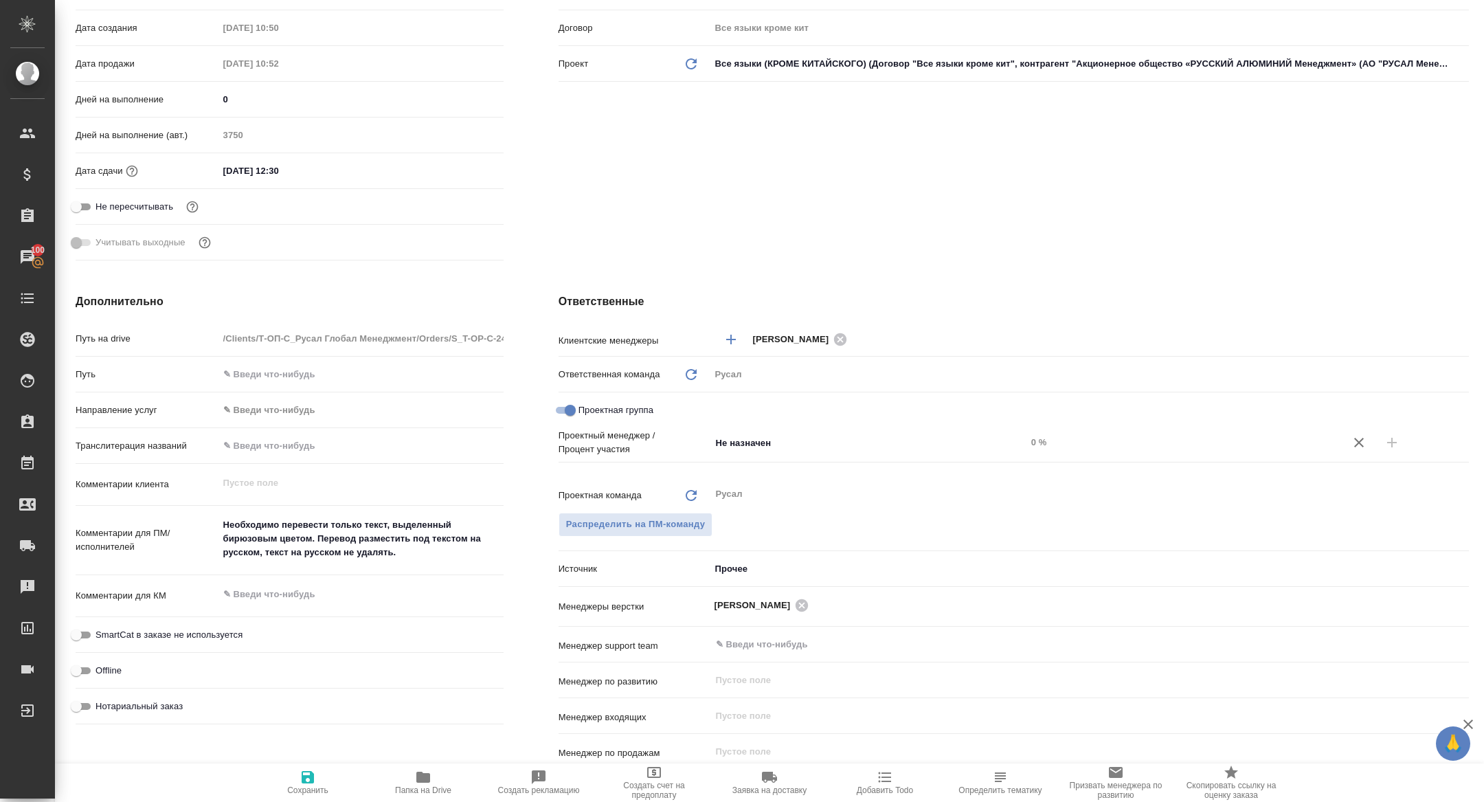
type textarea "x"
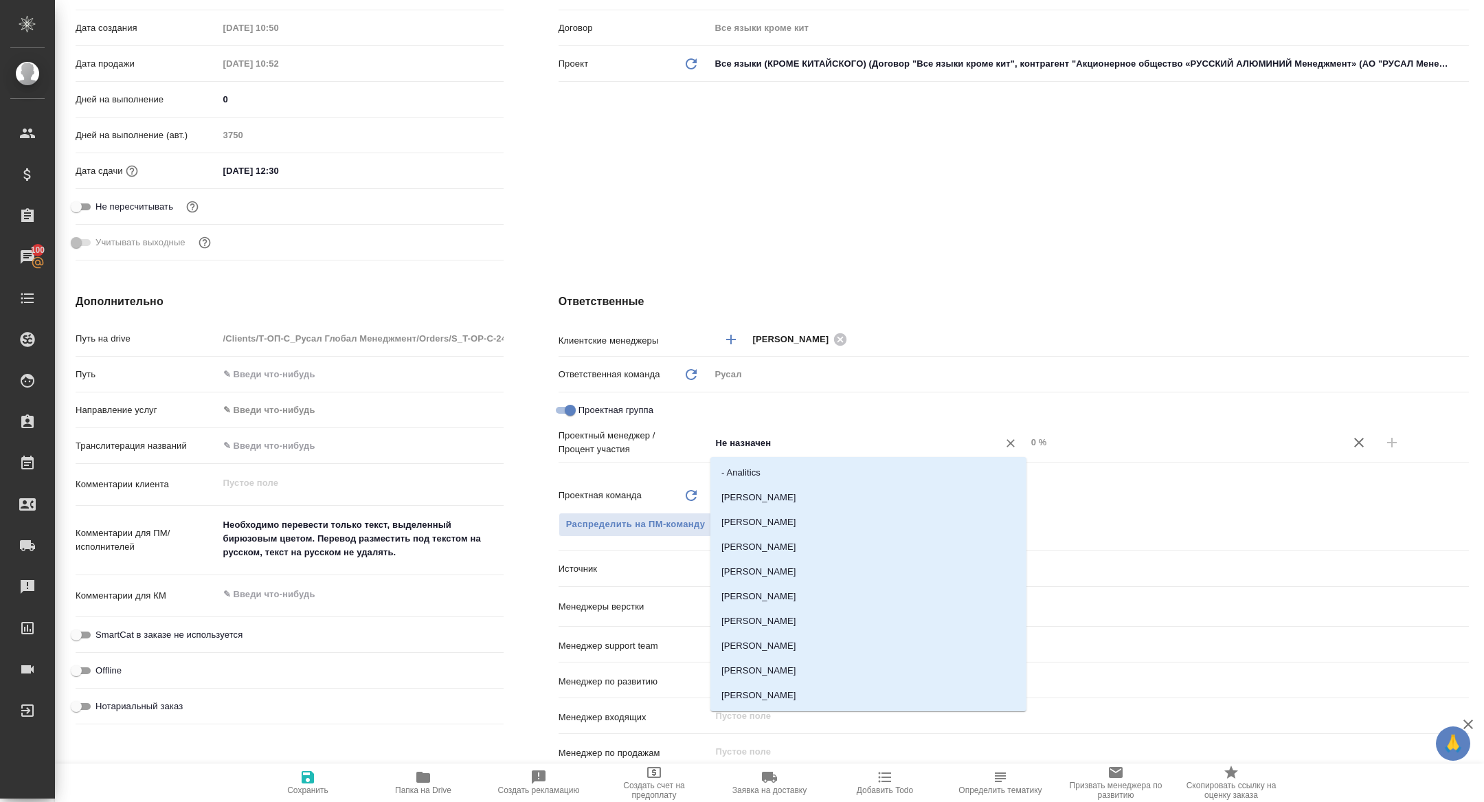
click at [835, 447] on input "Не назначен" at bounding box center [846, 442] width 262 height 16
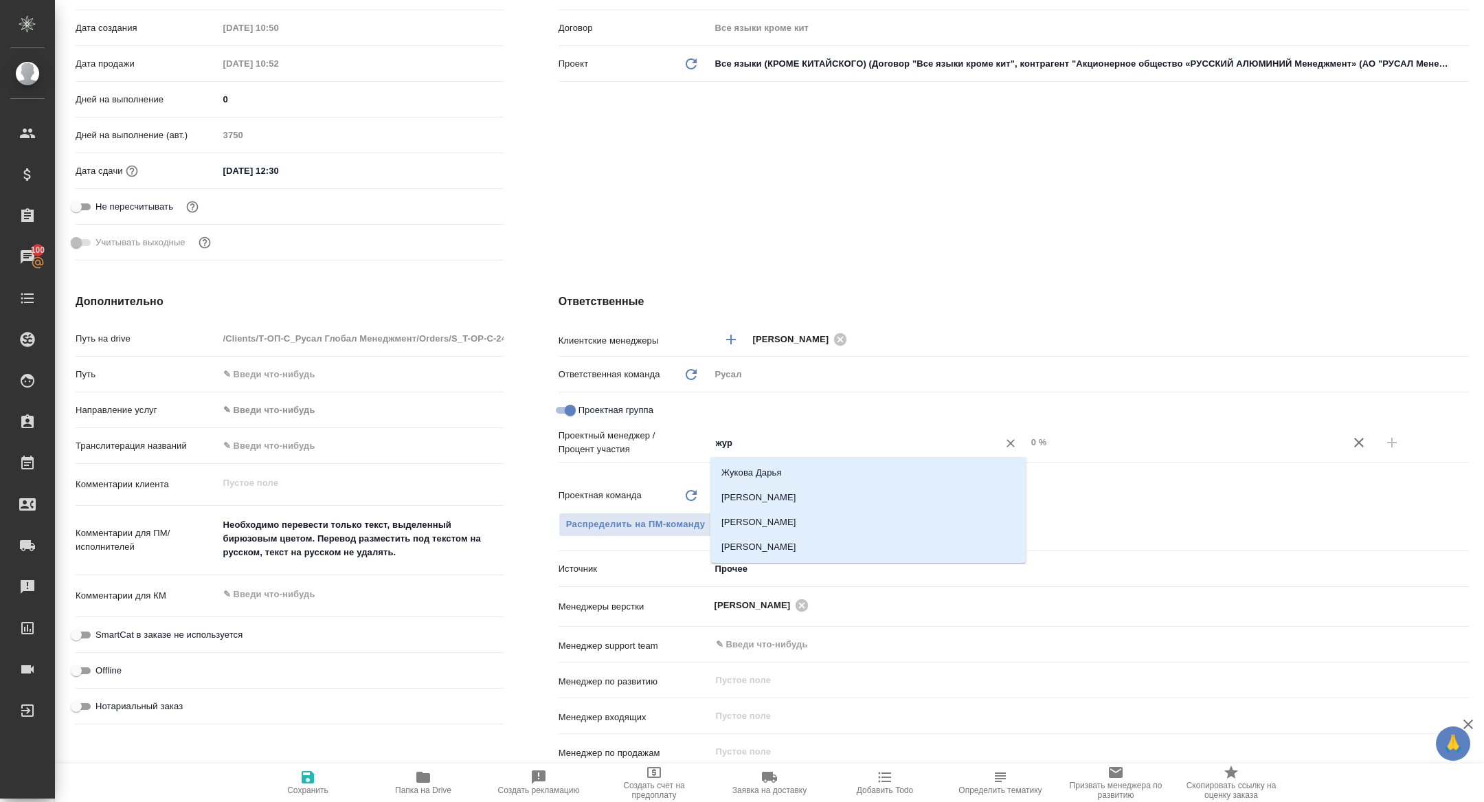
type input "жура"
click at [865, 496] on li "[PERSON_NAME]" at bounding box center [869, 497] width 316 height 25
type textarea "x"
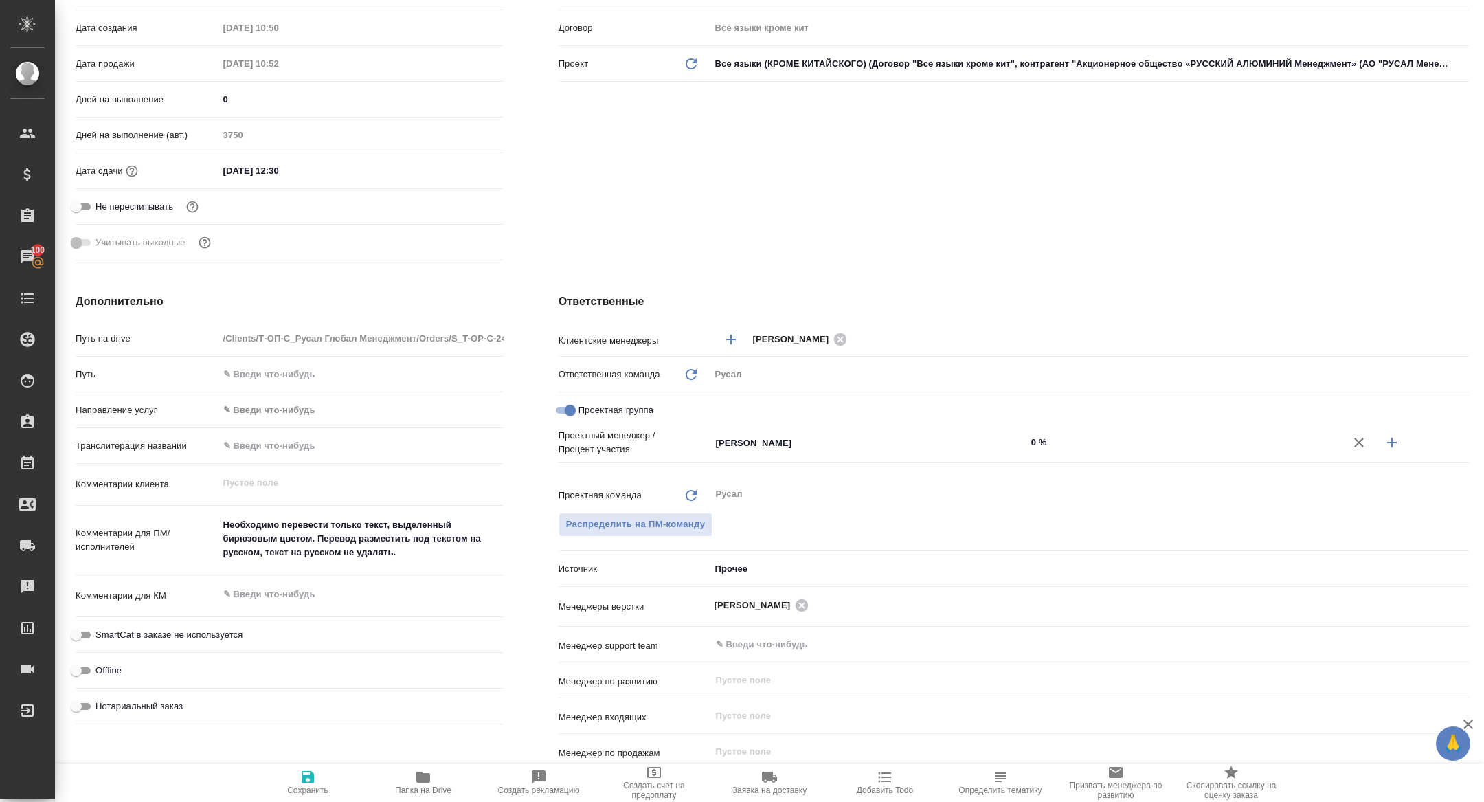
click at [1381, 443] on button "button" at bounding box center [1392, 442] width 33 height 33
type textarea "x"
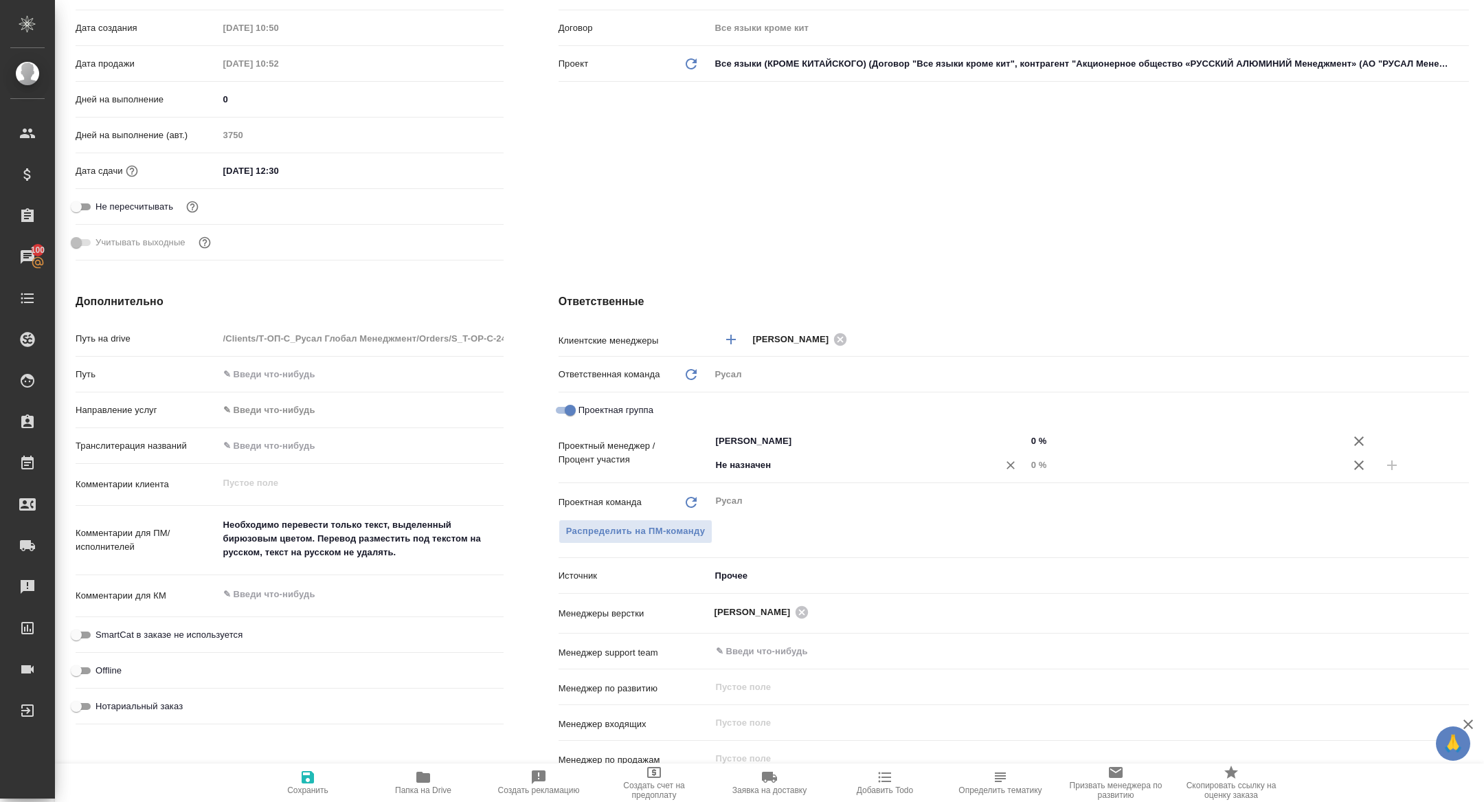
click at [849, 457] on input "Не назначен" at bounding box center [846, 465] width 262 height 16
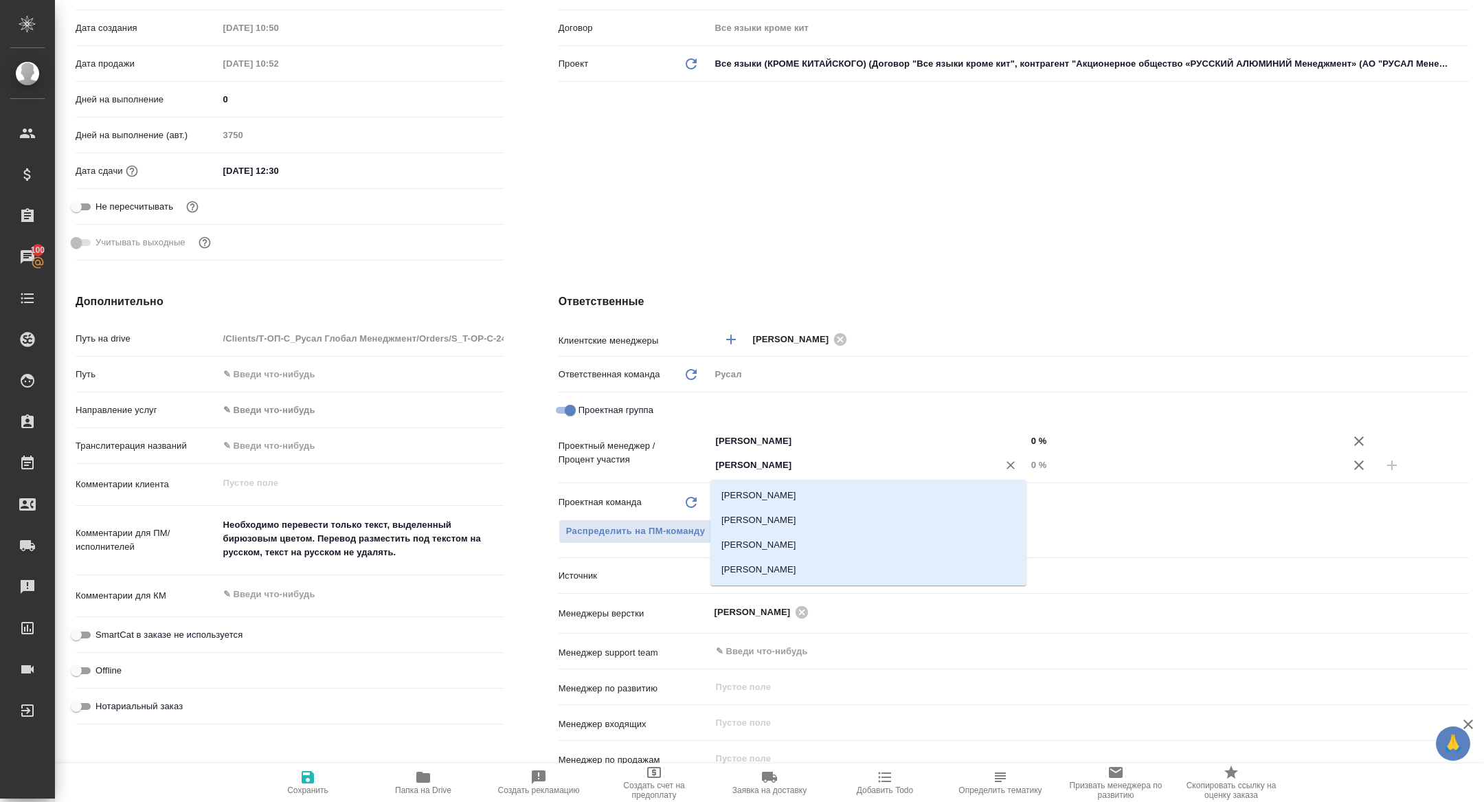
type input "кирилл"
click at [857, 493] on li "Авдеенко Кирилл" at bounding box center [869, 495] width 316 height 25
type textarea "x"
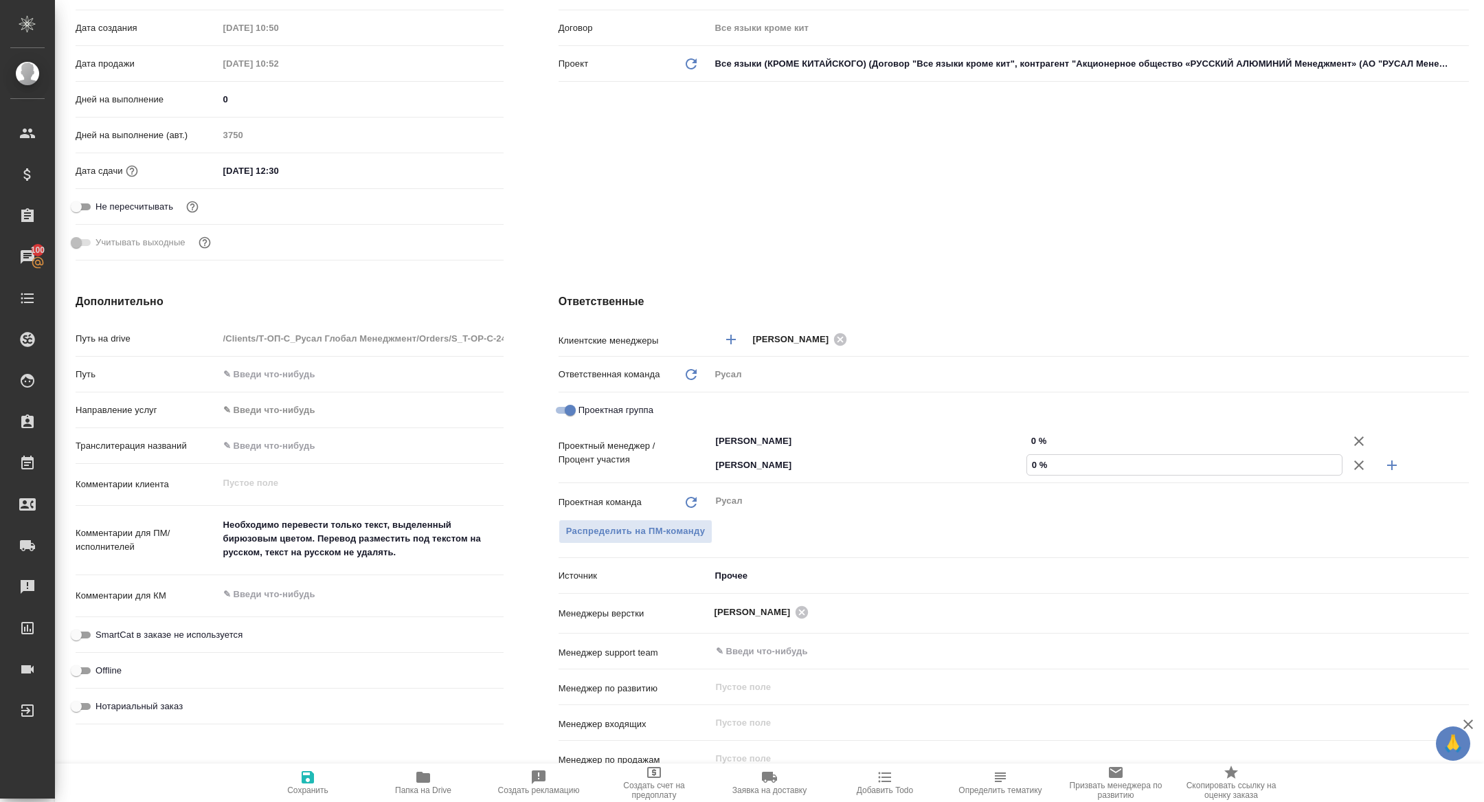
click at [1031, 463] on input "0 %" at bounding box center [1184, 465] width 315 height 20
type textarea "x"
type input "20 %"
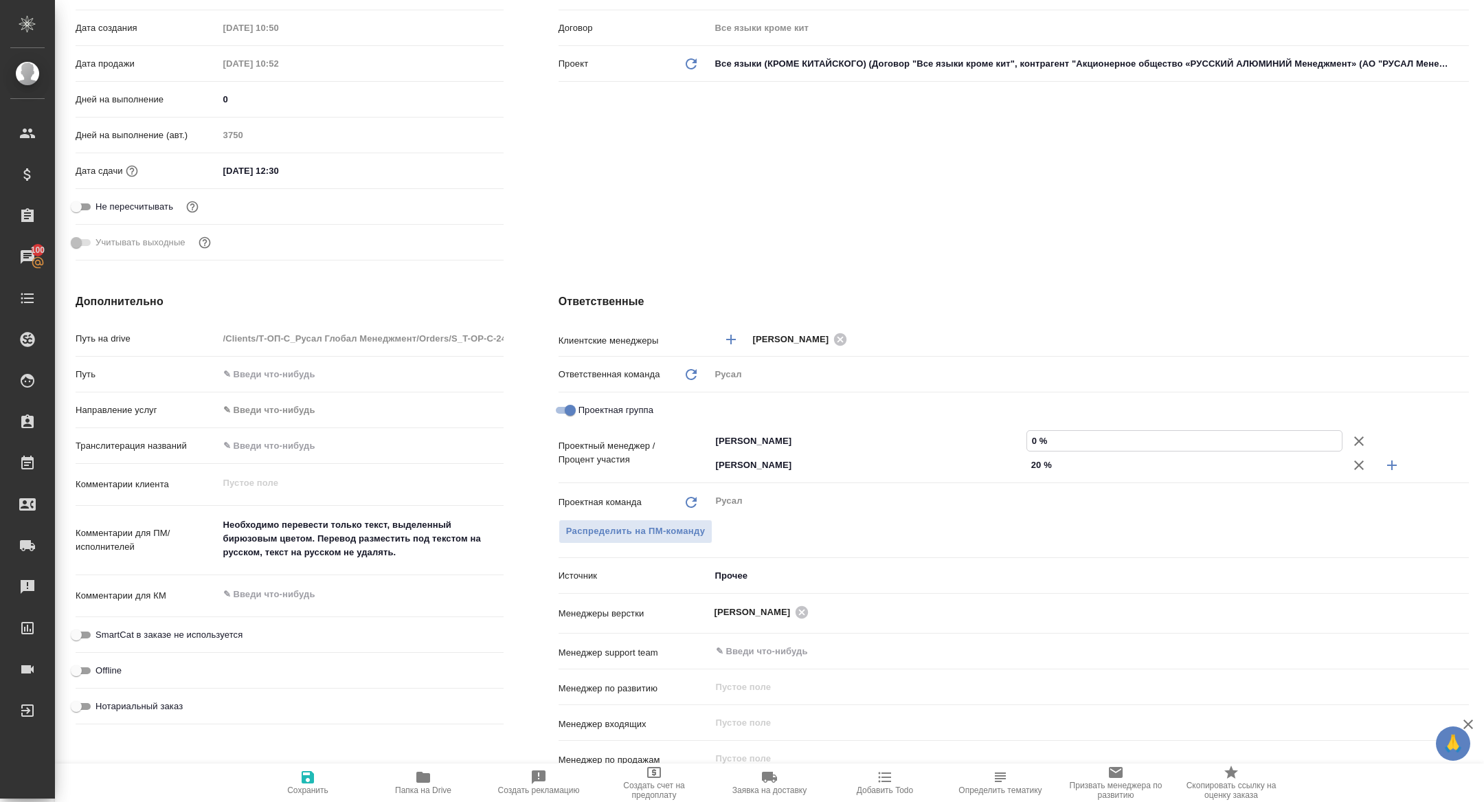
click at [1027, 438] on input "0 %" at bounding box center [1184, 441] width 315 height 20
type input "80 %"
type textarea "x"
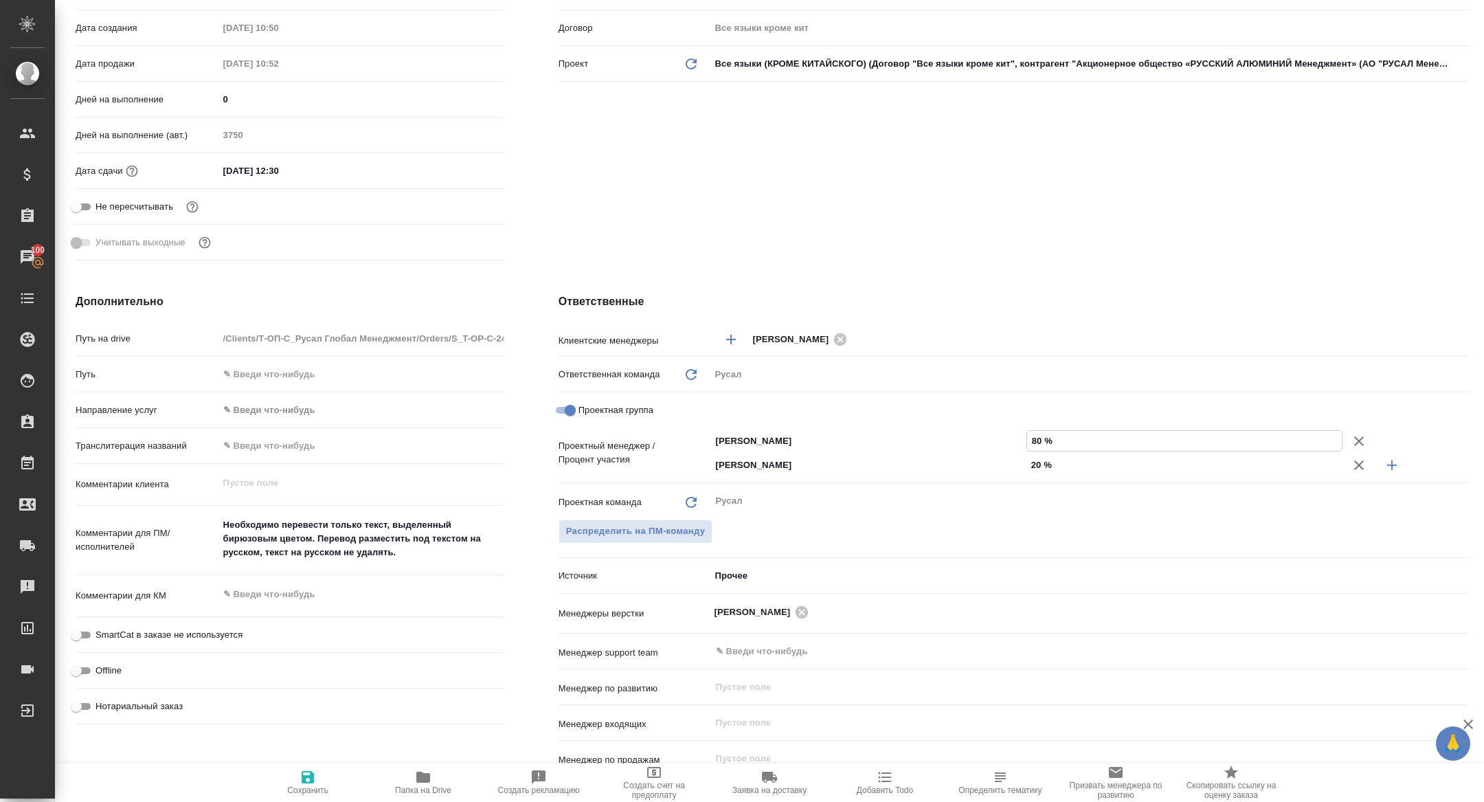
type input "80 %"
click at [332, 773] on span "Сохранить" at bounding box center [307, 782] width 99 height 26
type textarea "x"
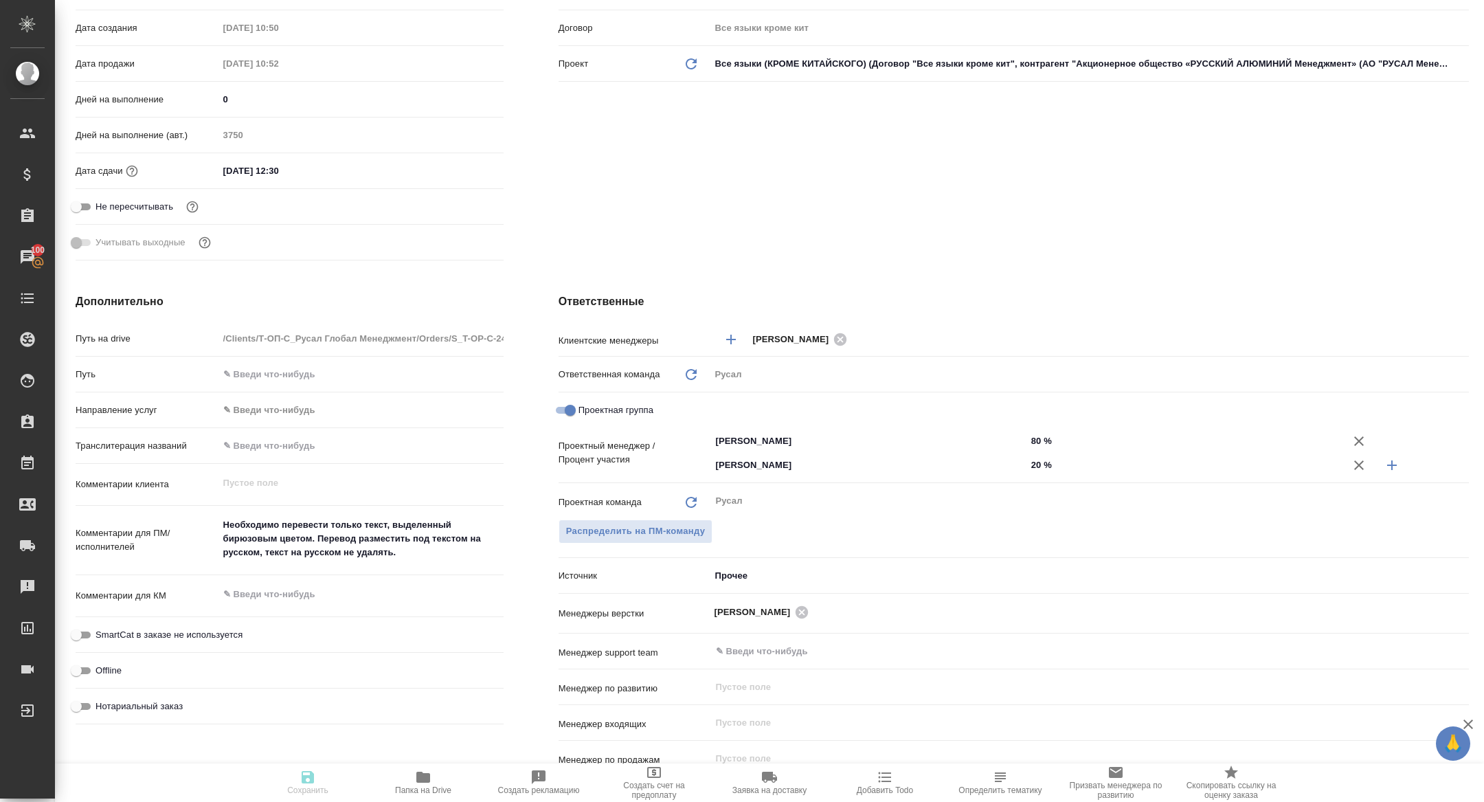
type textarea "x"
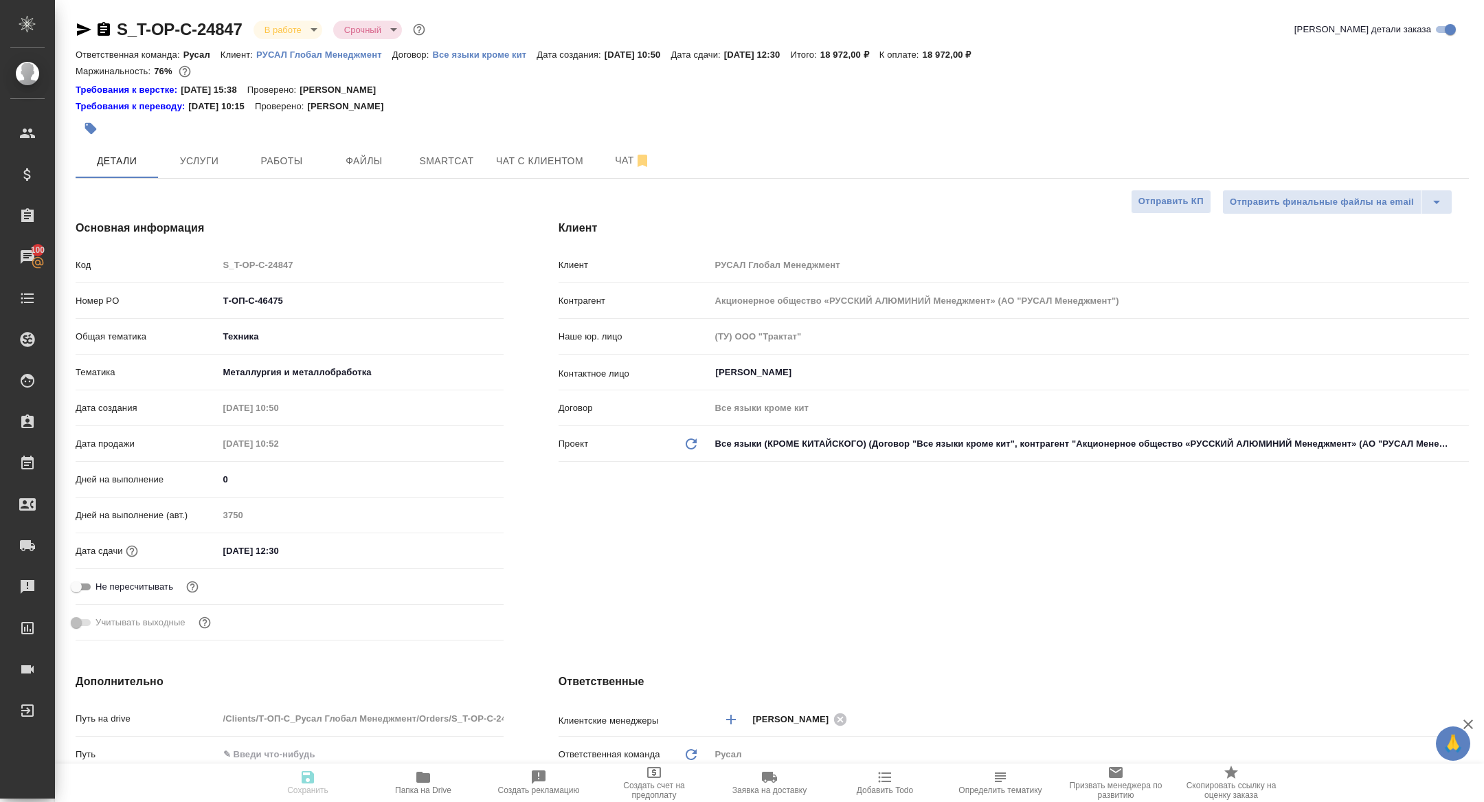
type textarea "x"
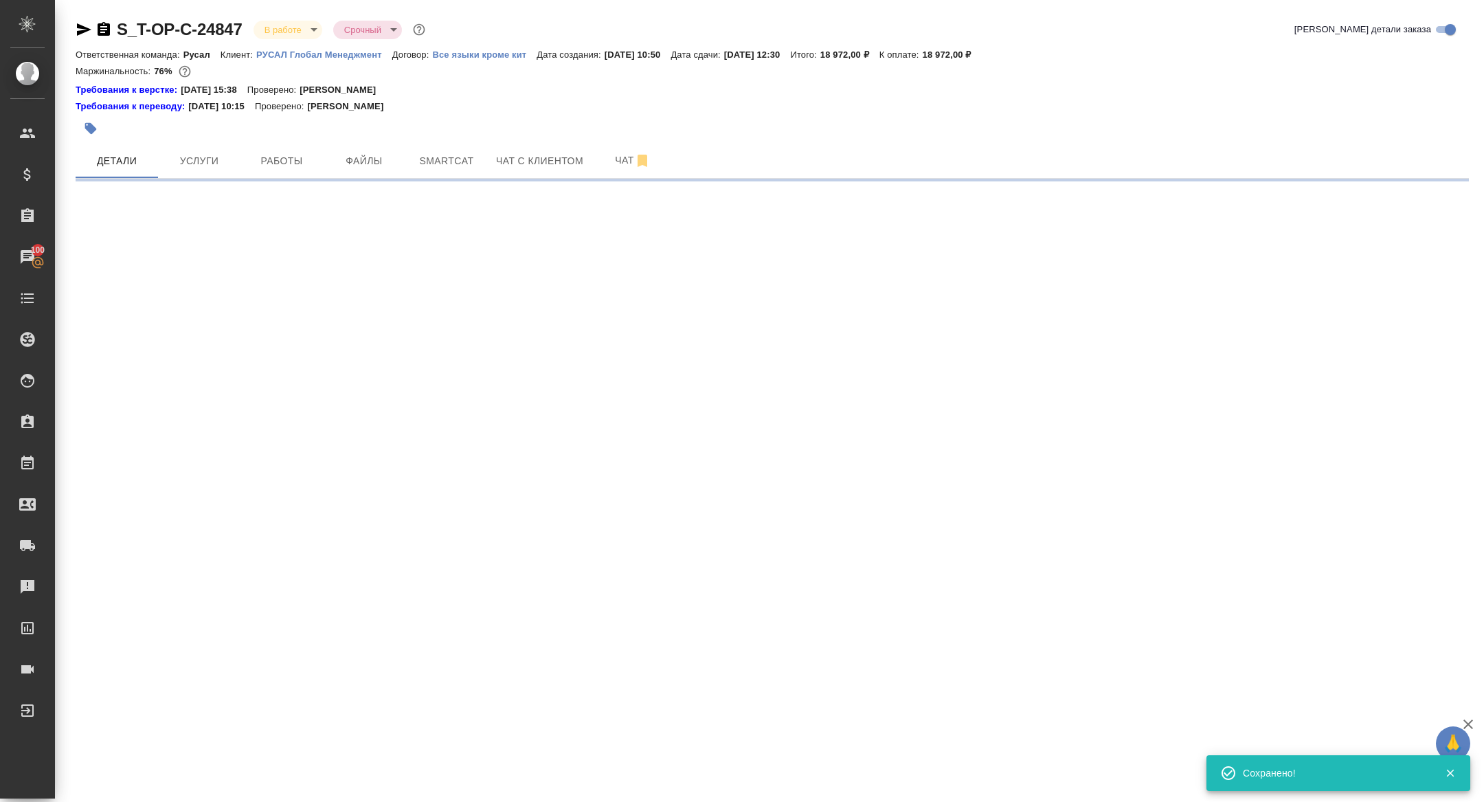
select select "RU"
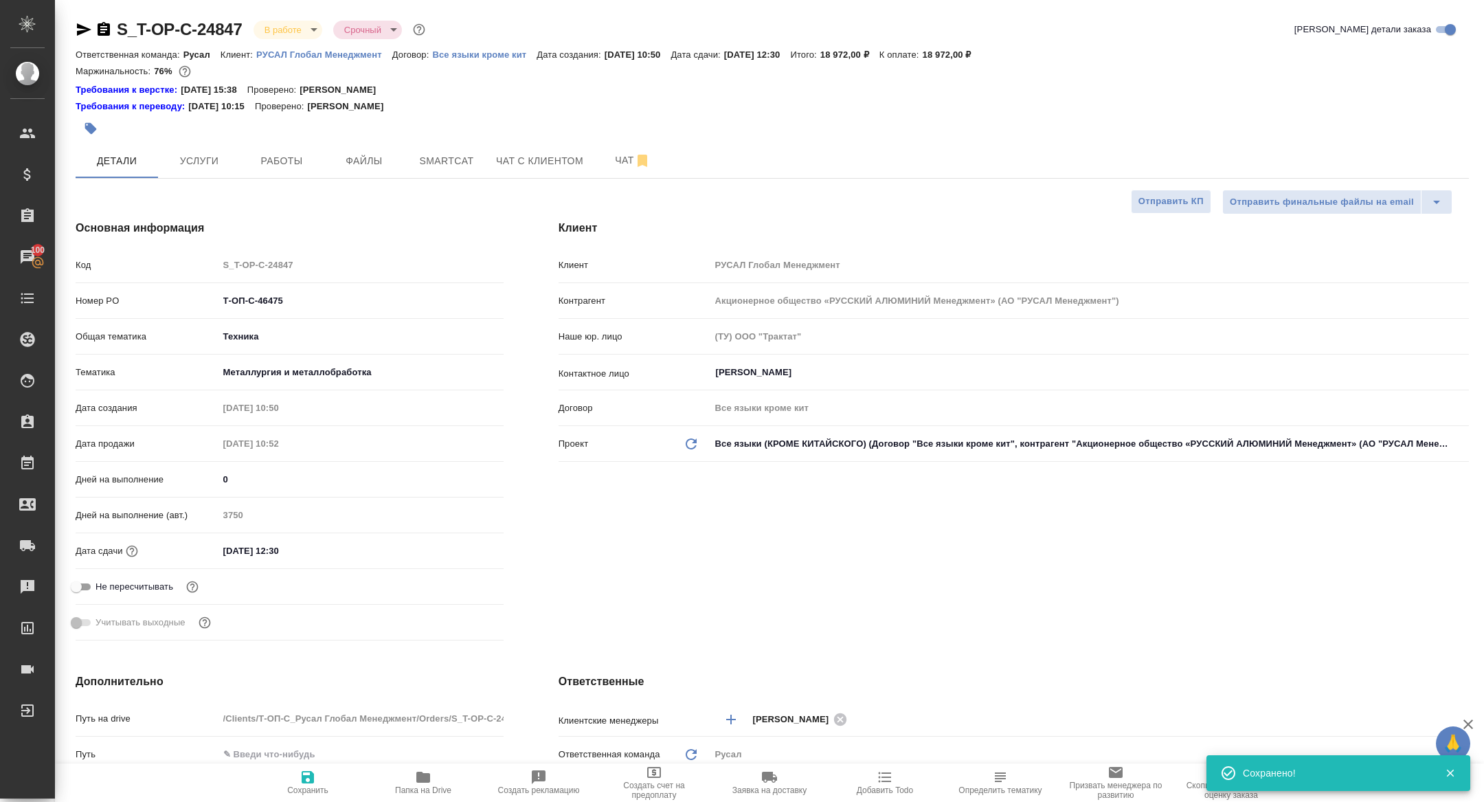
type textarea "x"
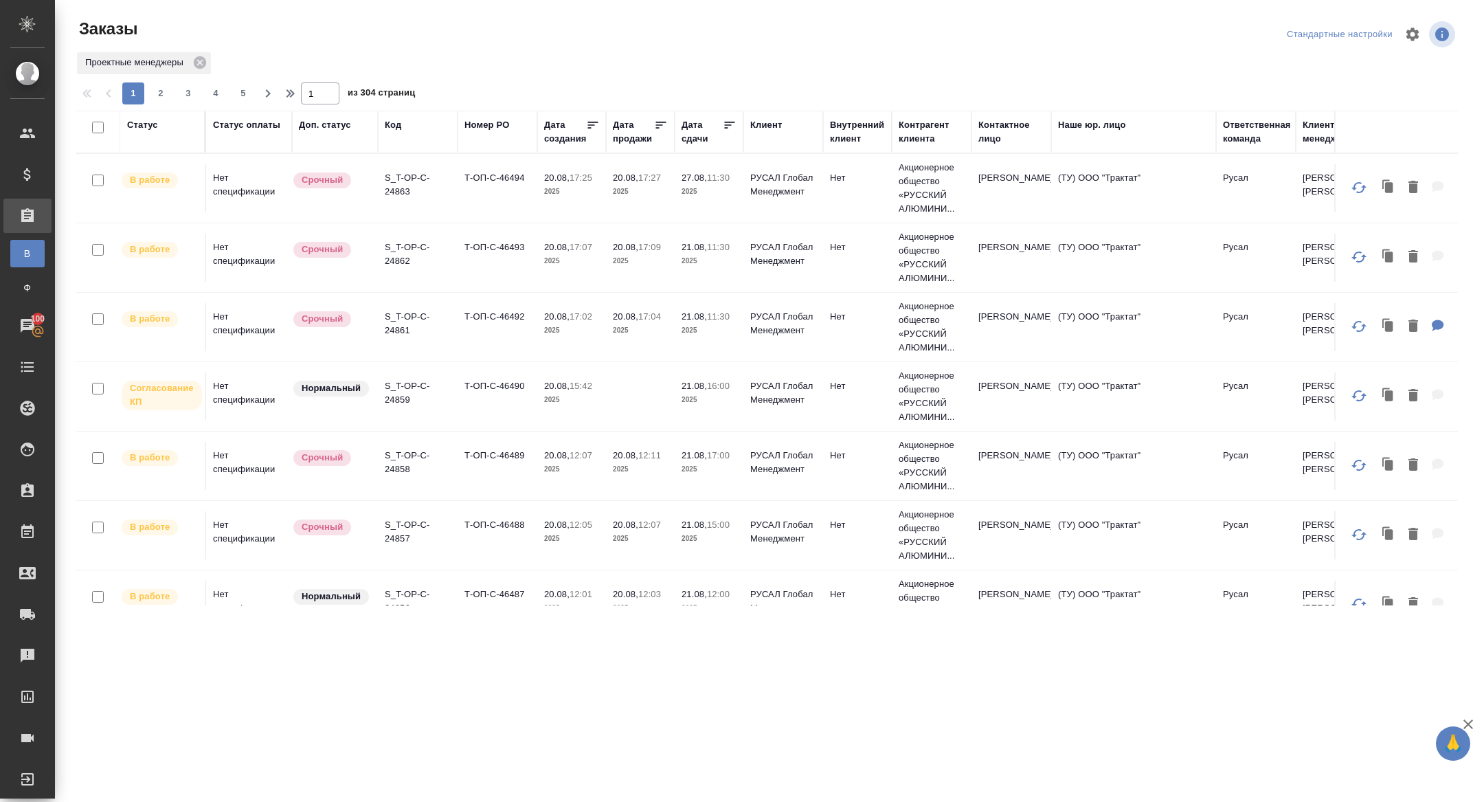
click at [134, 124] on div "Статус" at bounding box center [142, 125] width 31 height 14
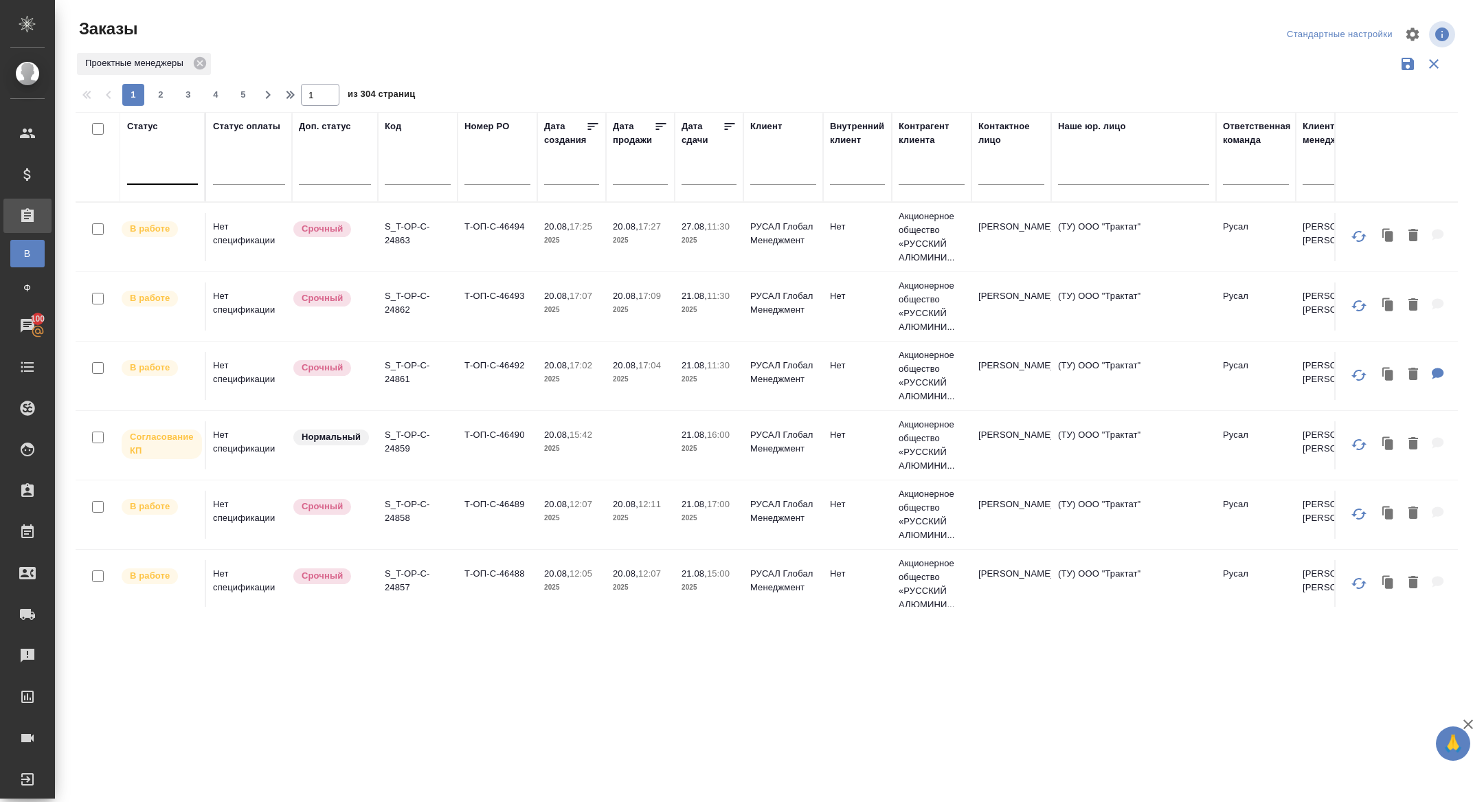
click at [151, 171] on div at bounding box center [162, 171] width 71 height 20
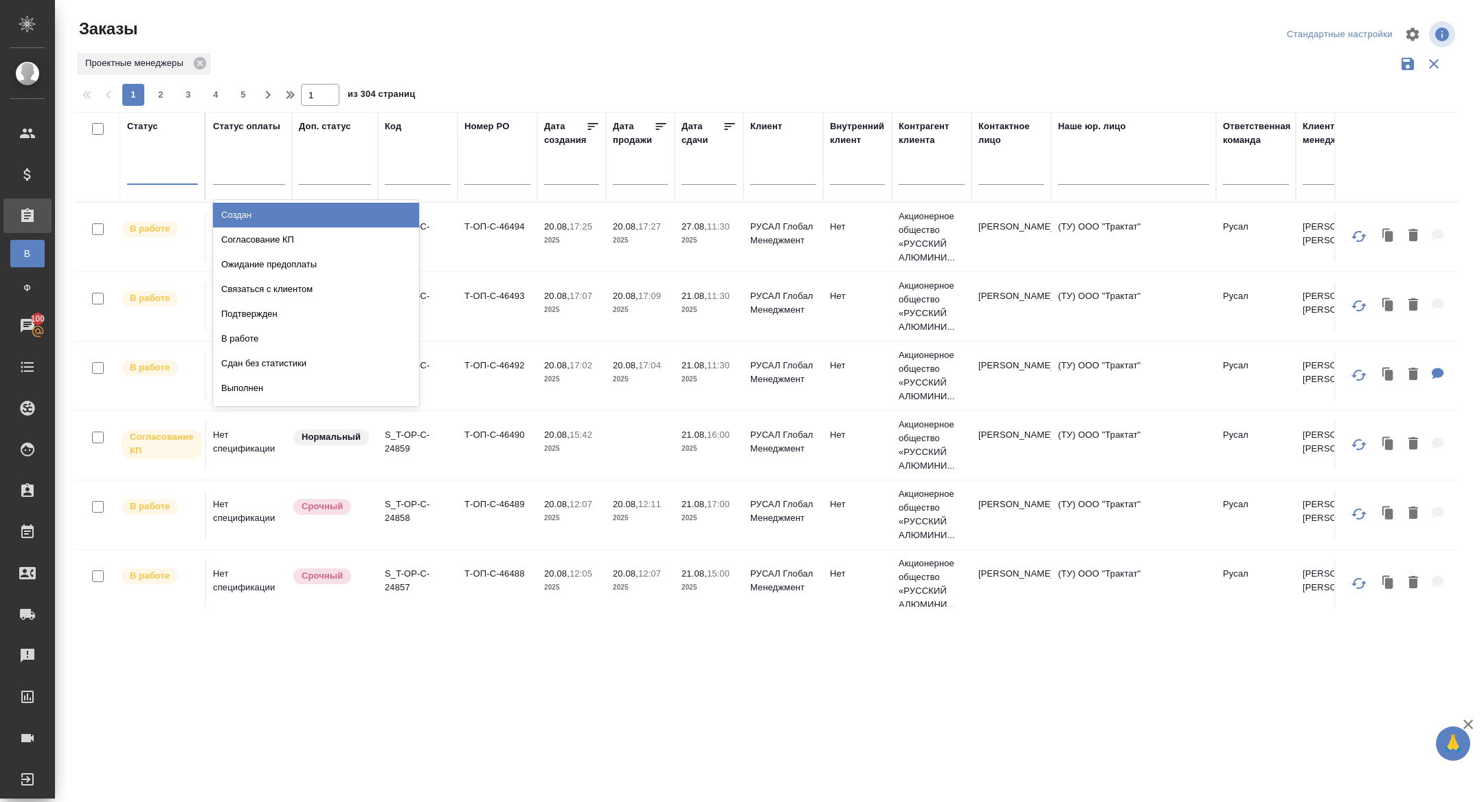
click at [240, 215] on div "Создан" at bounding box center [316, 215] width 206 height 25
click at [142, 175] on div at bounding box center [162, 171] width 71 height 20
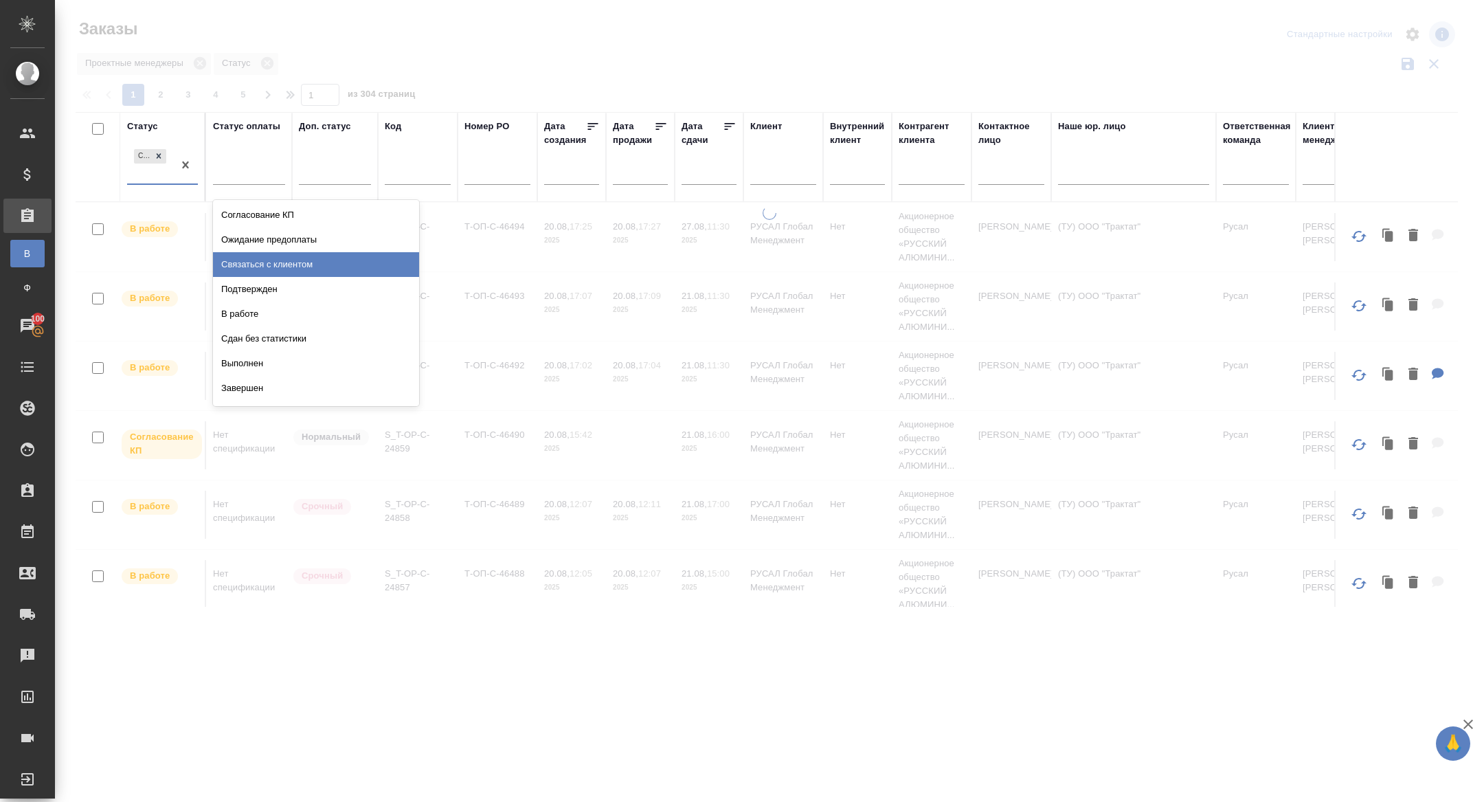
click at [265, 281] on div "Подтвержден" at bounding box center [316, 289] width 206 height 25
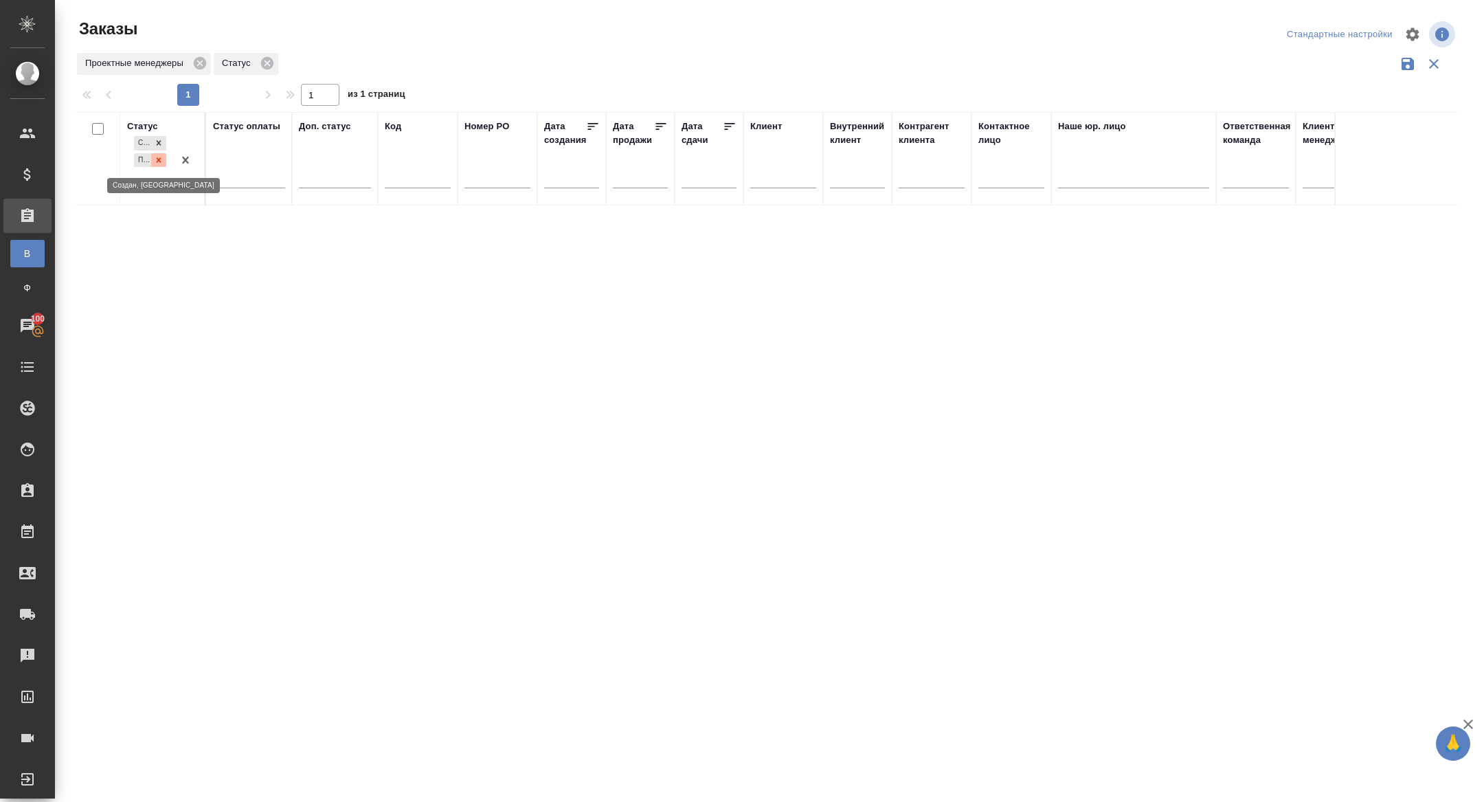
click at [157, 156] on icon at bounding box center [159, 160] width 10 height 10
